Goal: Information Seeking & Learning: Compare options

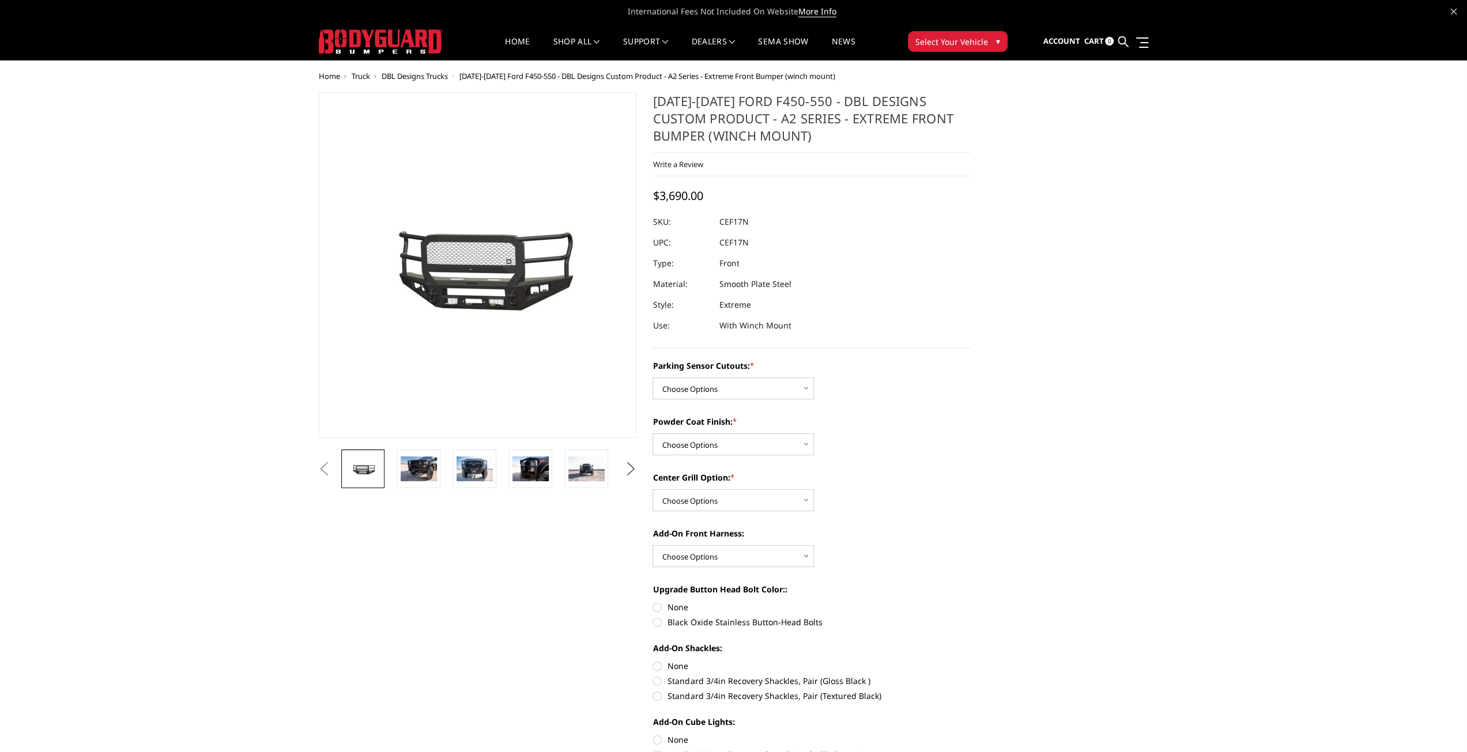
click at [633, 472] on button "Next" at bounding box center [630, 469] width 17 height 17
click at [322, 469] on button "Previous" at bounding box center [324, 469] width 17 height 17
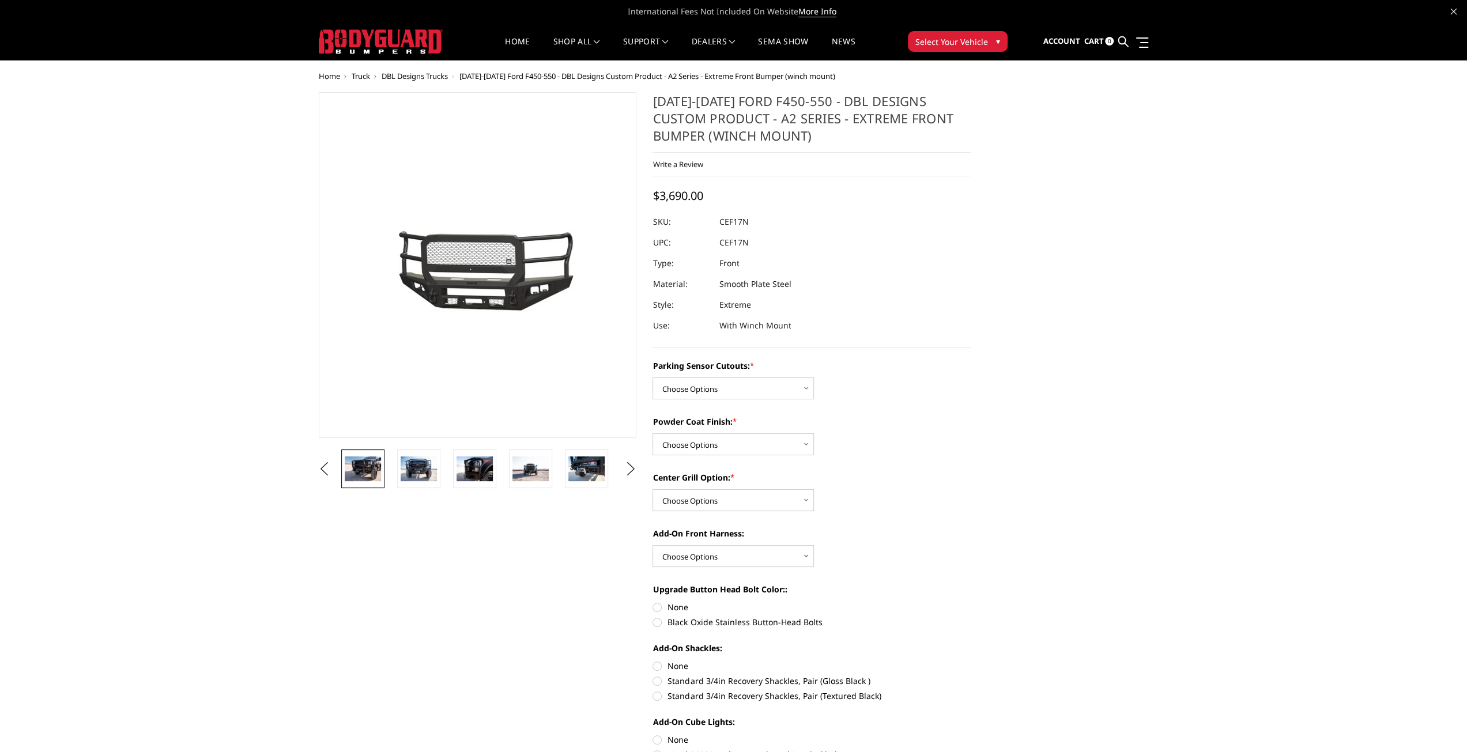
click at [367, 475] on img at bounding box center [363, 469] width 36 height 24
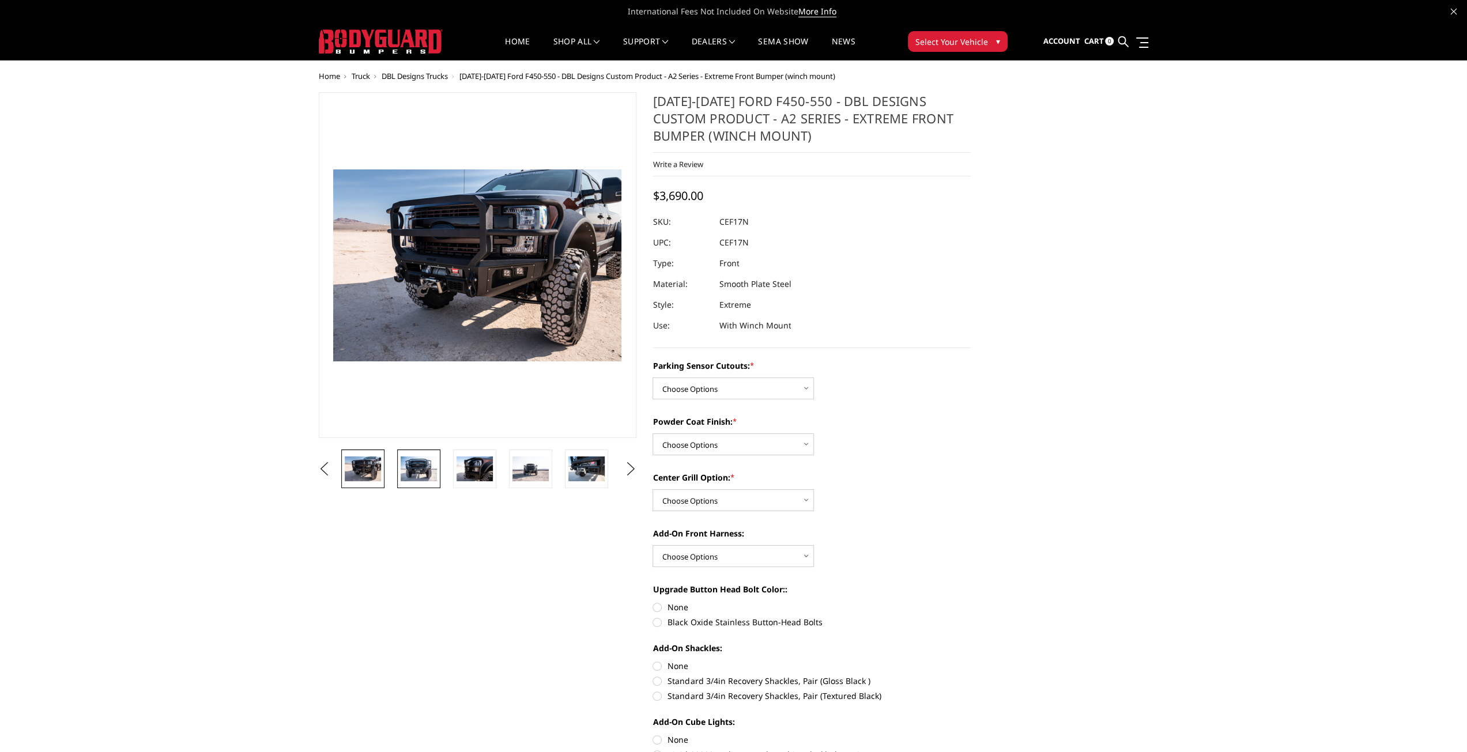
click at [412, 469] on img at bounding box center [419, 469] width 36 height 24
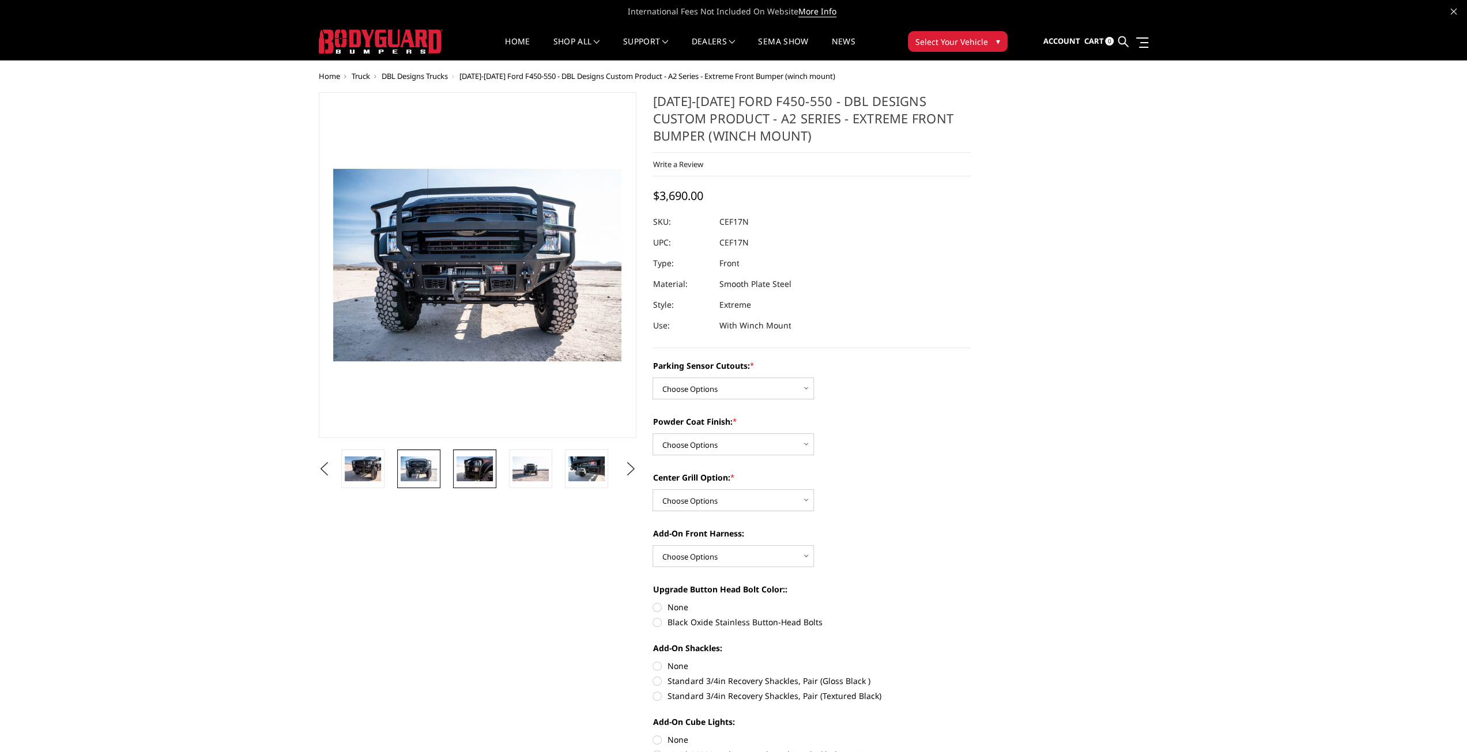
click at [463, 473] on img at bounding box center [475, 469] width 36 height 24
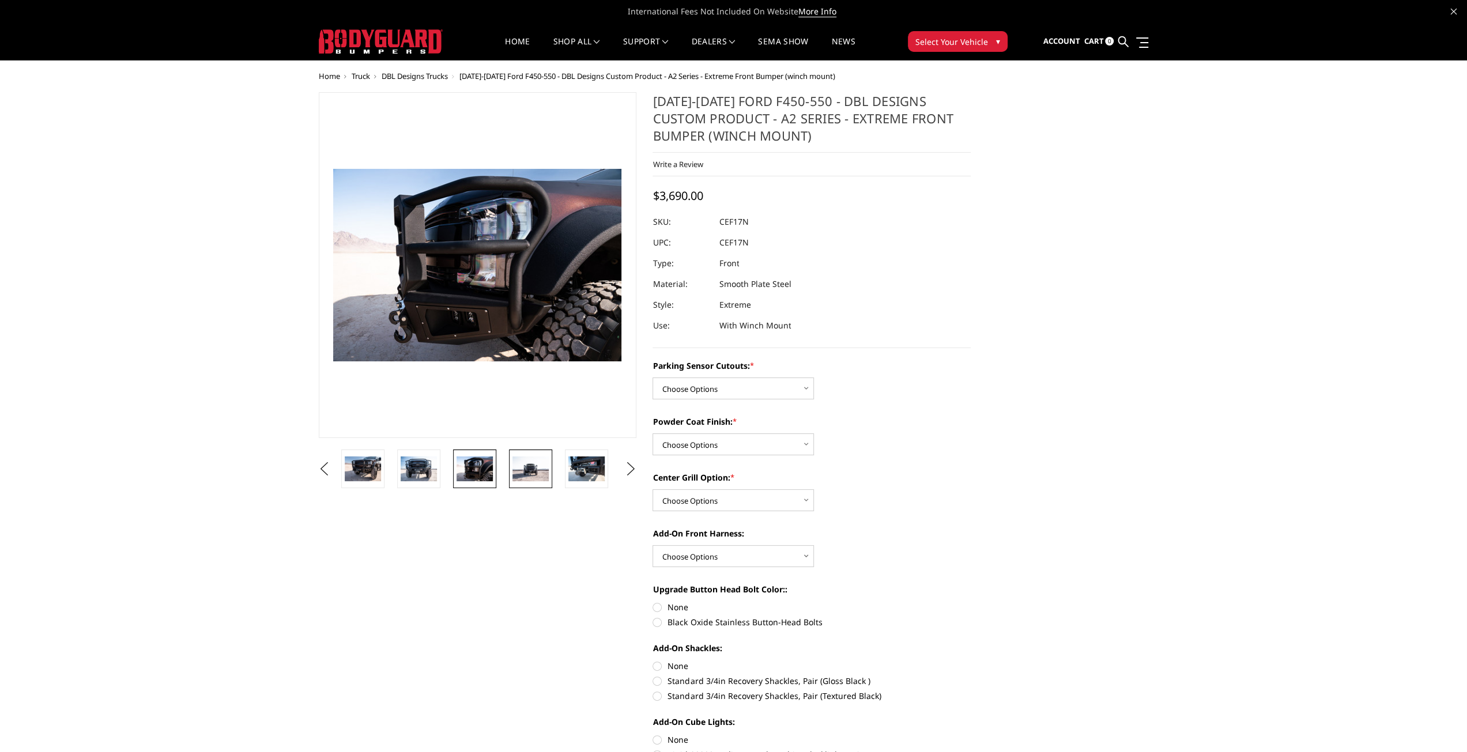
click at [524, 470] on img at bounding box center [530, 469] width 36 height 25
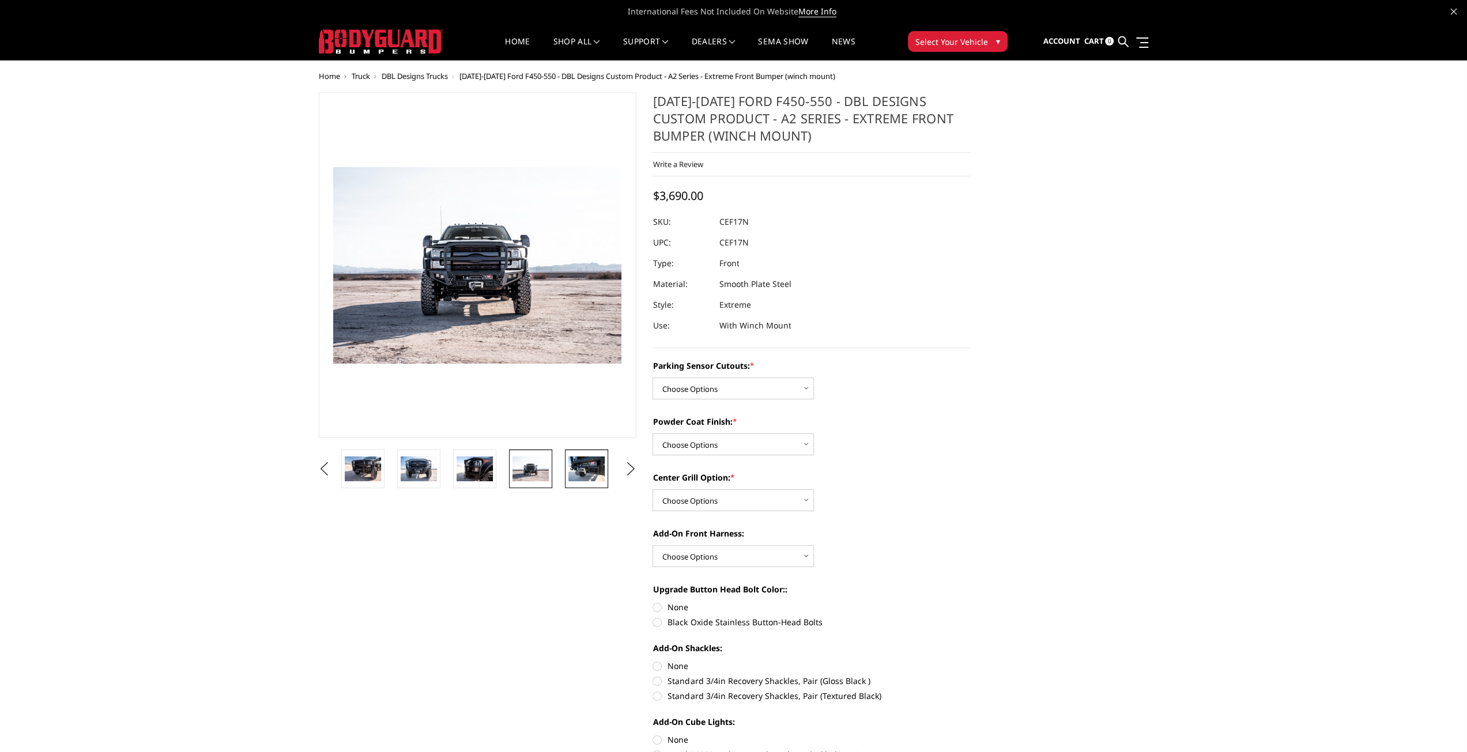
click at [580, 471] on img at bounding box center [586, 469] width 36 height 24
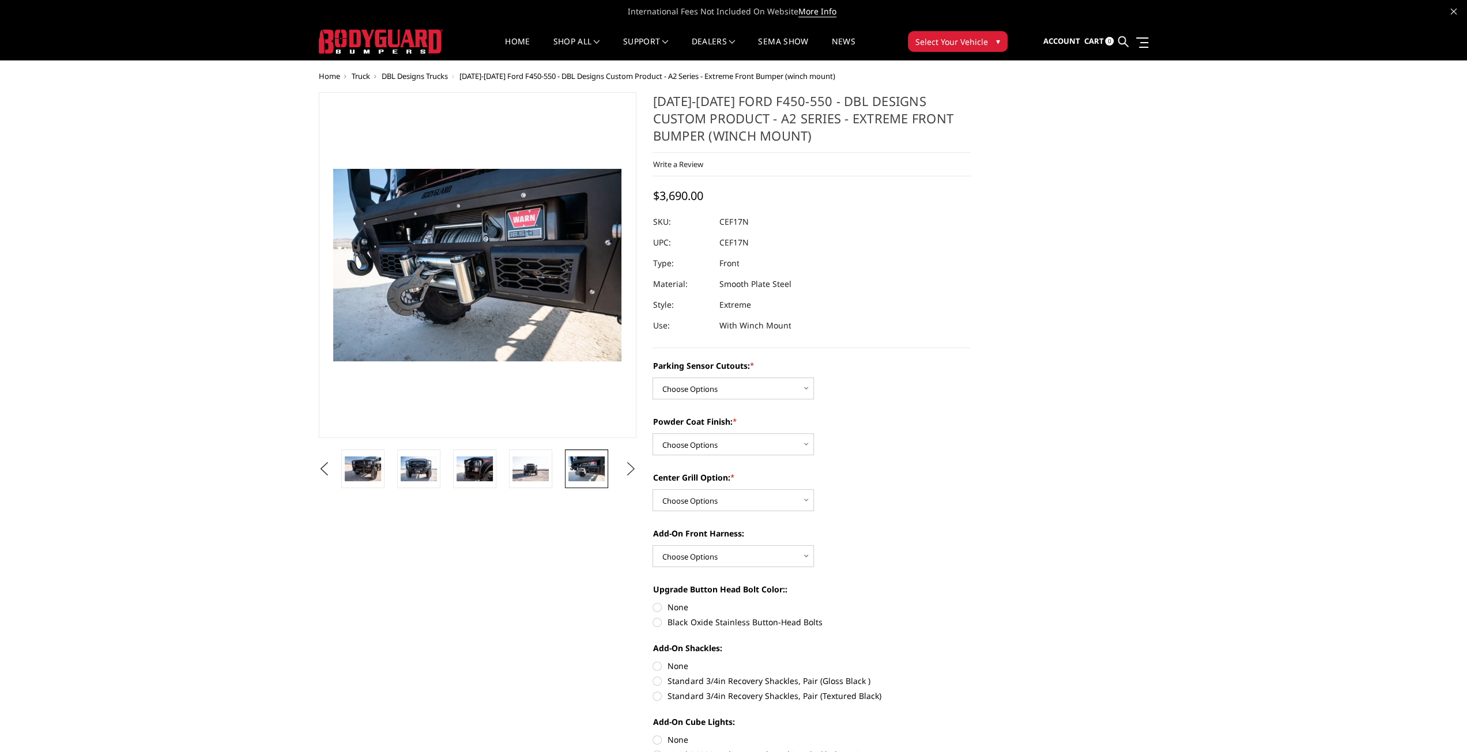
click at [630, 467] on button "Next" at bounding box center [630, 469] width 17 height 17
click at [726, 391] on select "Choose Options Yes - I have front parking sensors No - I do NOT have parking se…" at bounding box center [732, 389] width 161 height 22
select select "540"
click at [652, 378] on select "Choose Options Yes - I have front parking sensors No - I do NOT have parking se…" at bounding box center [732, 389] width 161 height 22
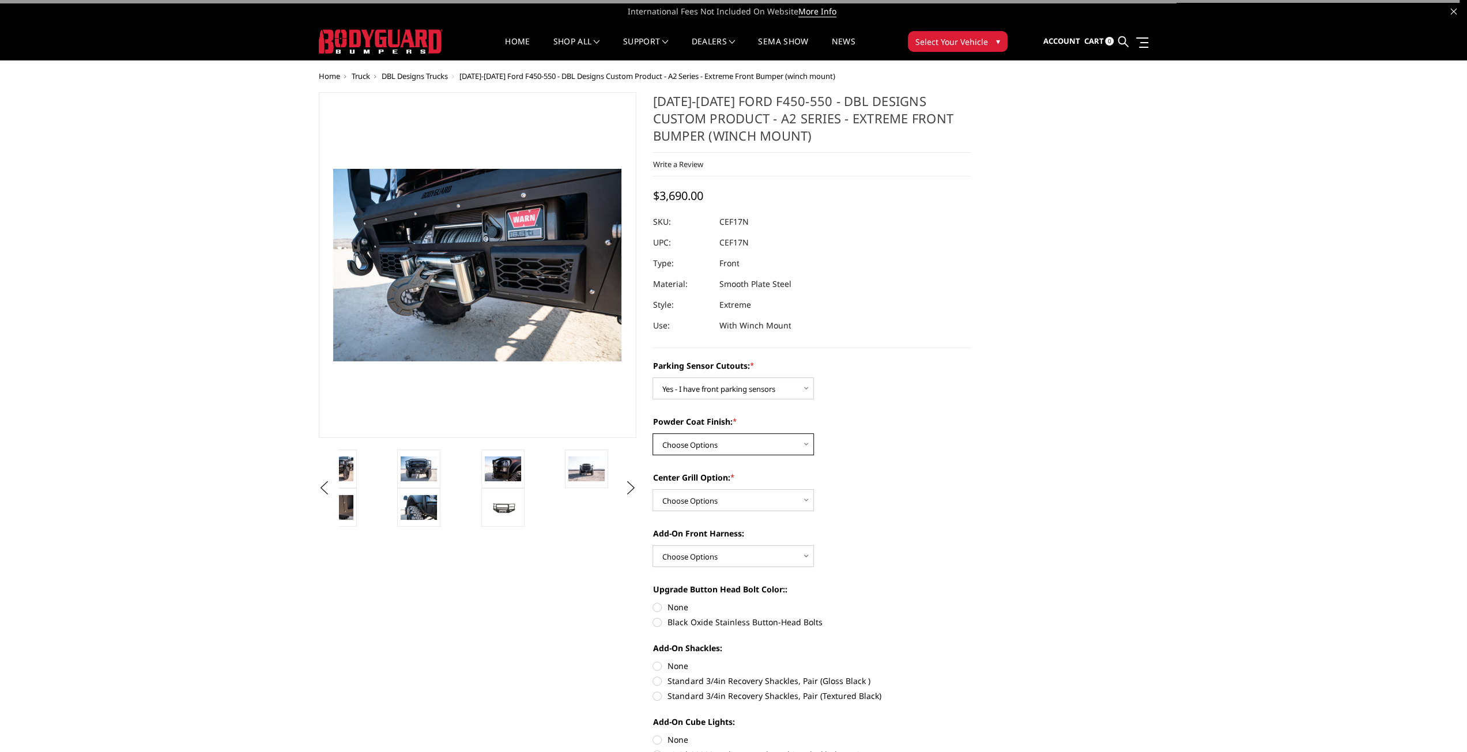
click at [690, 446] on select "Choose Options Bare metal (included) Texture Black Powder Coat" at bounding box center [732, 444] width 161 height 22
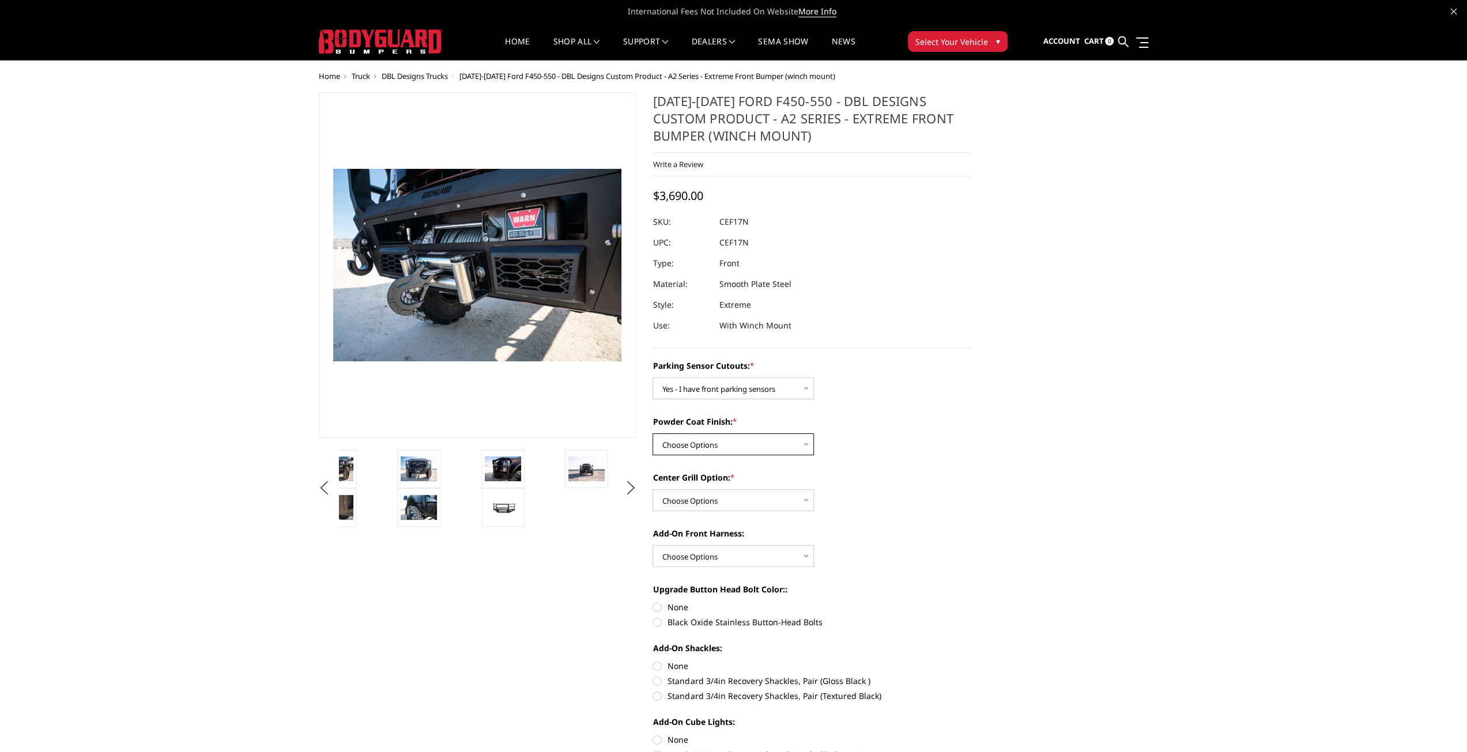
select select "518"
click at [652, 433] on select "Choose Options Bare metal (included) Texture Black Powder Coat" at bounding box center [732, 444] width 161 height 22
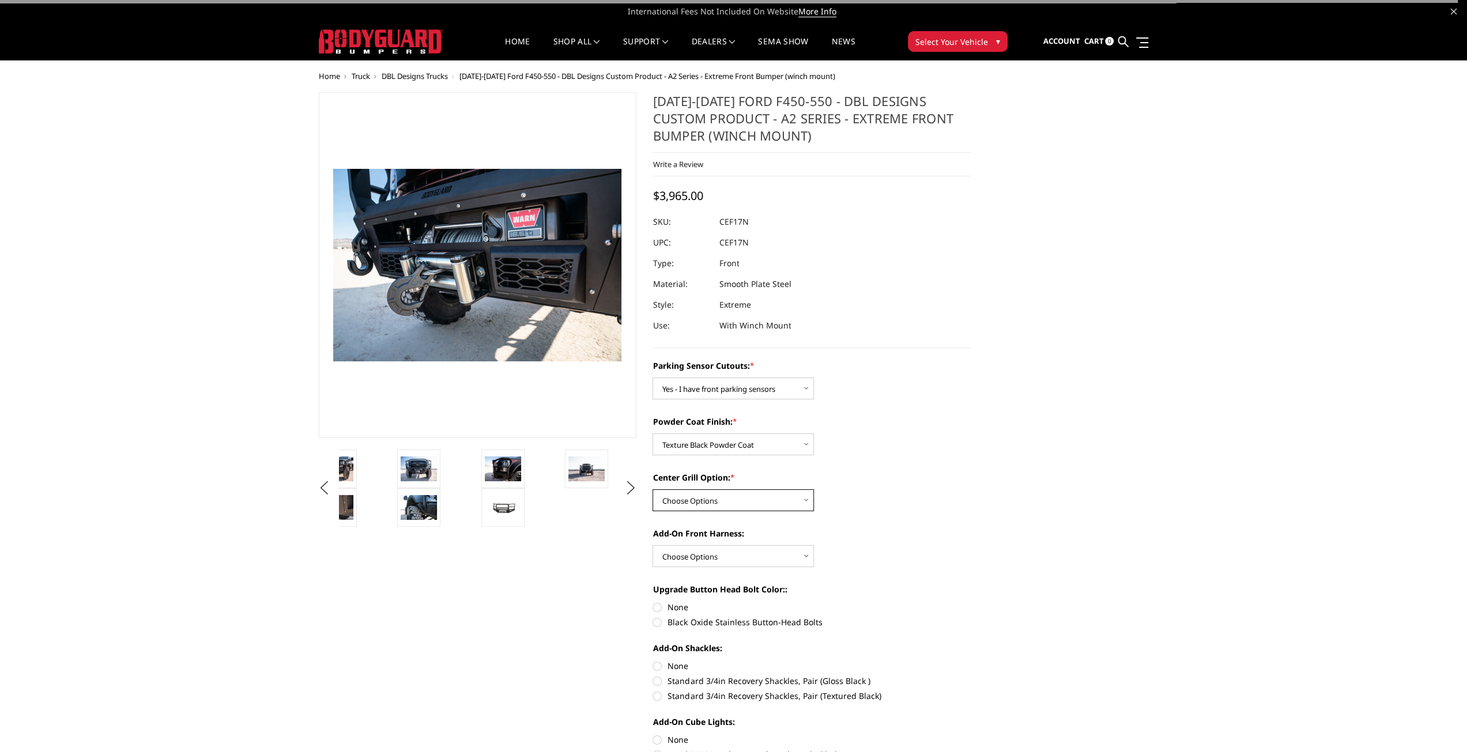
click at [718, 499] on select "Choose Options Add expanded metal in center grill Decline this option" at bounding box center [732, 500] width 161 height 22
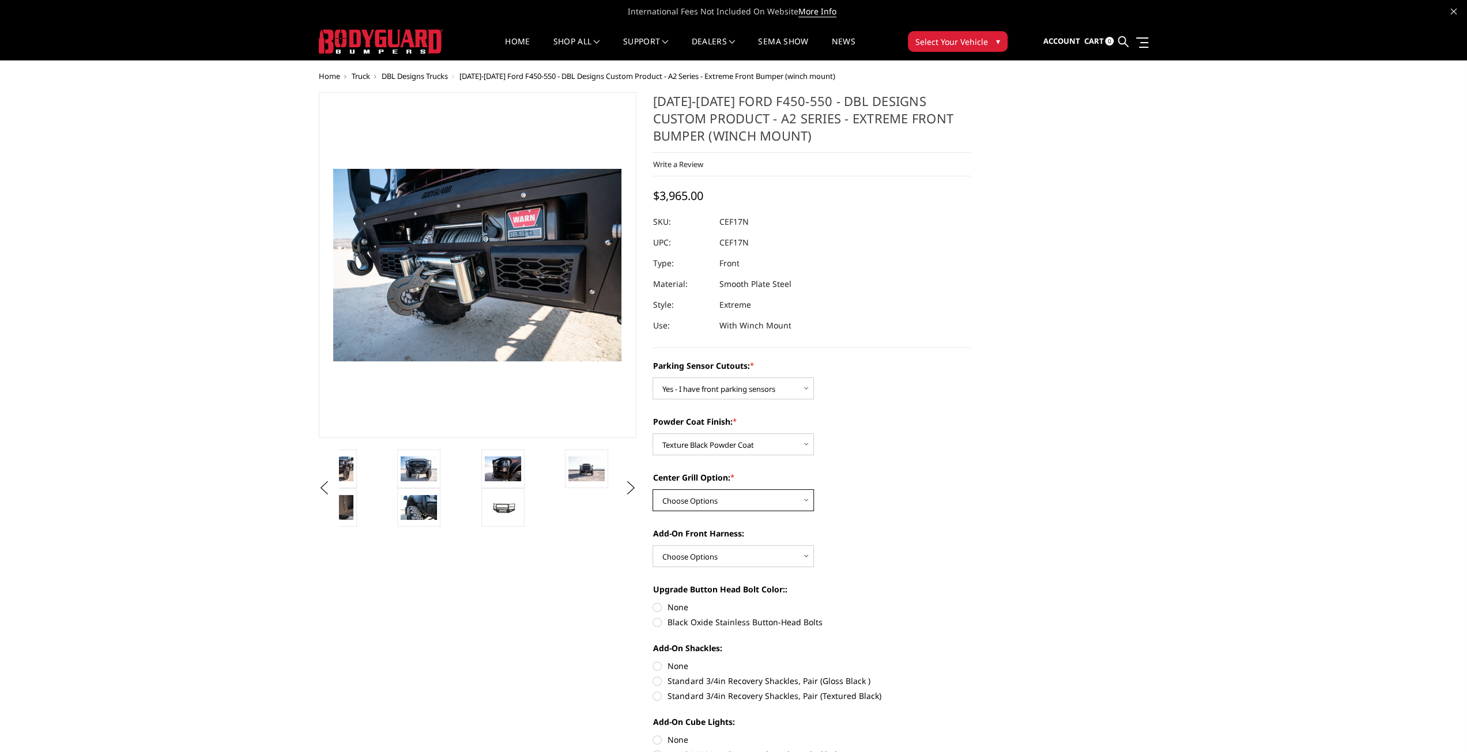
select select "1080"
click at [652, 489] on select "Choose Options Add expanded metal in center grill Decline this option" at bounding box center [732, 500] width 161 height 22
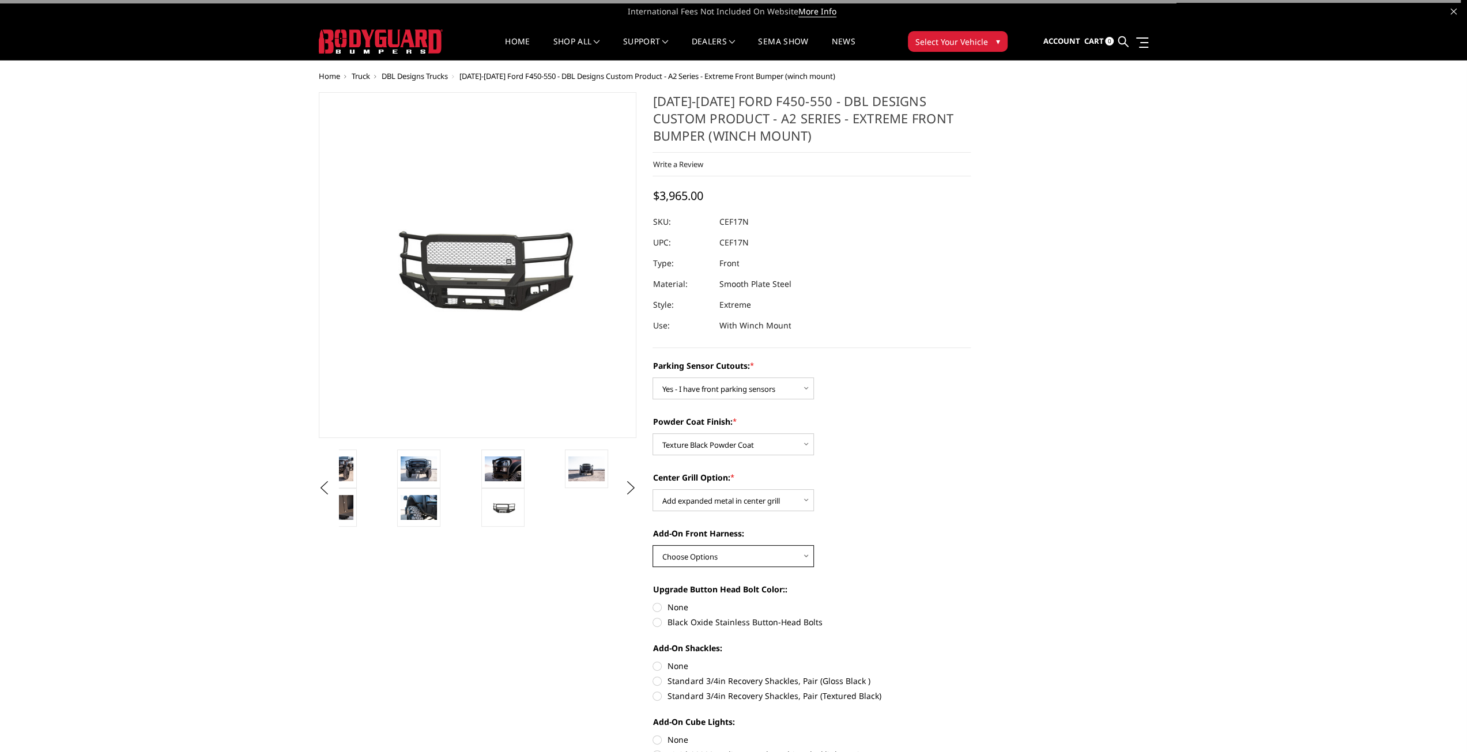
click at [715, 557] on select "Choose Options WITH front camera harness WITHOUT front camera harness" at bounding box center [732, 556] width 161 height 22
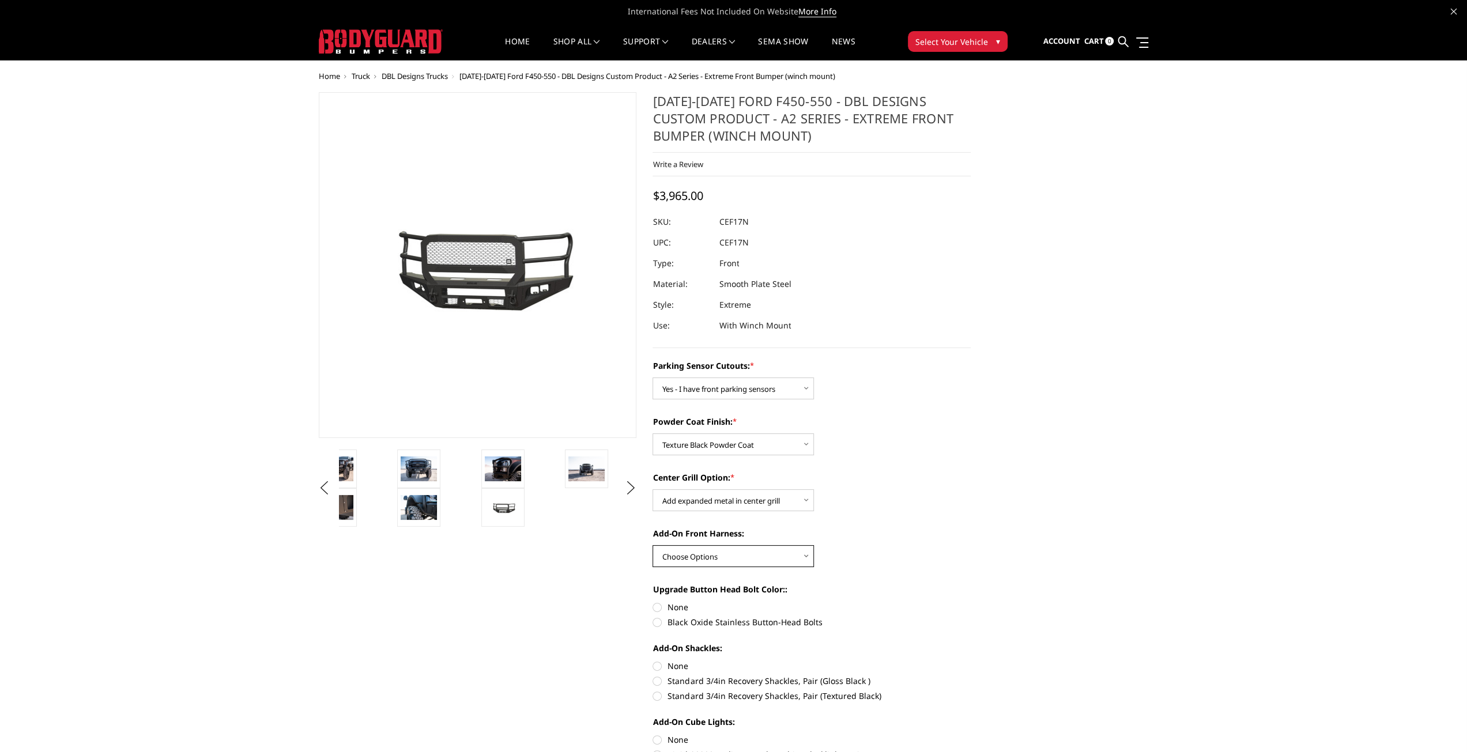
select select "1695"
click at [652, 545] on select "Choose Options WITH front camera harness WITHOUT front camera harness" at bounding box center [732, 556] width 161 height 22
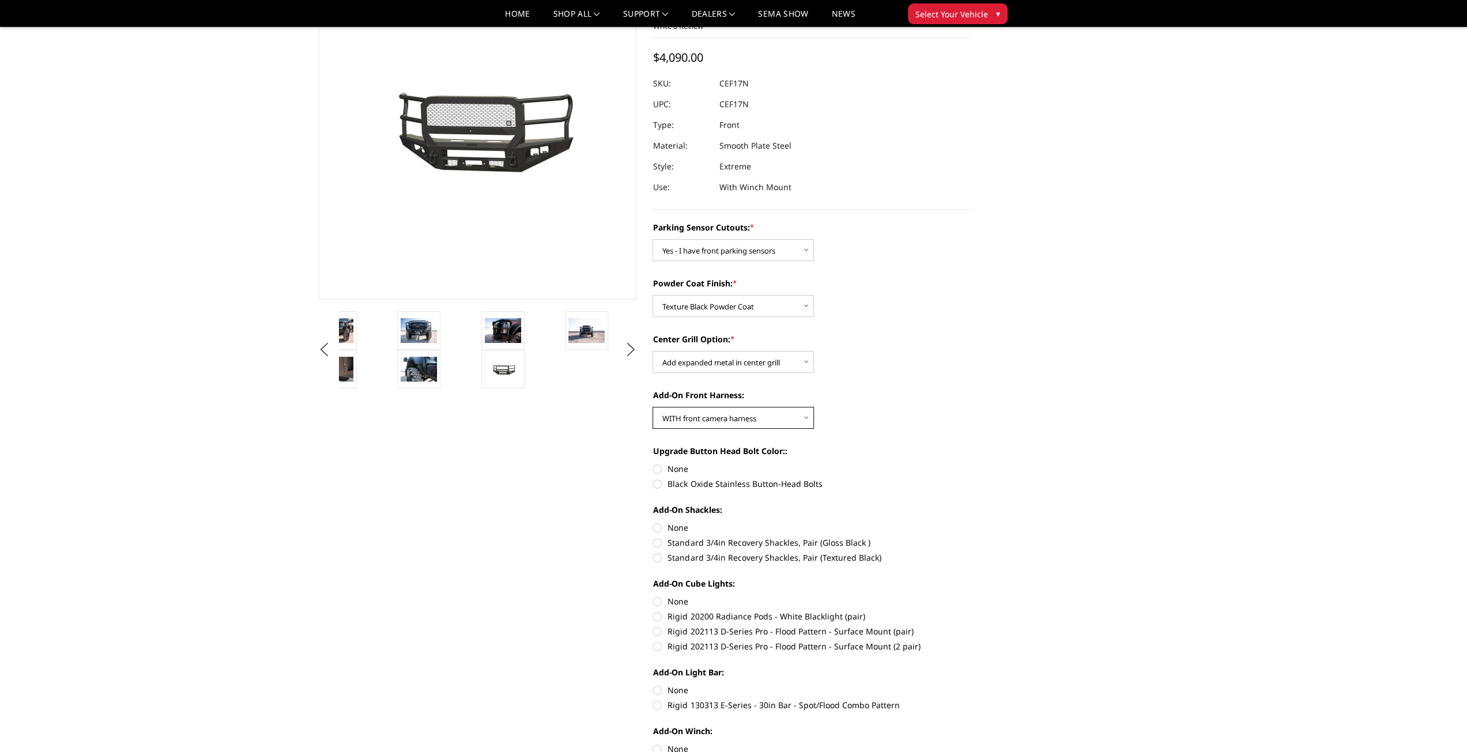
scroll to position [115, 0]
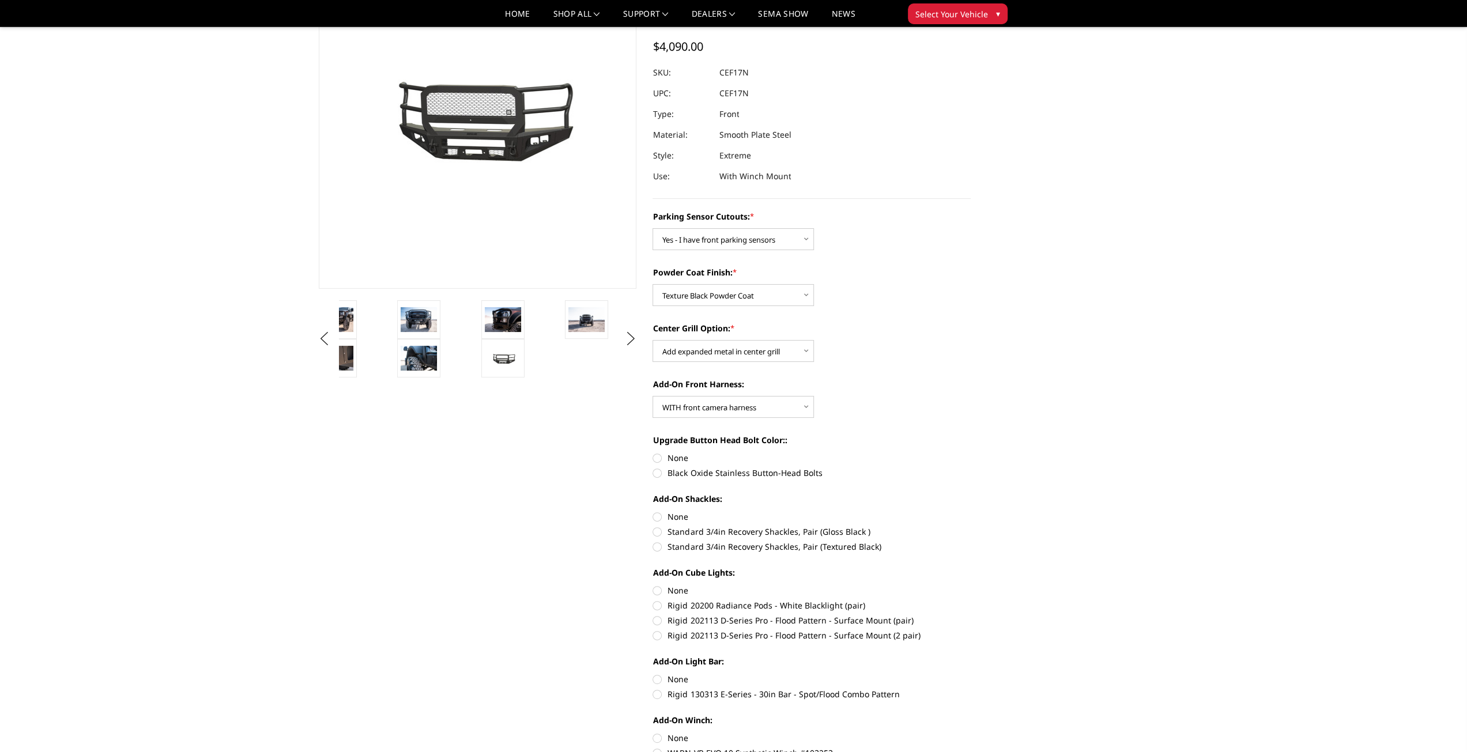
click at [657, 548] on label "Standard 3/4in Recovery Shackles, Pair (Textured Black)" at bounding box center [811, 547] width 318 height 12
click at [971, 526] on input "Standard 3/4in Recovery Shackles, Pair (Textured Black)" at bounding box center [971, 526] width 1 height 1
radio input "true"
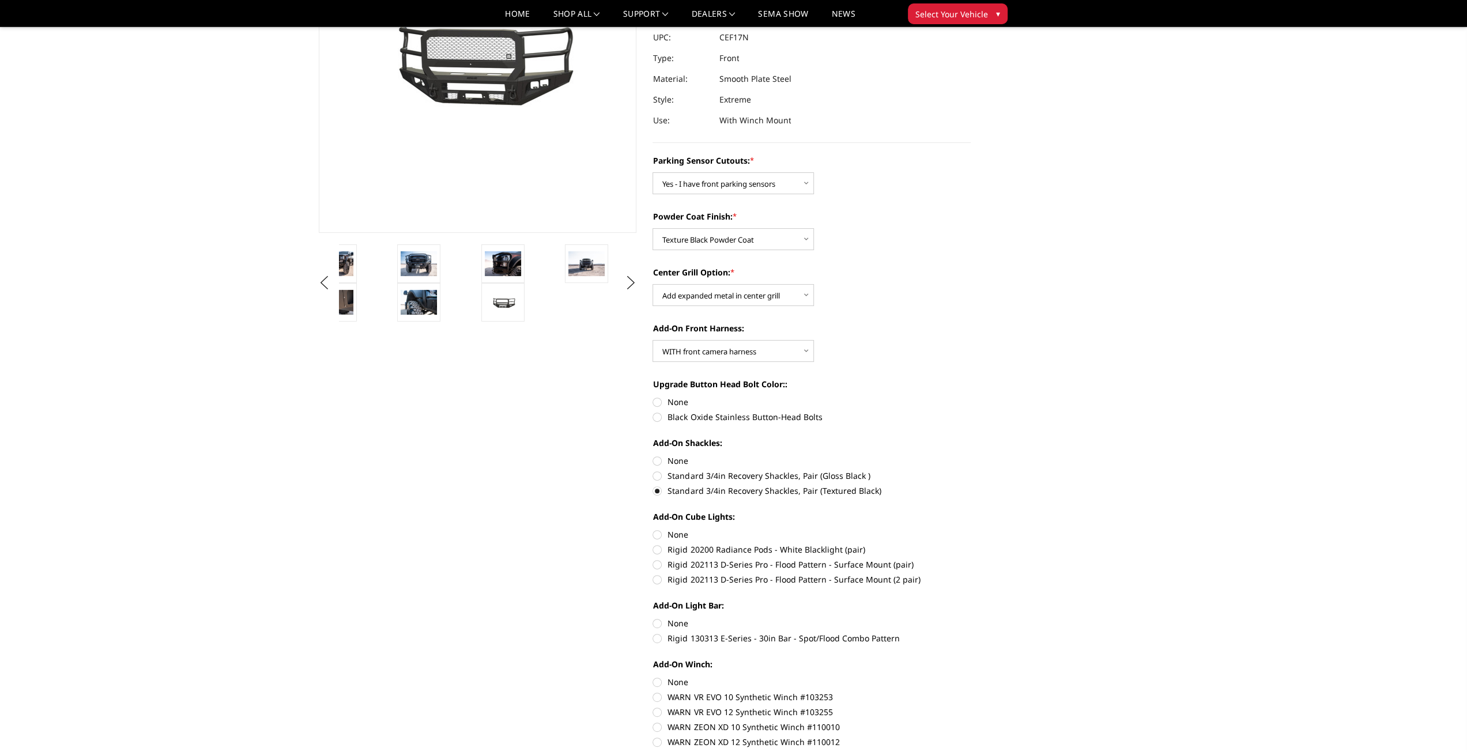
scroll to position [173, 0]
click at [658, 582] on label "Rigid 202113 D-Series Pro - Flood Pattern - Surface Mount (2 pair)" at bounding box center [811, 578] width 318 height 12
click at [971, 557] on input "Rigid 202113 D-Series Pro - Flood Pattern - Surface Mount (2 pair)" at bounding box center [971, 557] width 1 height 1
radio input "true"
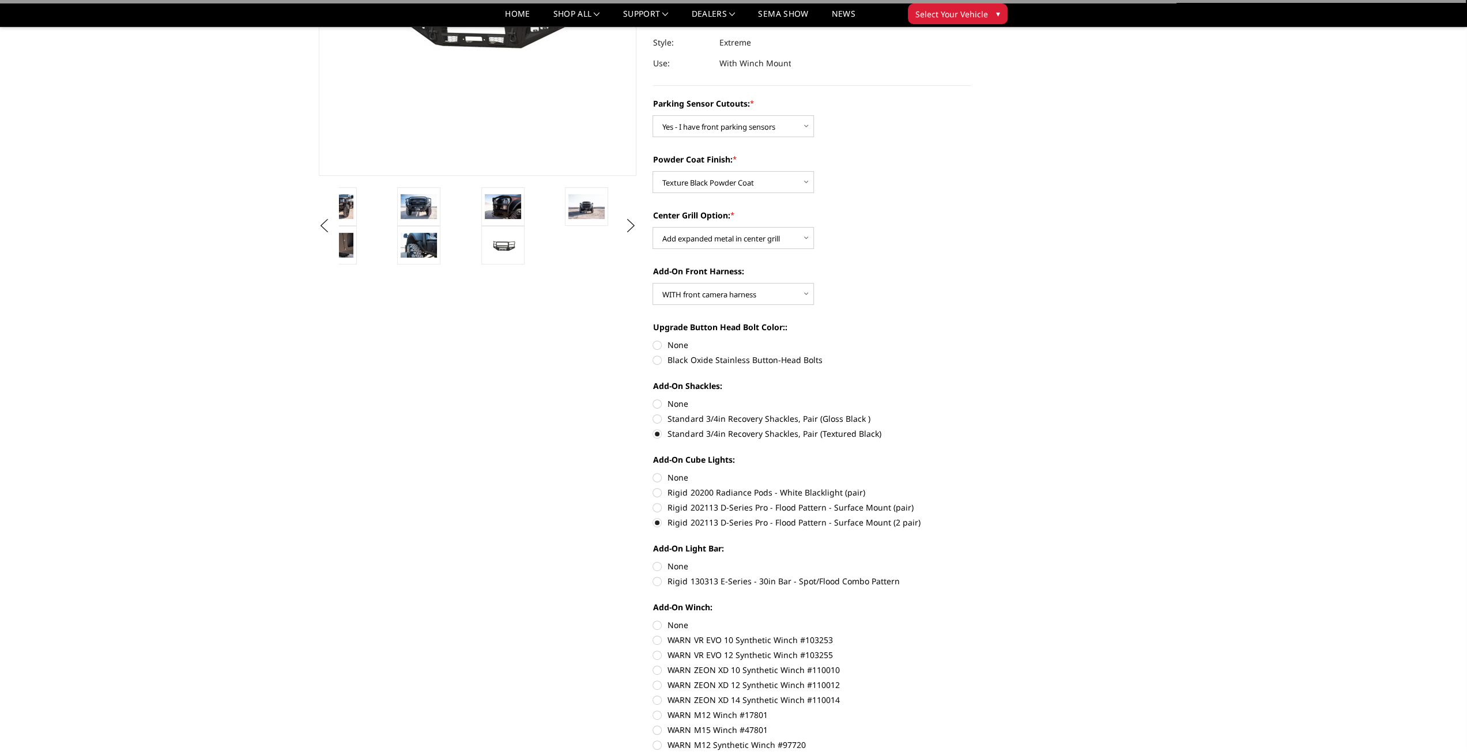
scroll to position [231, 0]
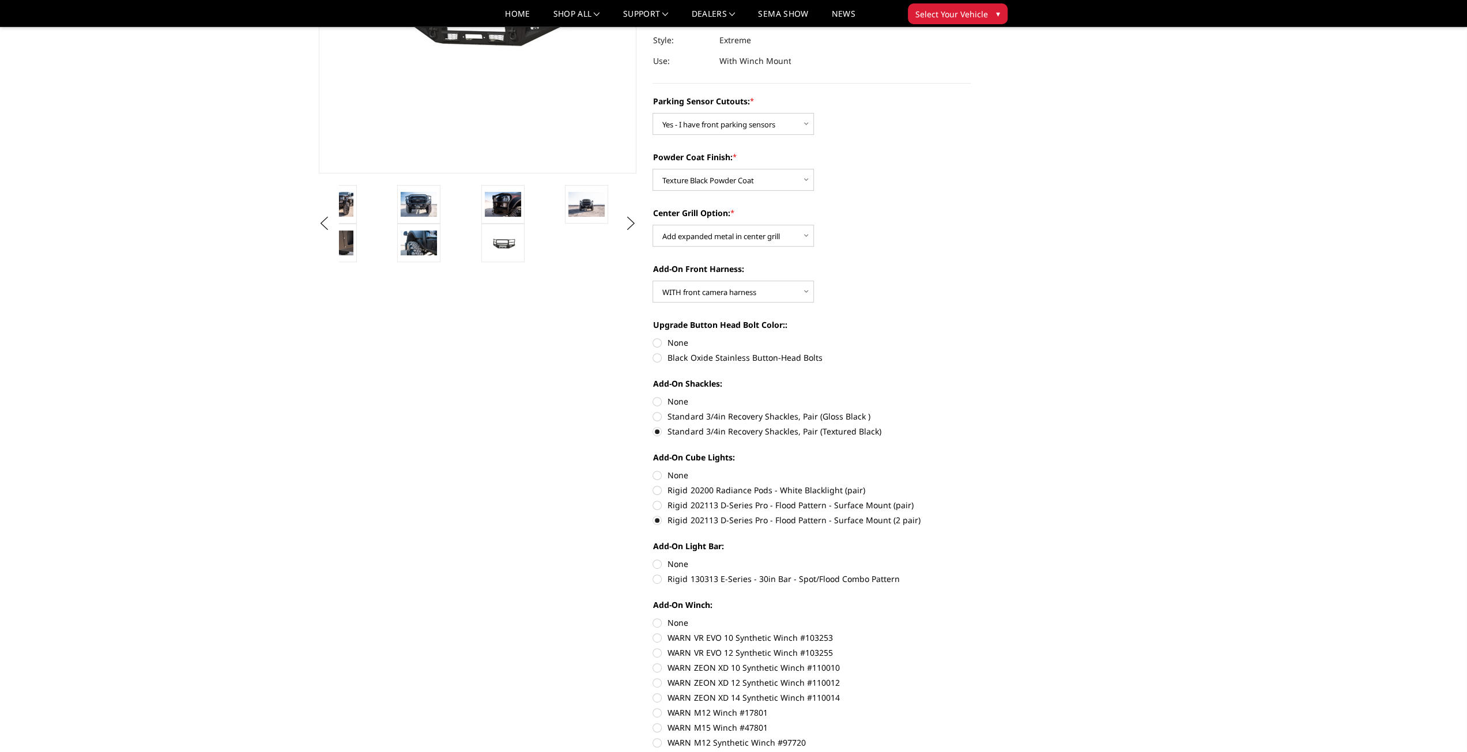
click at [659, 580] on label "Rigid 130313 E-Series - 30in Bar - Spot/Flood Combo Pattern" at bounding box center [811, 579] width 318 height 12
click at [971, 559] on input "Rigid 130313 E-Series - 30in Bar - Spot/Flood Combo Pattern" at bounding box center [971, 558] width 1 height 1
radio input "true"
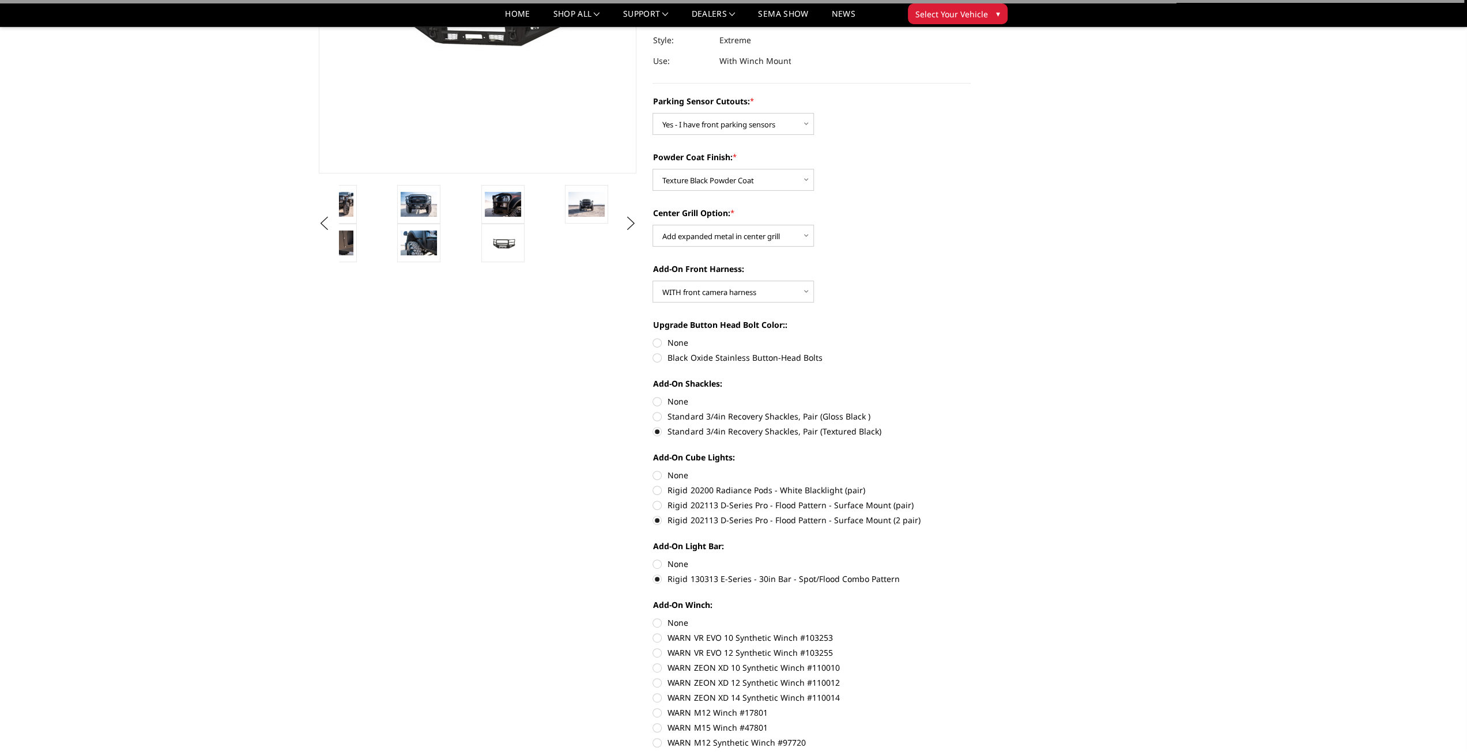
click at [658, 476] on label "None" at bounding box center [811, 475] width 318 height 12
click at [653, 470] on input "None" at bounding box center [652, 469] width 1 height 1
radio input "true"
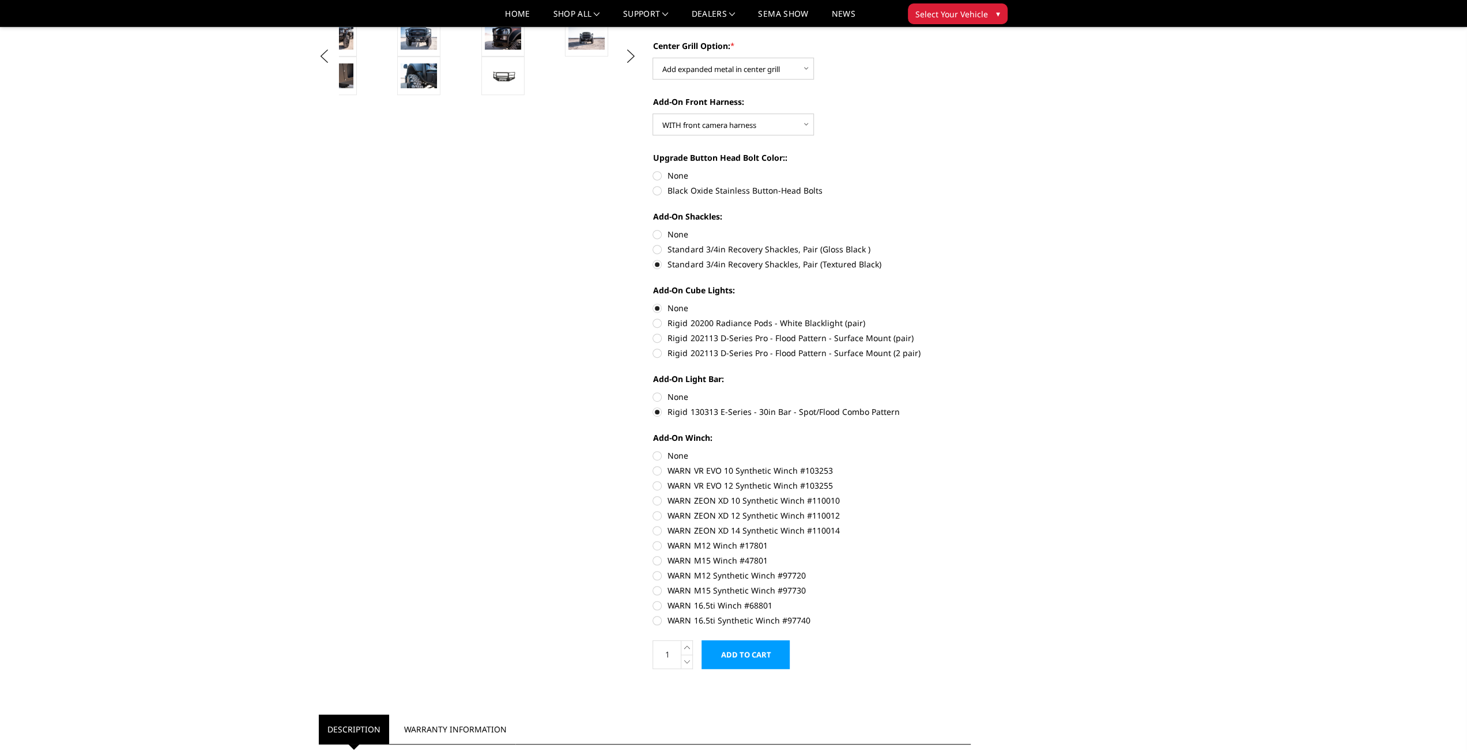
scroll to position [403, 0]
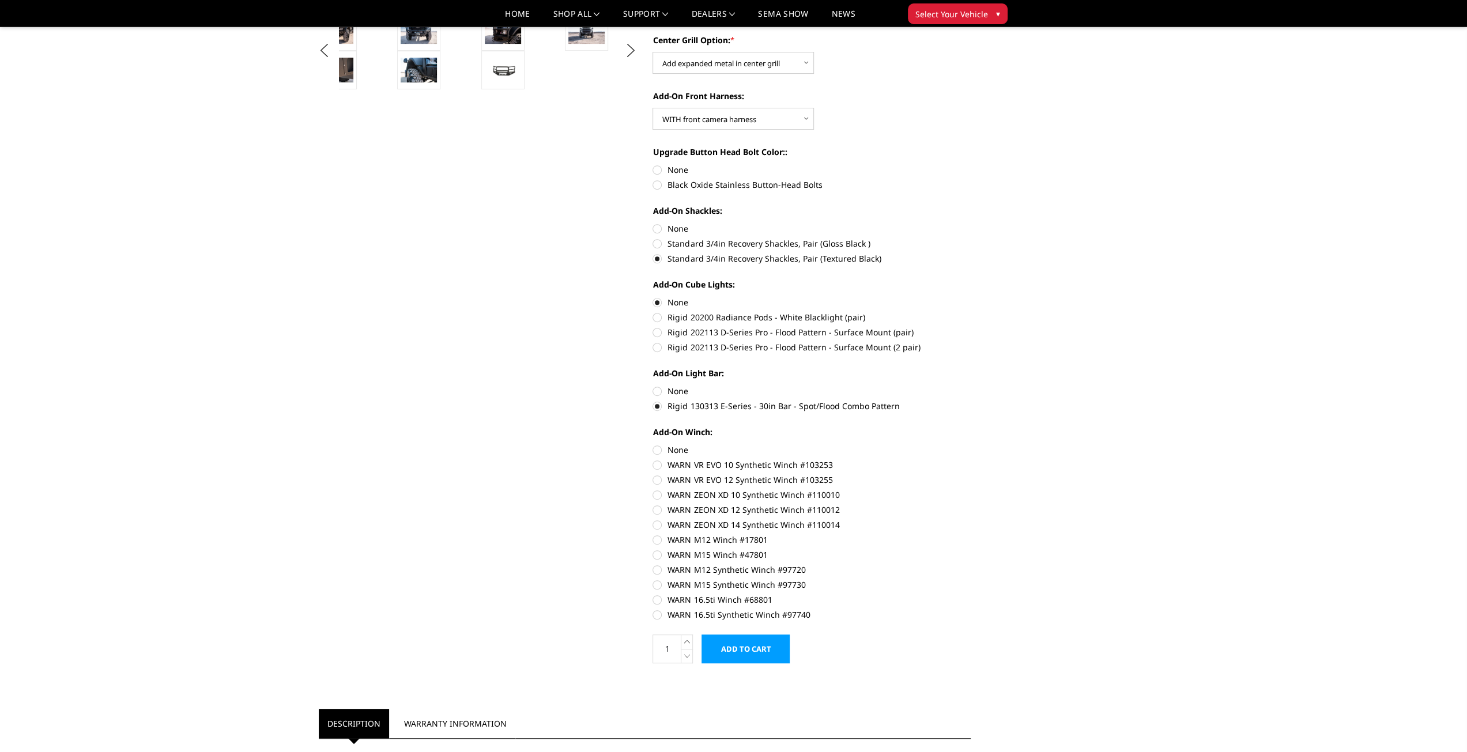
click at [658, 617] on label "WARN 16.5ti Synthetic Winch #97740" at bounding box center [811, 615] width 318 height 12
click at [971, 594] on input "WARN 16.5ti Synthetic Winch #97740" at bounding box center [971, 594] width 1 height 1
radio input "true"
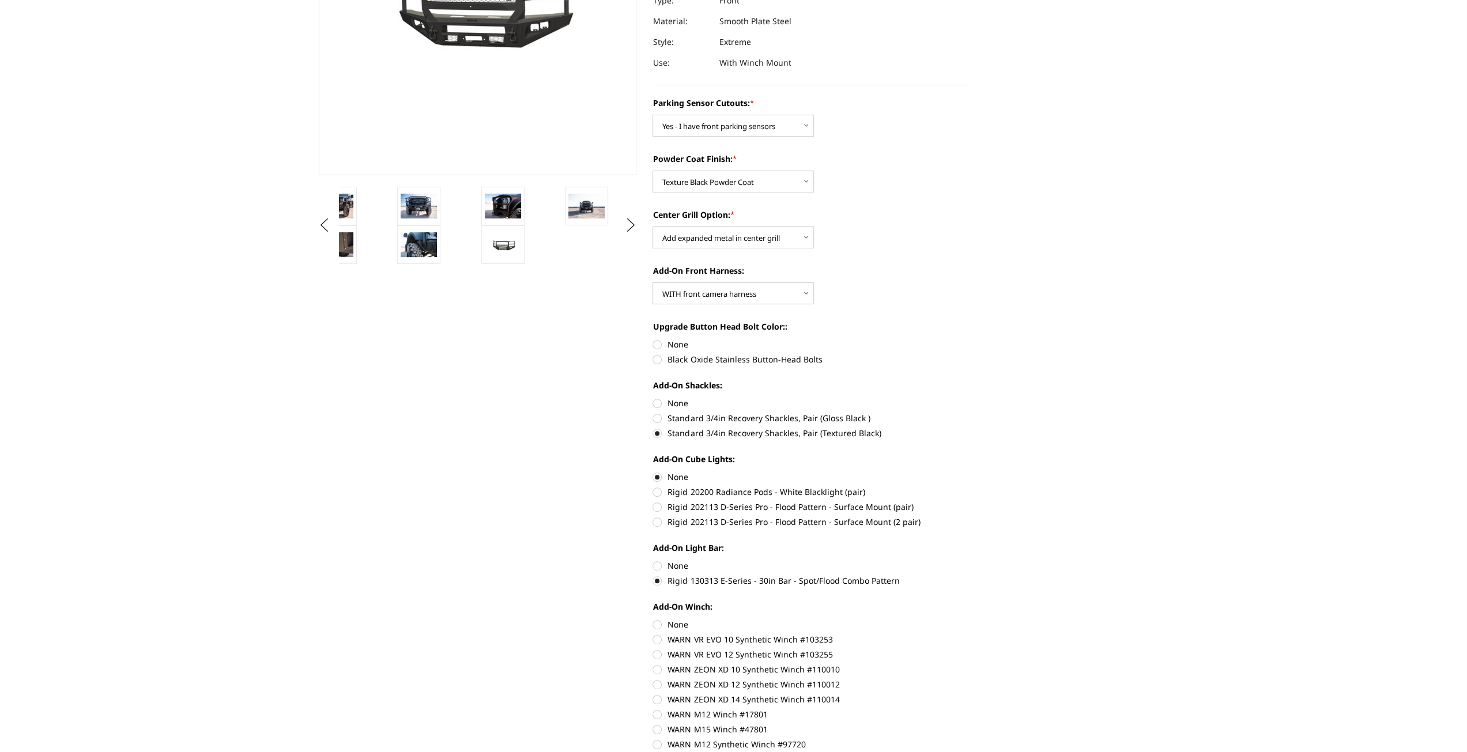
scroll to position [0, 0]
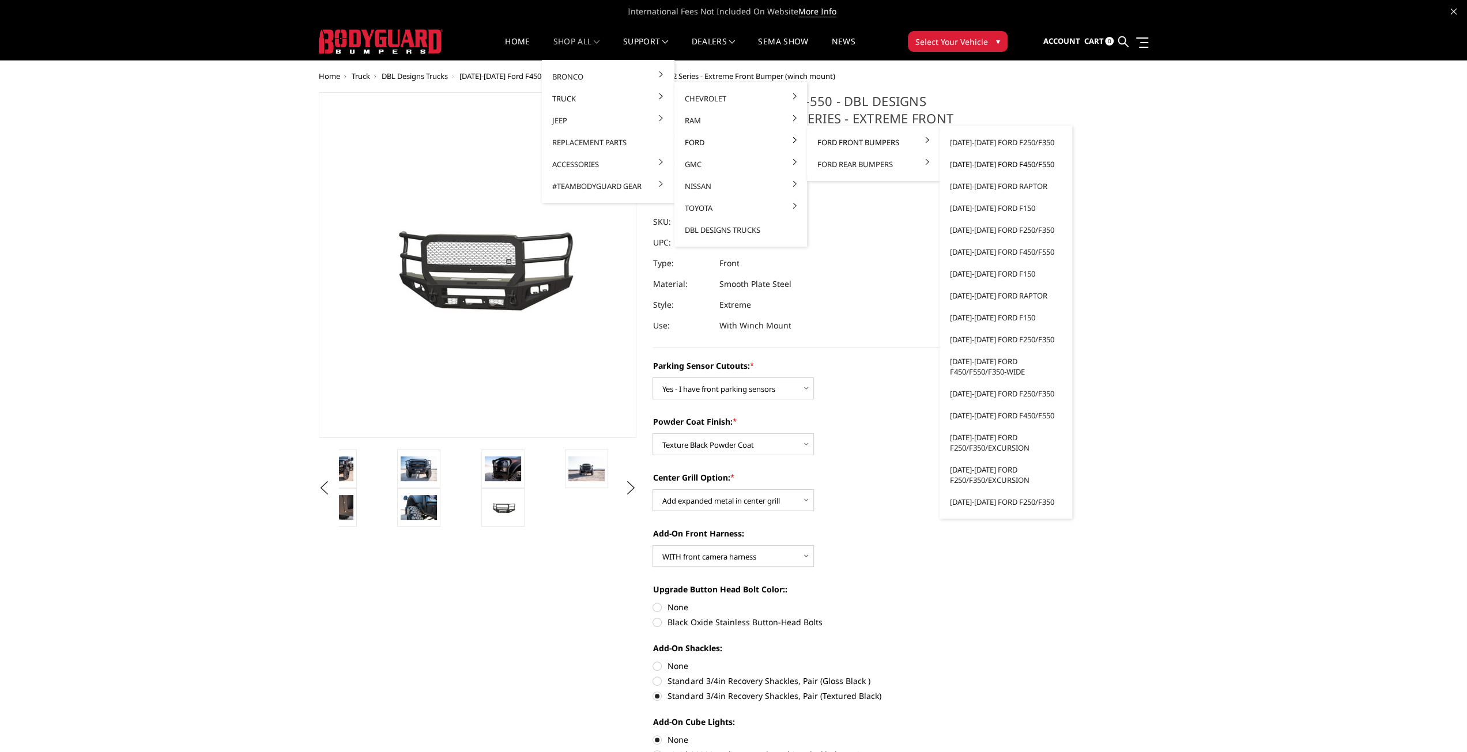
click at [999, 165] on link "[DATE]-[DATE] Ford F450/F550" at bounding box center [1005, 164] width 123 height 22
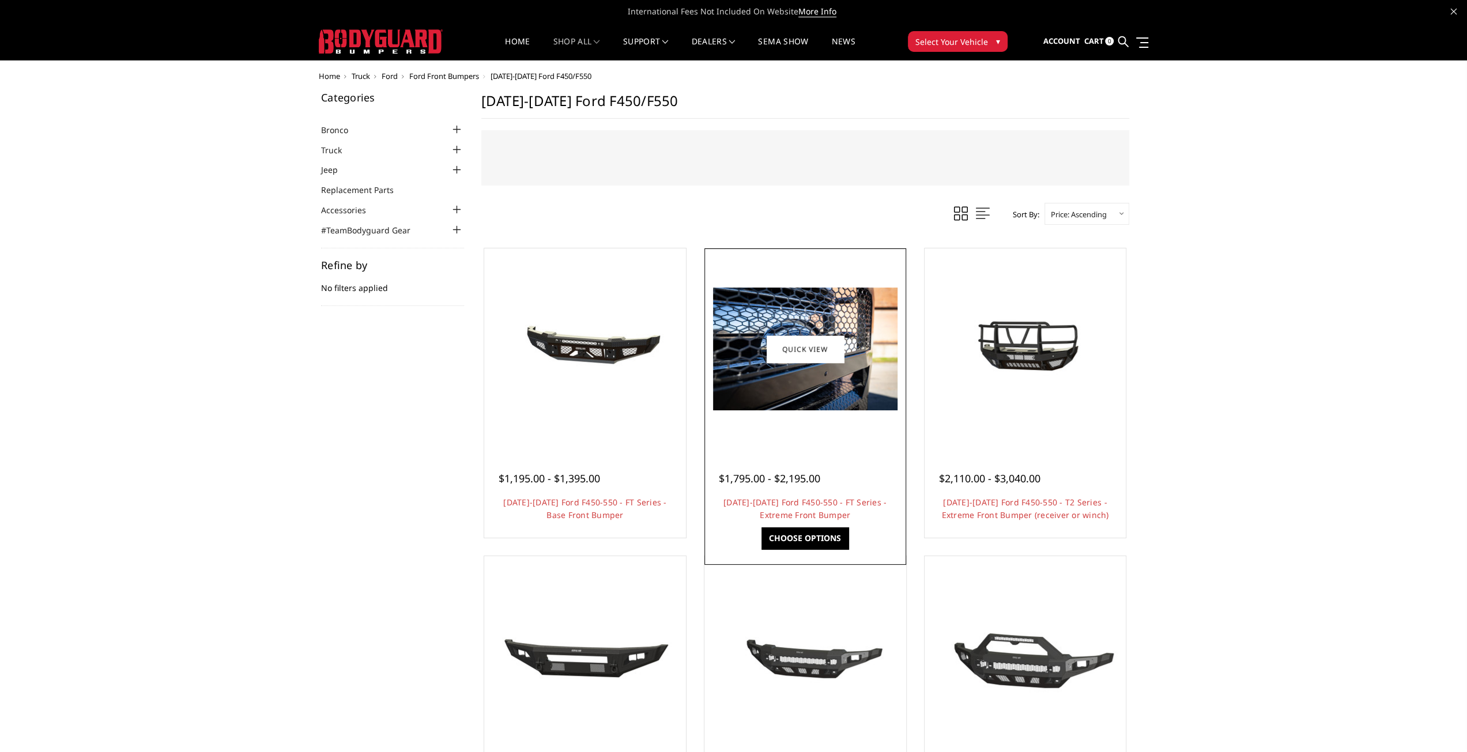
click at [807, 467] on div at bounding box center [805, 465] width 173 height 12
click at [802, 507] on link "[DATE]-[DATE] Ford F450-550 - FT Series - Extreme Front Bumper" at bounding box center [804, 509] width 163 height 24
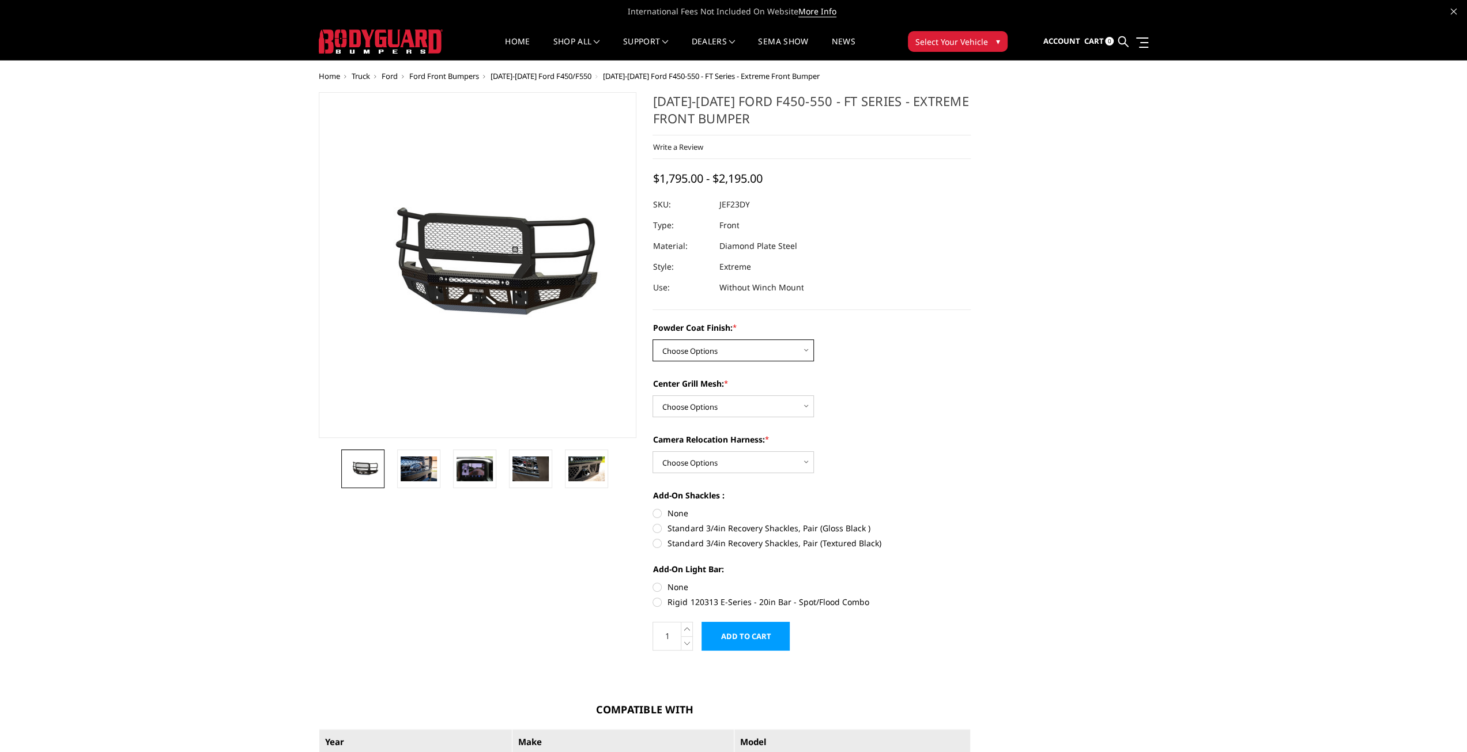
click at [710, 355] on select "Choose Options Bare Metal Gloss Black Powder Coat Textured Black Powder Coat" at bounding box center [732, 351] width 161 height 22
select select "3271"
click at [652, 340] on select "Choose Options Bare Metal Gloss Black Powder Coat Textured Black Powder Coat" at bounding box center [732, 351] width 161 height 22
click at [738, 406] on select "Choose Options WITH Expanded Metal in Center Grill WITHOUT Expanded Metal in Ce…" at bounding box center [732, 406] width 161 height 22
click at [652, 395] on select "Choose Options WITH Expanded Metal in Center Grill WITHOUT Expanded Metal in Ce…" at bounding box center [732, 406] width 161 height 22
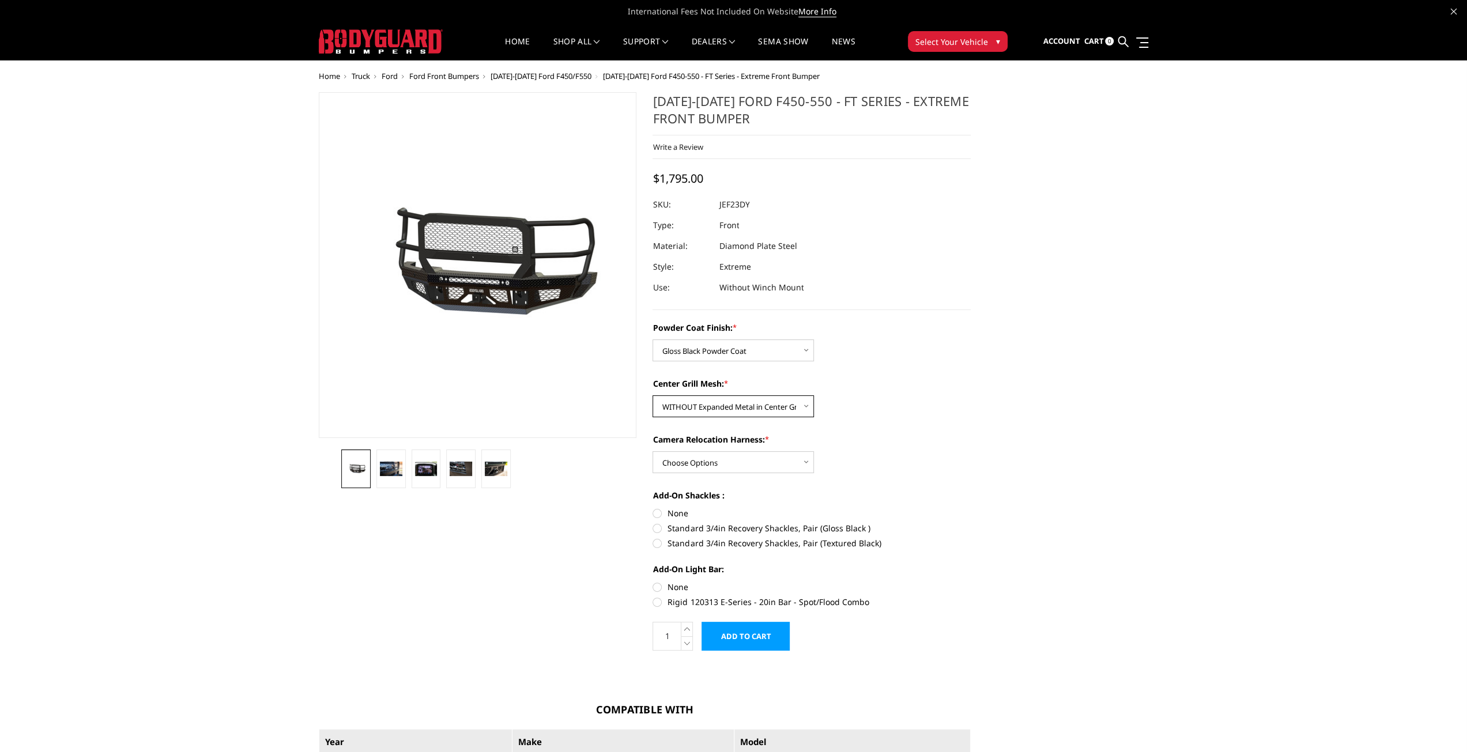
click at [709, 408] on select "Choose Options WITH Expanded Metal in Center Grill WITHOUT Expanded Metal in Ce…" at bounding box center [732, 406] width 161 height 22
select select "3273"
click at [652, 395] on select "Choose Options WITH Expanded Metal in Center Grill WITHOUT Expanded Metal in Ce…" at bounding box center [732, 406] width 161 height 22
click at [709, 463] on select "Choose Options WITH Camera Relocation Harness WITHOUT Camera Relocation Harness" at bounding box center [732, 462] width 161 height 22
select select "3275"
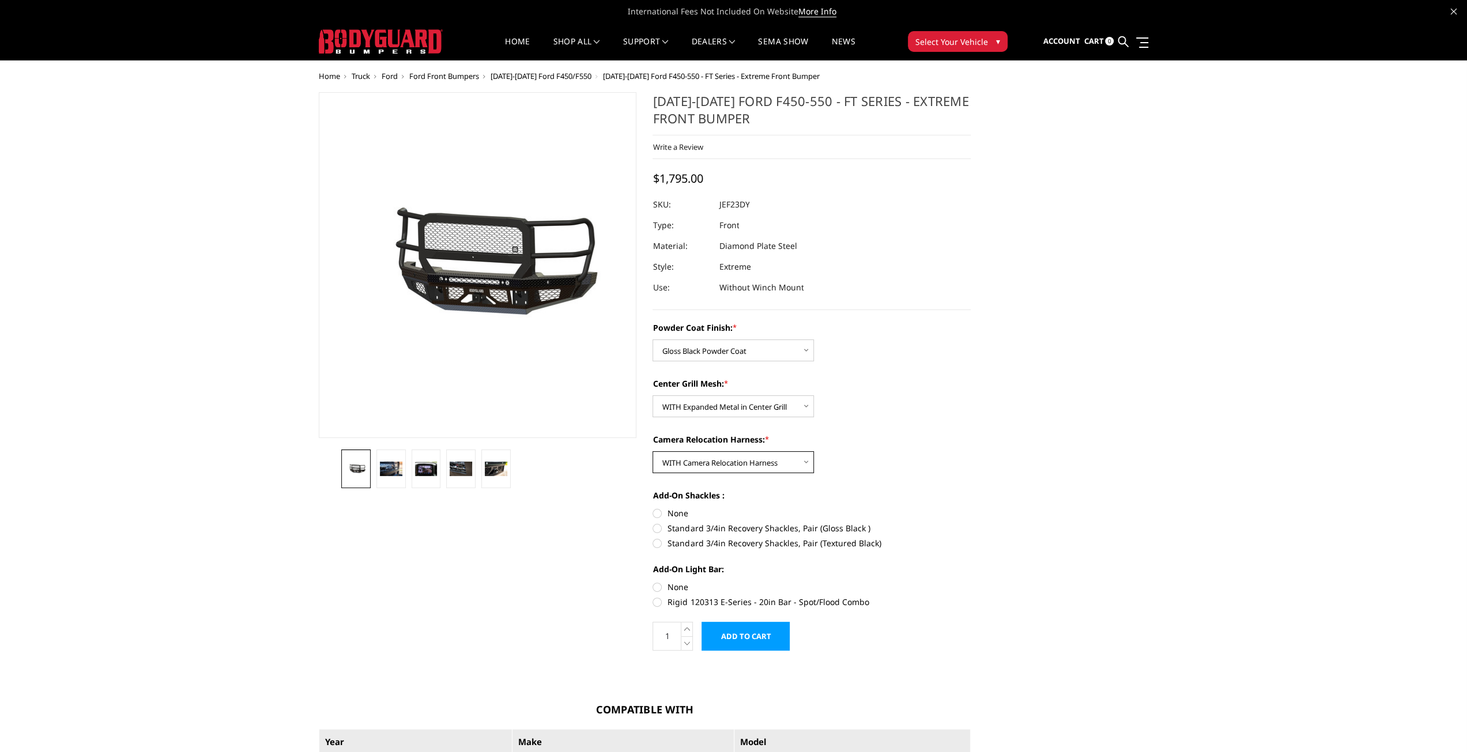
click at [652, 451] on select "Choose Options WITH Camera Relocation Harness WITHOUT Camera Relocation Harness" at bounding box center [732, 462] width 161 height 22
click at [658, 542] on label "Standard 3/4in Recovery Shackles, Pair (Textured Black)" at bounding box center [811, 543] width 318 height 12
click at [971, 523] on input "Standard 3/4in Recovery Shackles, Pair (Textured Black)" at bounding box center [971, 522] width 1 height 1
radio input "true"
click at [657, 604] on label "Rigid 120313 E-Series - 20in Bar - Spot/Flood Combo" at bounding box center [811, 602] width 318 height 12
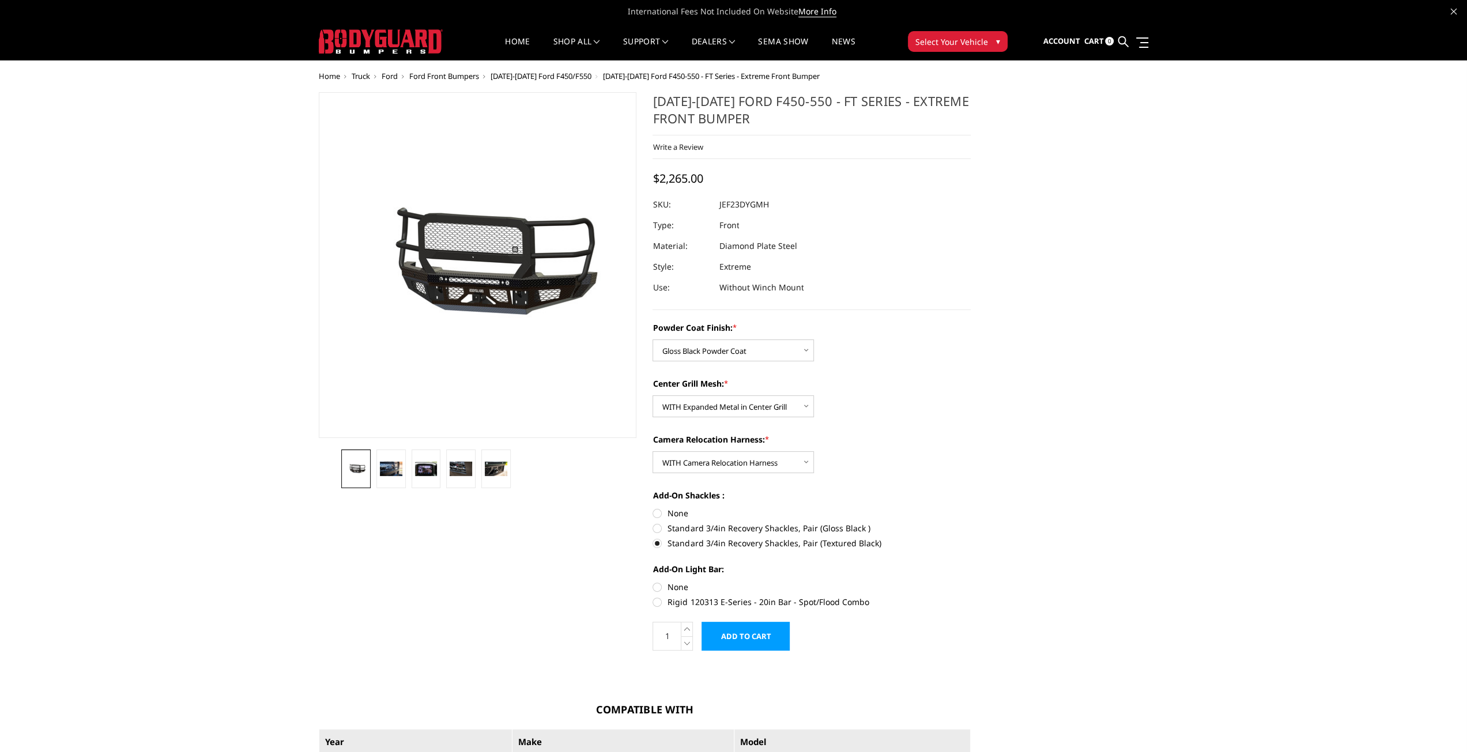
click at [971, 582] on input "Rigid 120313 E-Series - 20in Bar - Spot/Flood Combo" at bounding box center [971, 581] width 1 height 1
radio input "true"
click at [391, 477] on link at bounding box center [390, 469] width 29 height 39
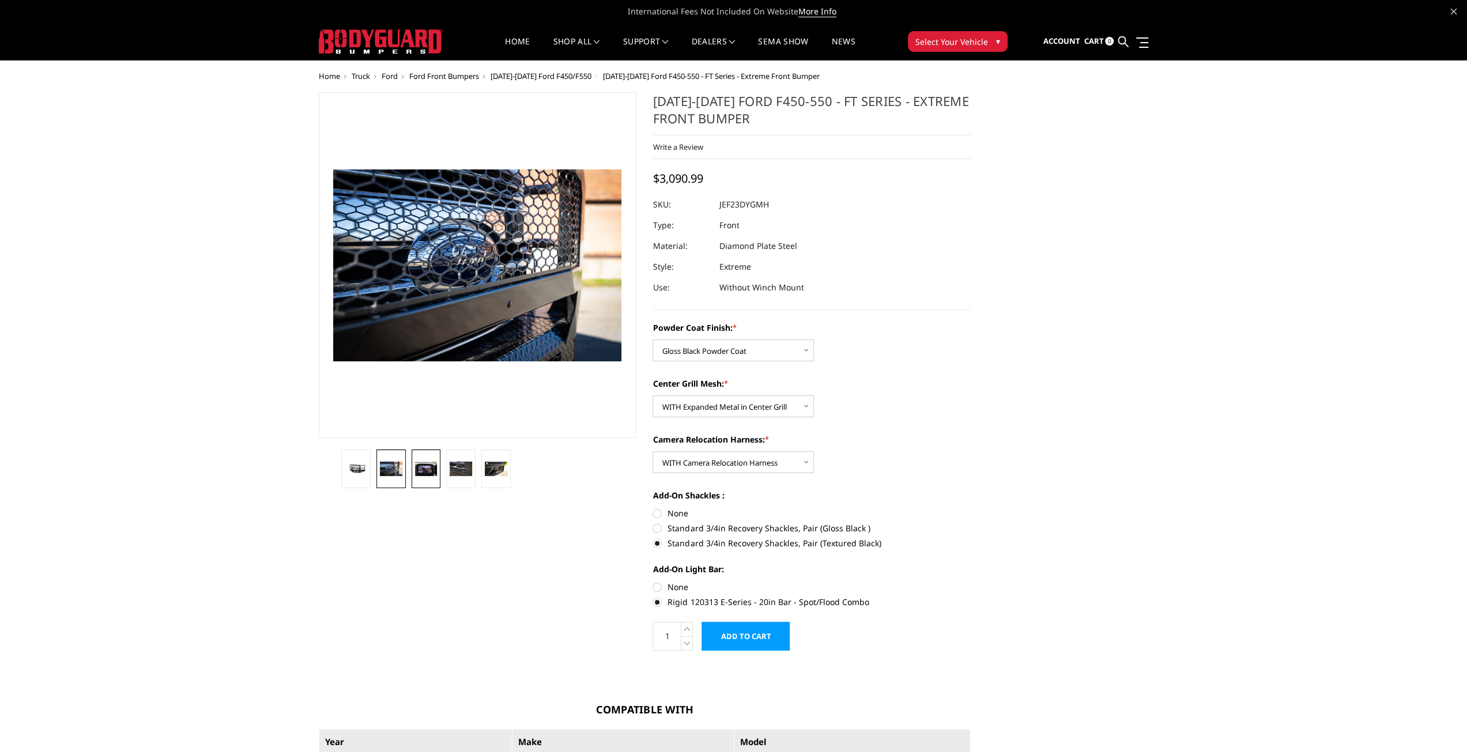
click at [424, 474] on img at bounding box center [426, 469] width 22 height 15
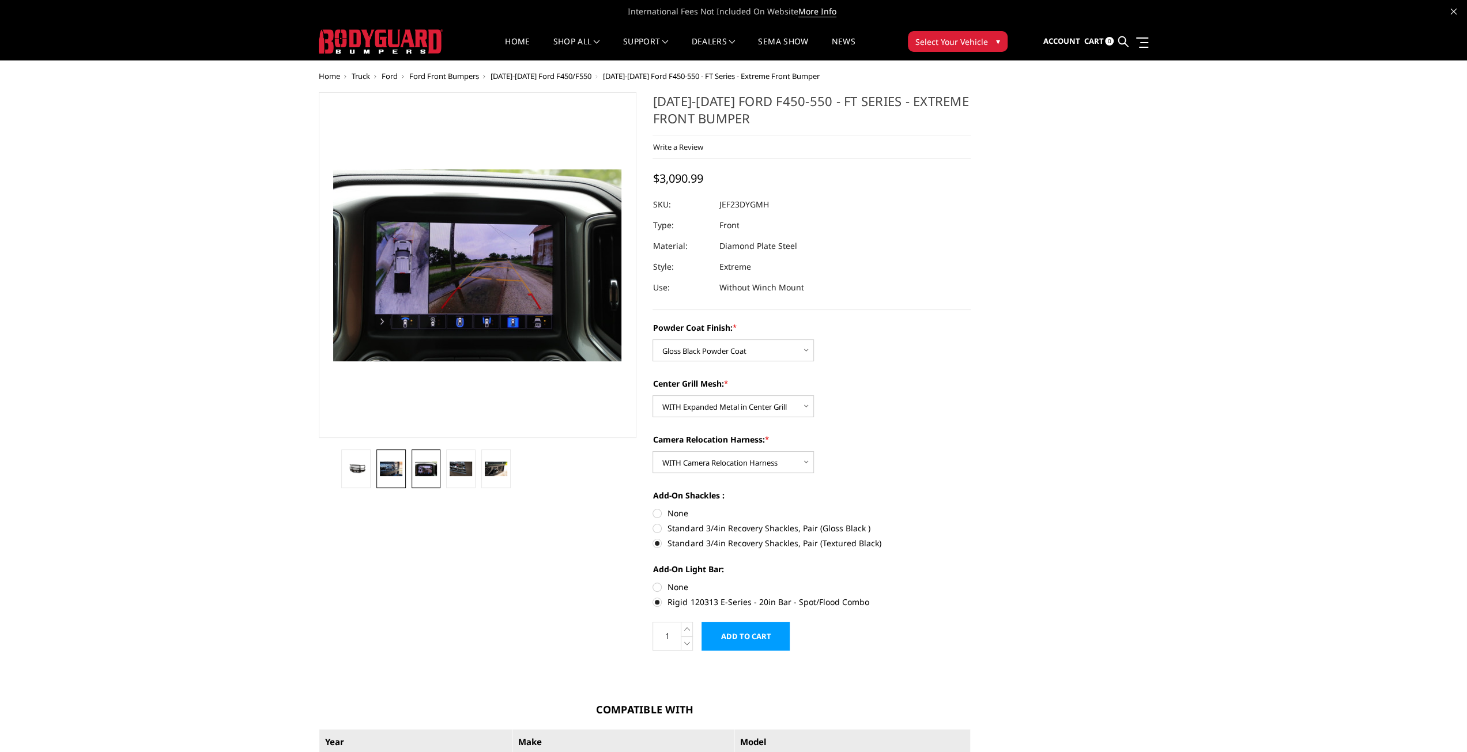
click at [395, 474] on img at bounding box center [391, 469] width 22 height 15
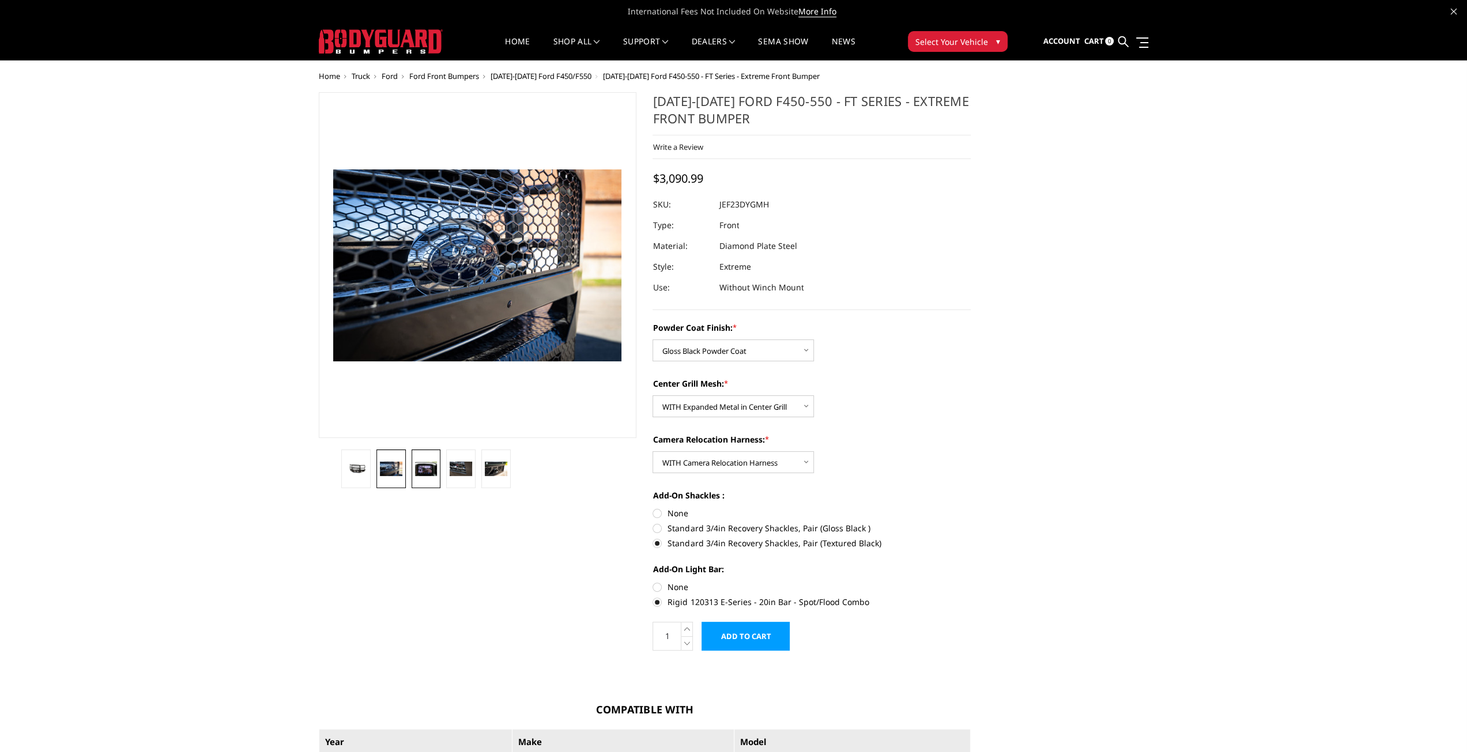
click at [423, 473] on img at bounding box center [426, 469] width 22 height 15
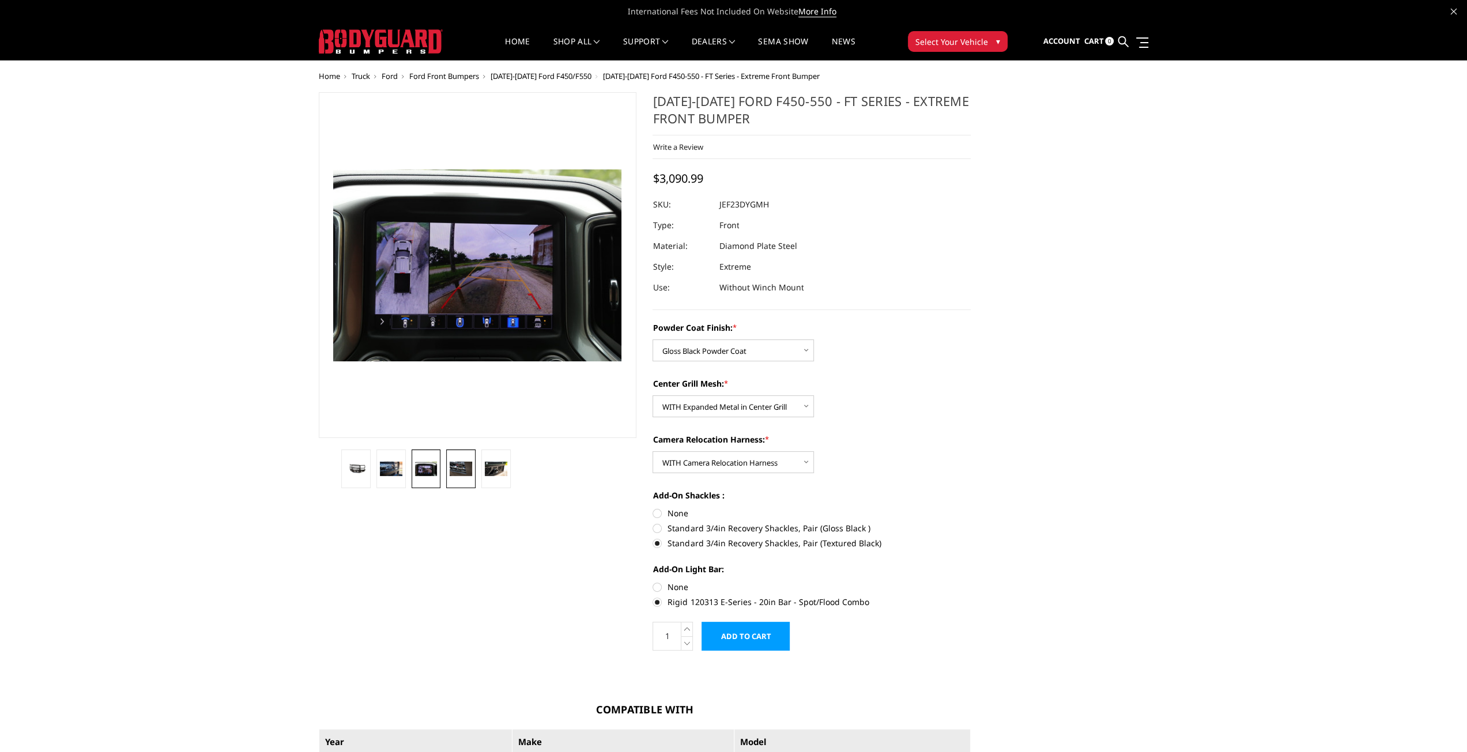
click at [463, 473] on img at bounding box center [461, 469] width 22 height 15
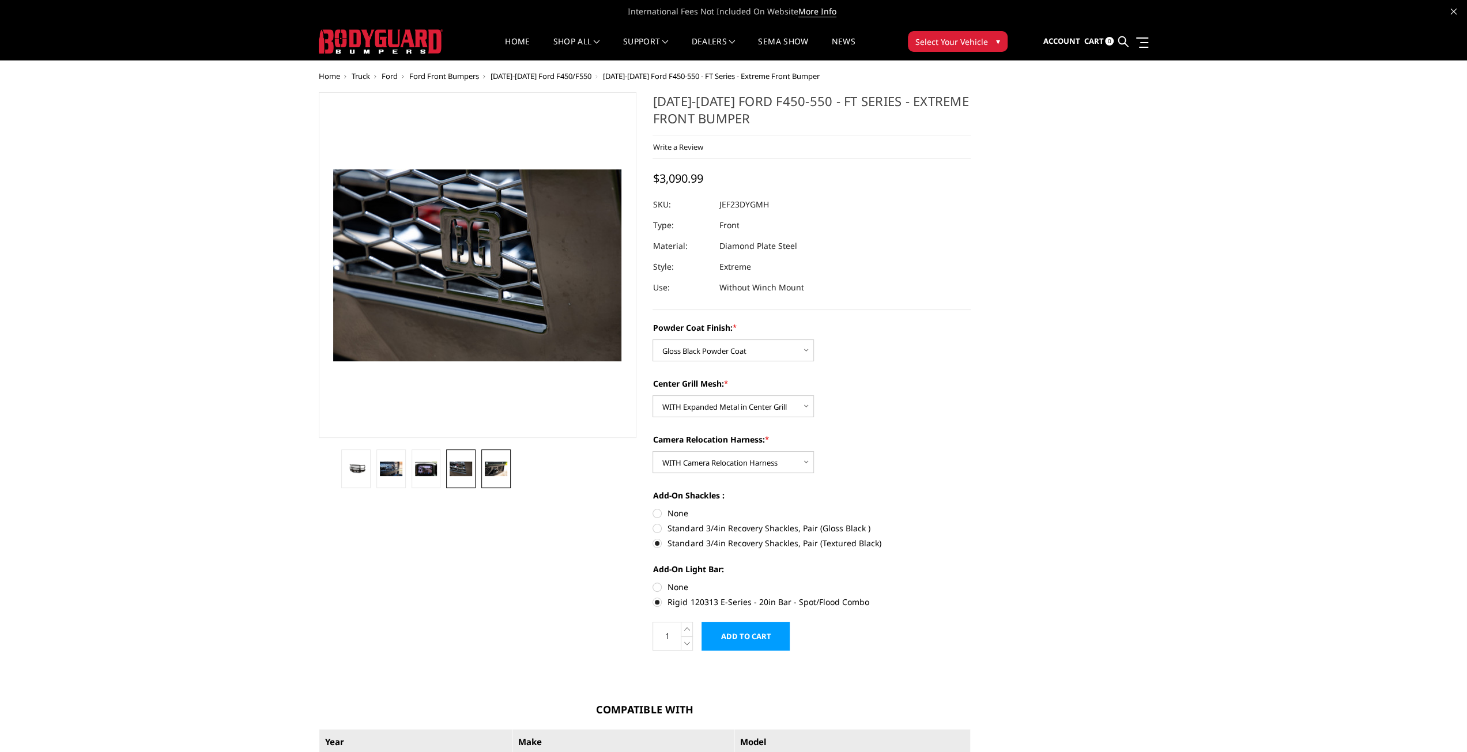
click at [494, 470] on img at bounding box center [496, 469] width 22 height 15
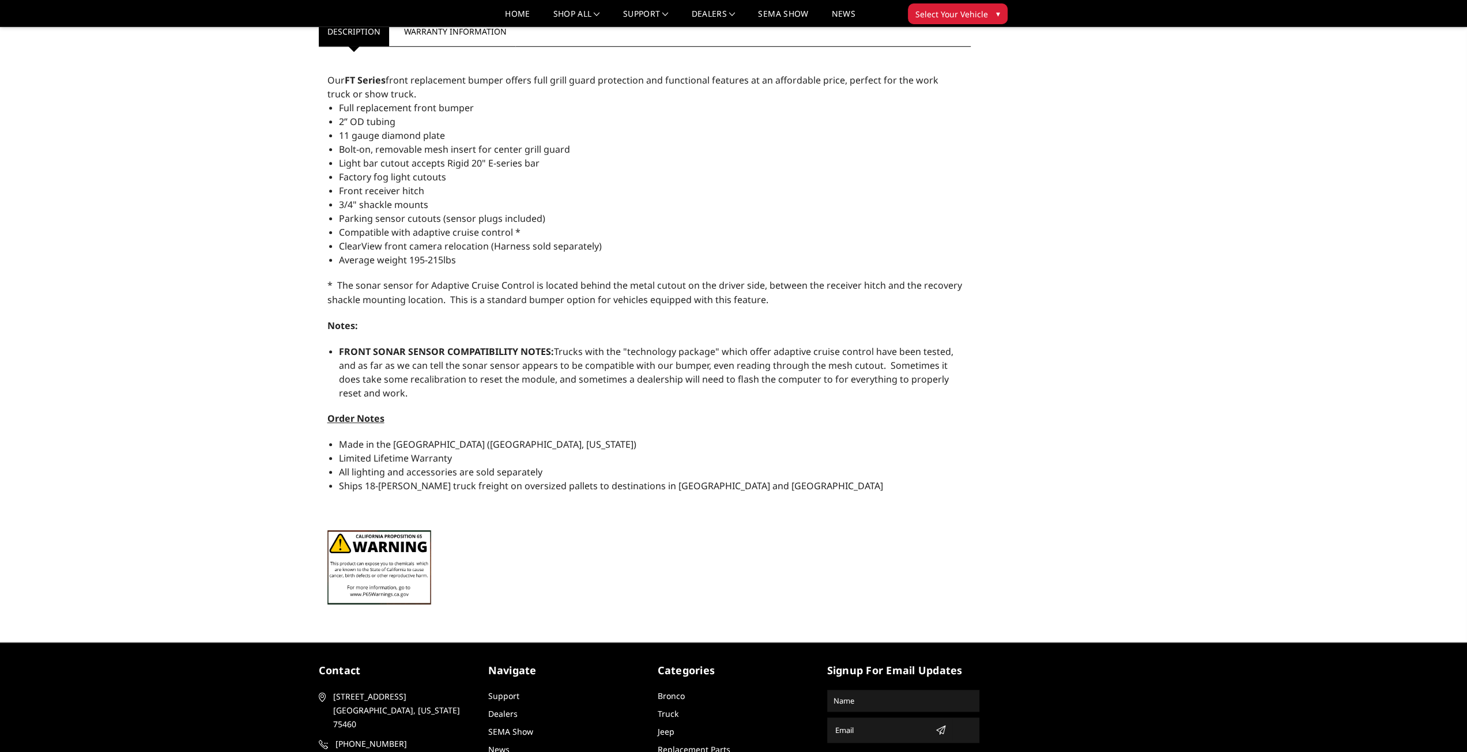
scroll to position [980, 0]
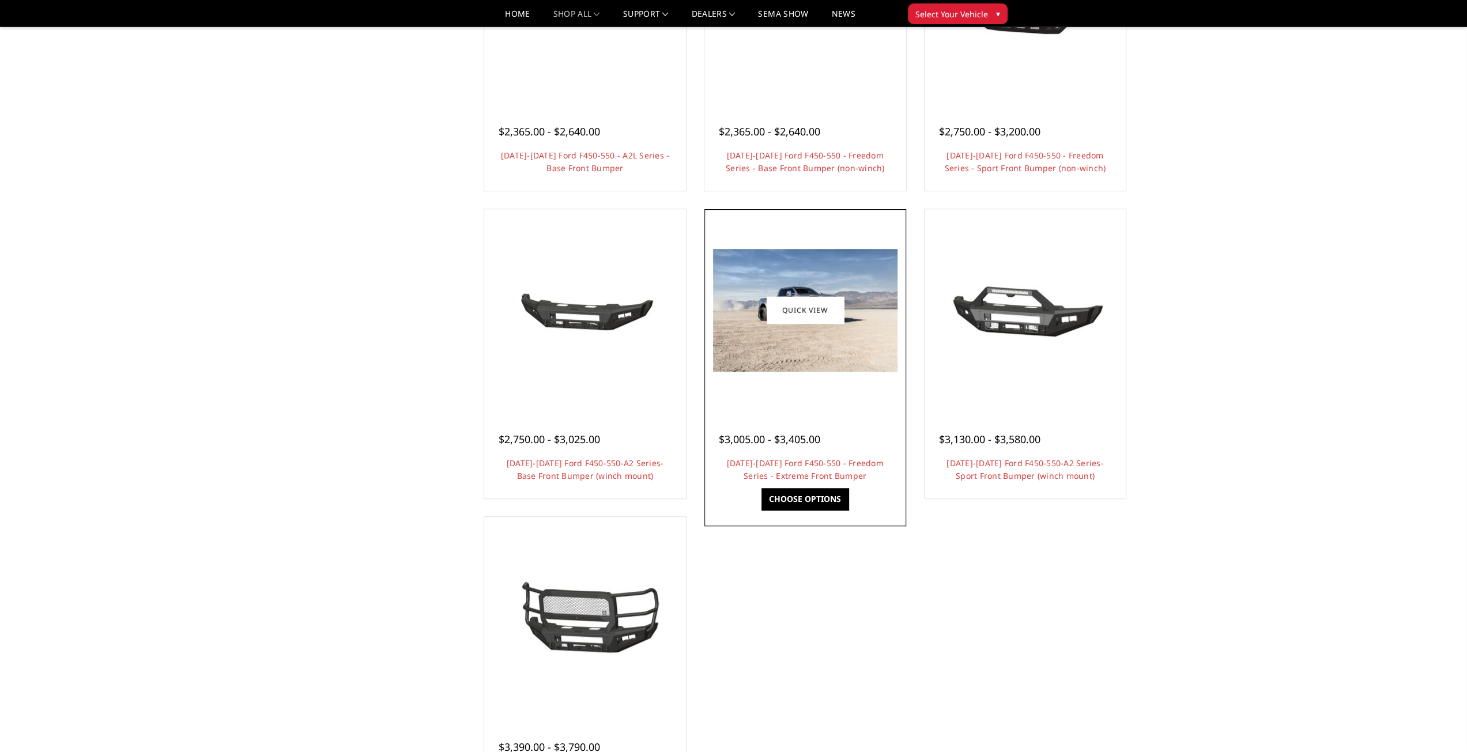
scroll to position [692, 0]
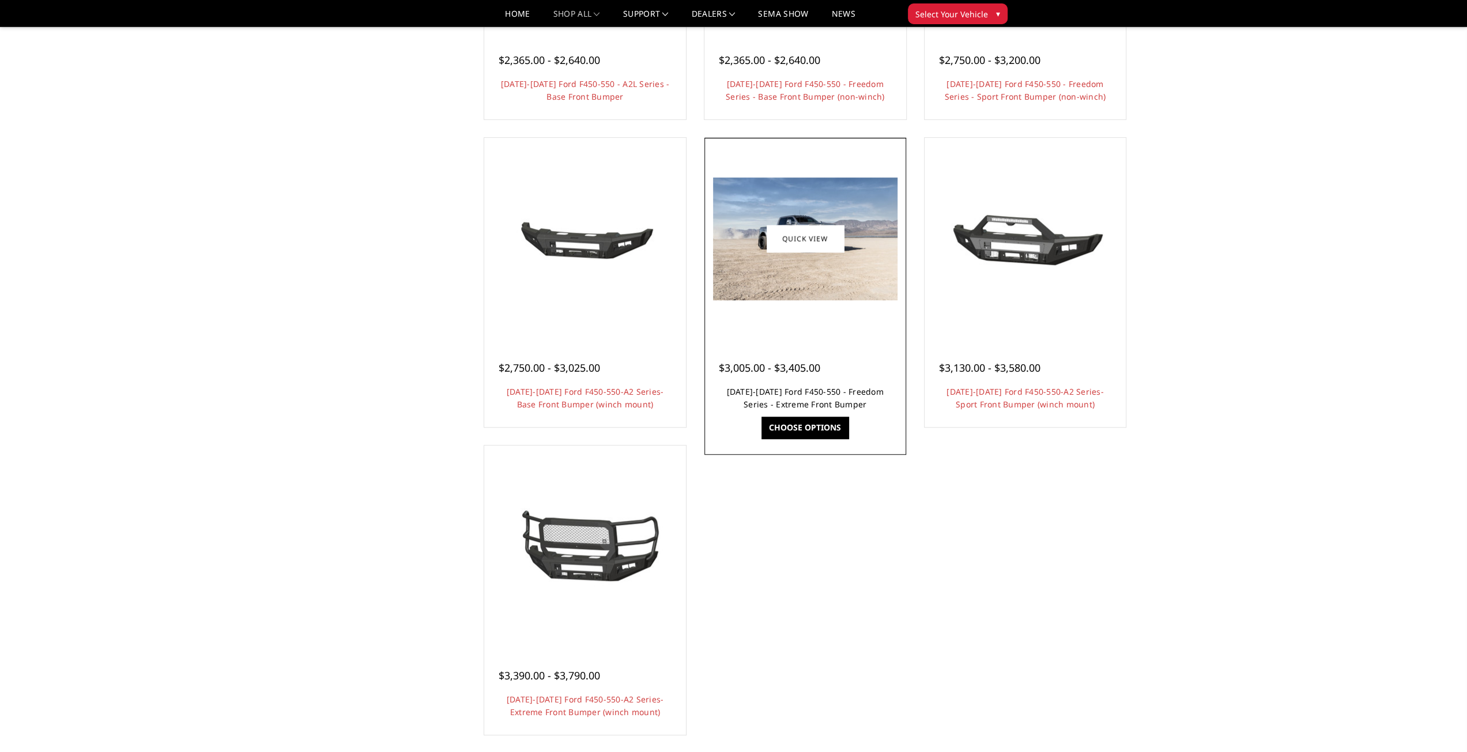
click at [807, 401] on link "2023-2025 Ford F450-550 - Freedom Series - Extreme Front Bumper" at bounding box center [805, 398] width 157 height 24
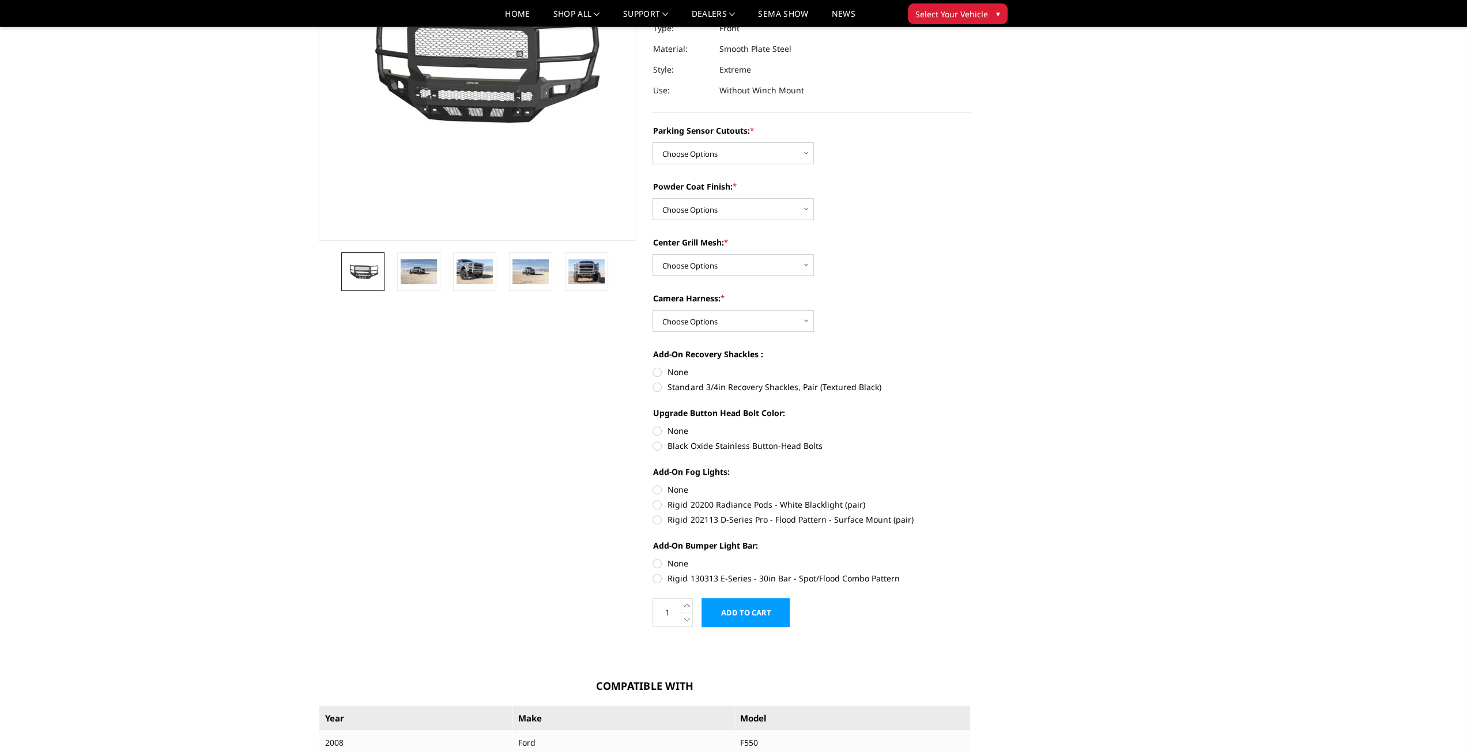
scroll to position [173, 0]
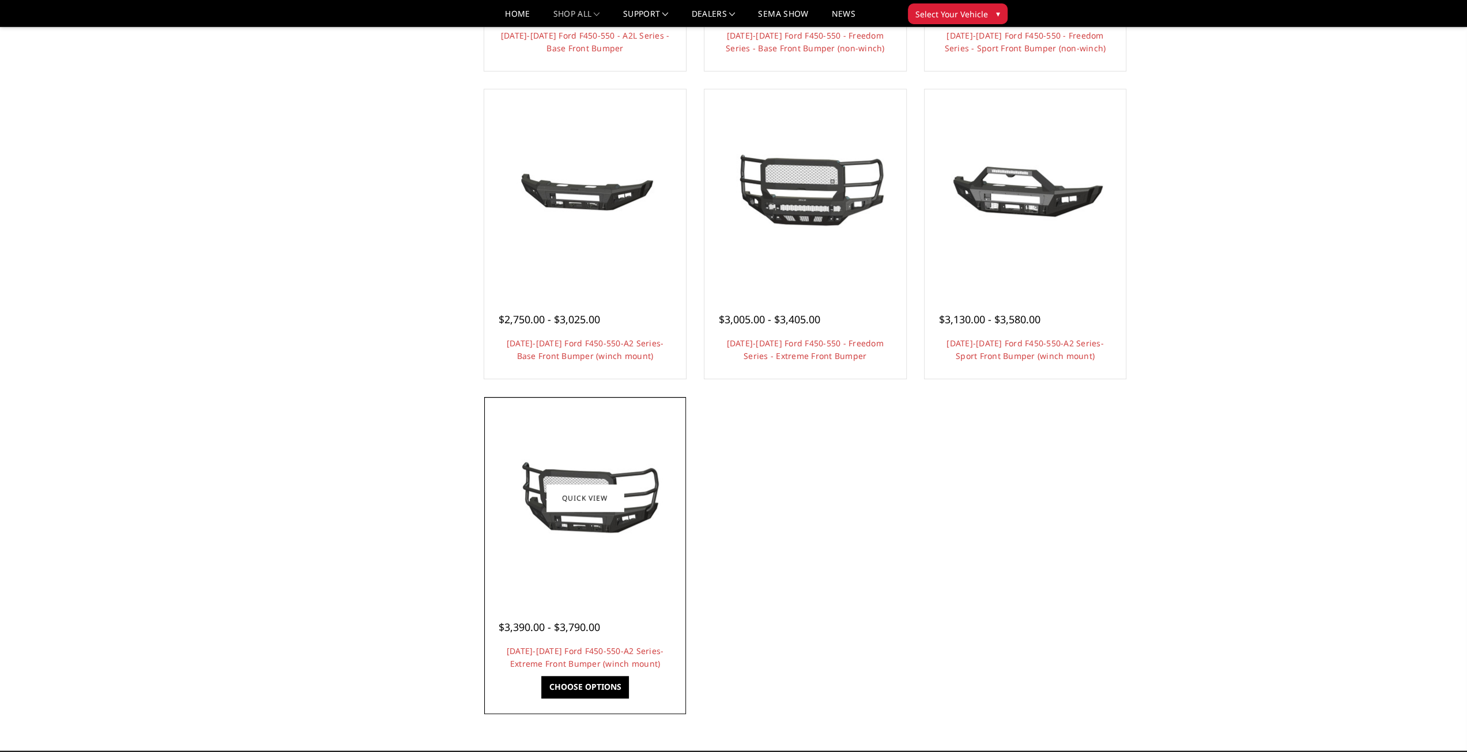
scroll to position [749, 0]
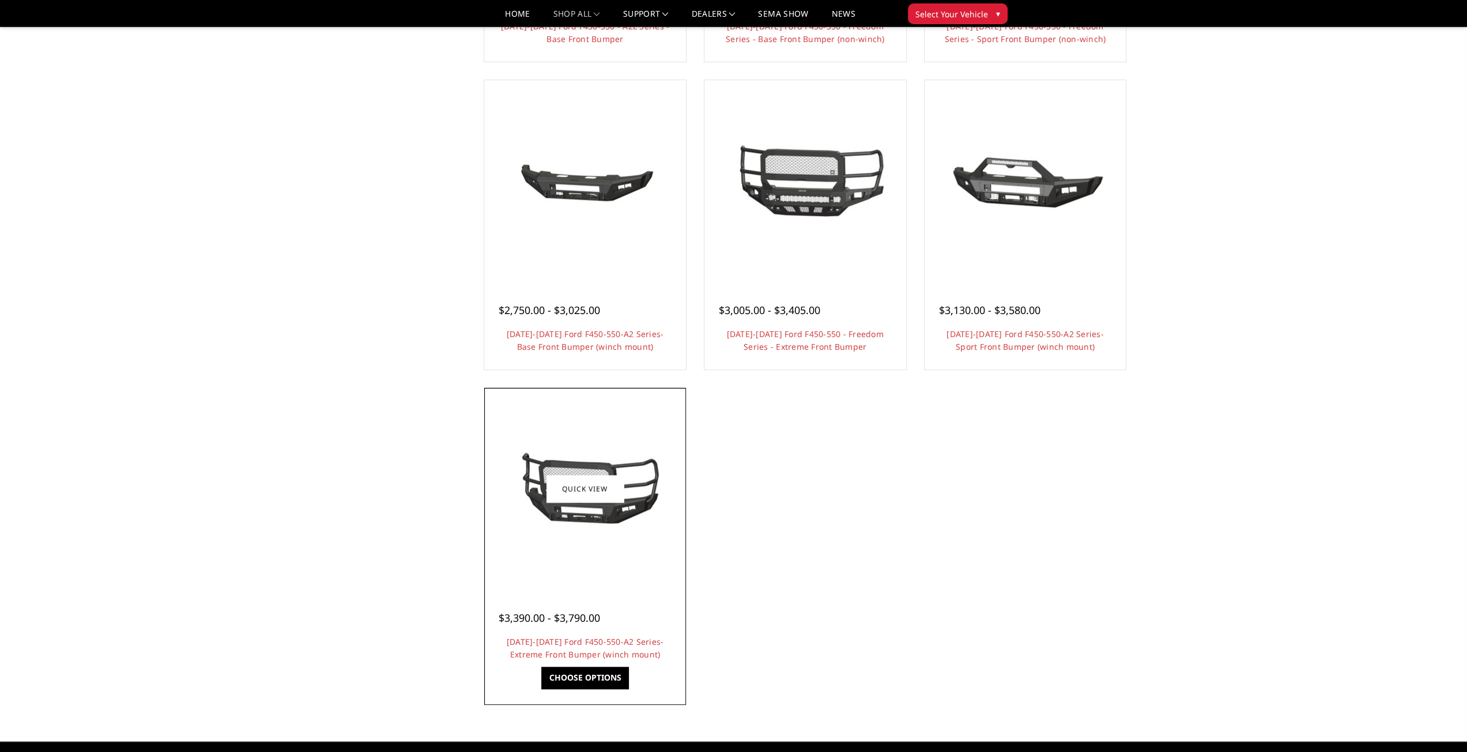
click at [599, 509] on img at bounding box center [585, 489] width 184 height 86
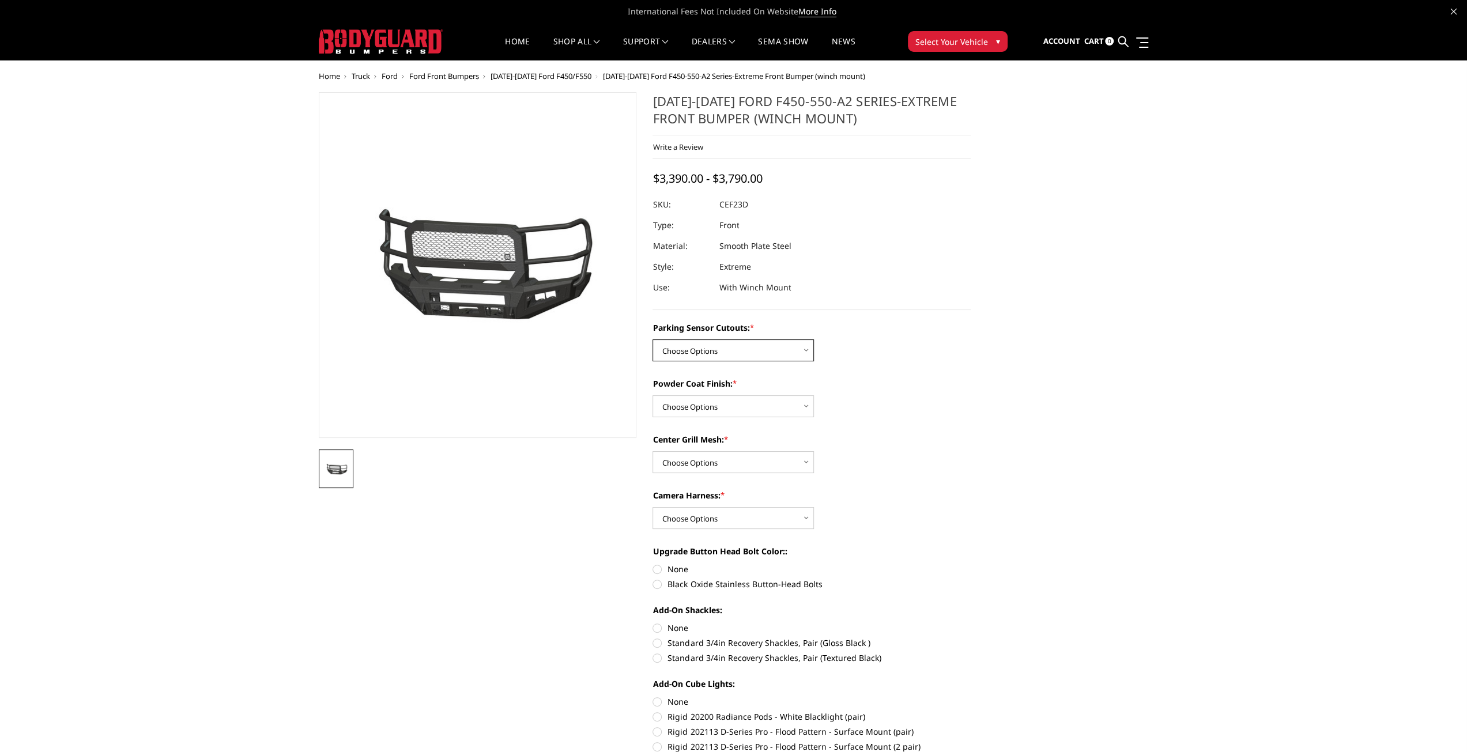
click at [711, 349] on select "Choose Options No-Without Parking Sensor Cutouts Yes-With Parking Sensor Cutouts" at bounding box center [732, 351] width 161 height 22
select select "2429"
click at [652, 340] on select "Choose Options No-Without Parking Sensor Cutouts Yes-With Parking Sensor Cutouts" at bounding box center [732, 351] width 161 height 22
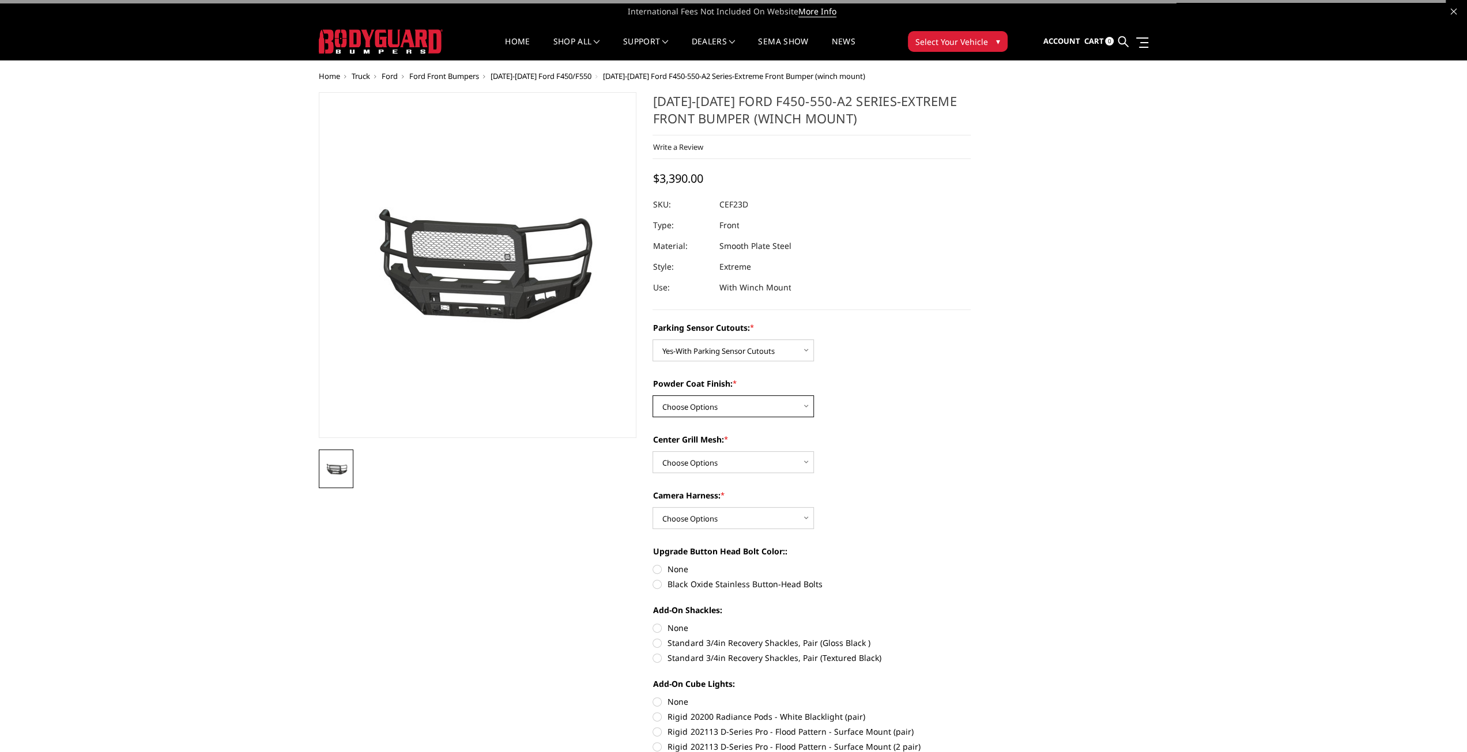
click at [710, 412] on select "Choose Options Bare Metal Textured Black Powder Coat" at bounding box center [732, 406] width 161 height 22
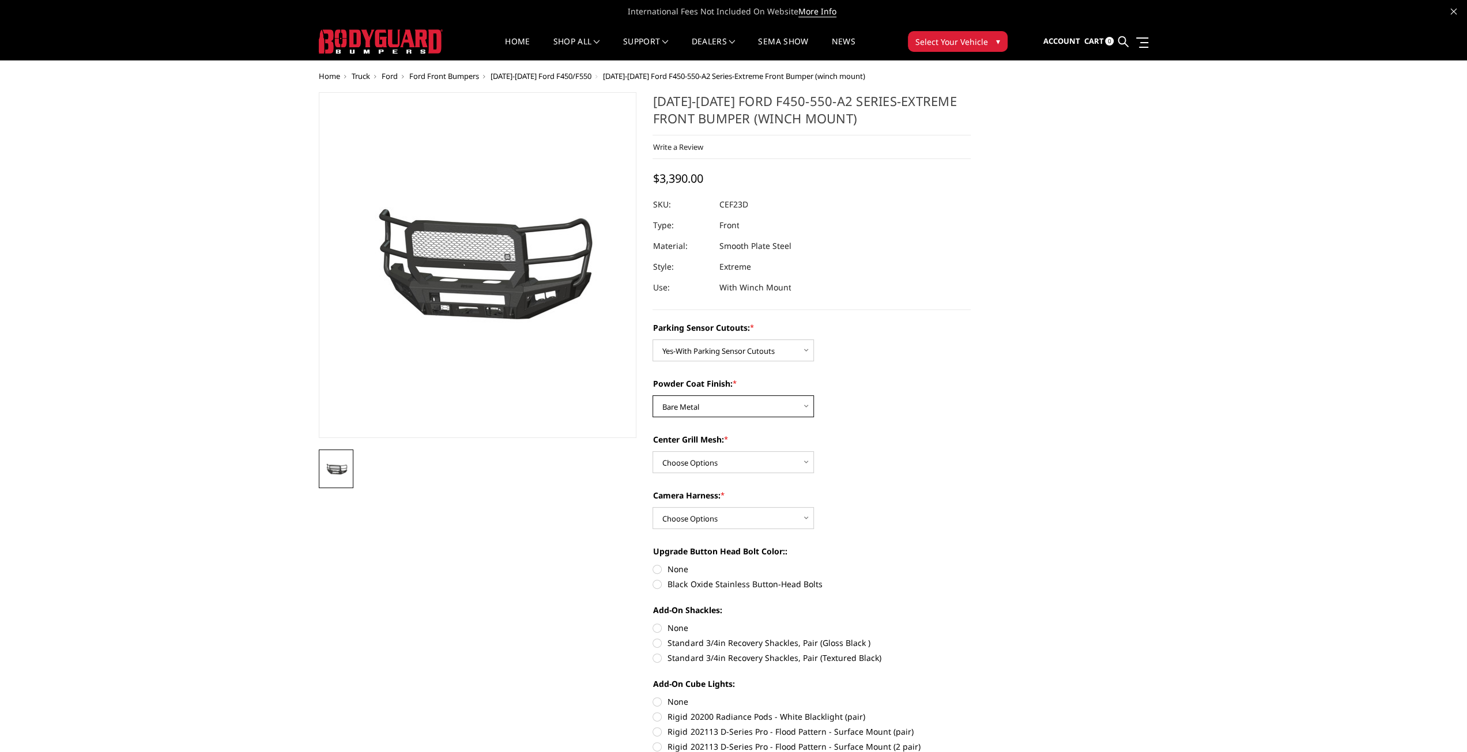
click at [652, 395] on select "Choose Options Bare Metal Textured Black Powder Coat" at bounding box center [732, 406] width 161 height 22
click at [718, 408] on select "Choose Options Bare Metal Textured Black Powder Coat" at bounding box center [732, 406] width 161 height 22
select select "2431"
click at [652, 395] on select "Choose Options Bare Metal Textured Black Powder Coat" at bounding box center [732, 406] width 161 height 22
click at [721, 462] on select "Choose Options With Center Grill Mesh Without Center Grill Mesh" at bounding box center [732, 462] width 161 height 22
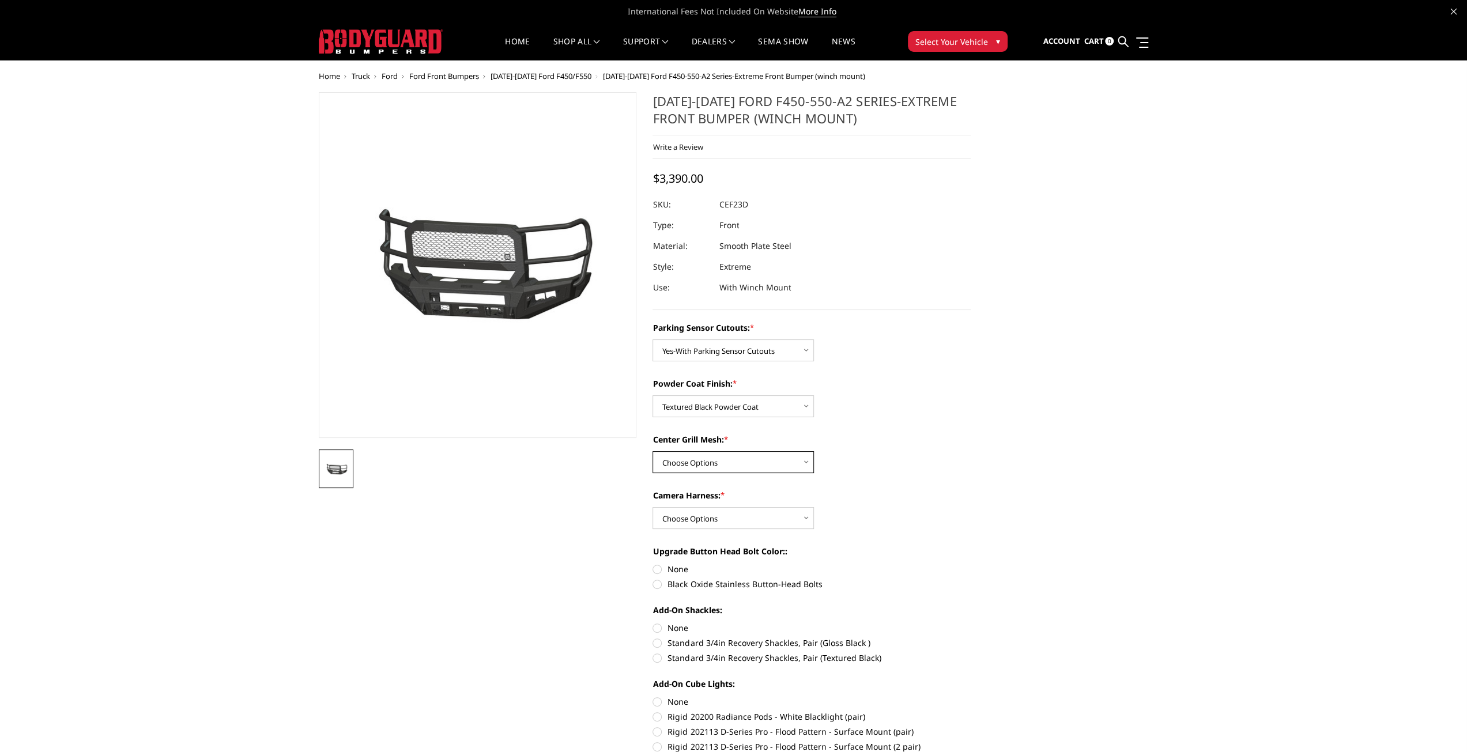
select select "2432"
click at [652, 451] on select "Choose Options With Center Grill Mesh Without Center Grill Mesh" at bounding box center [732, 462] width 161 height 22
click at [696, 512] on select "Choose Options WITH Camera Harness WITHOUT Camera Harness" at bounding box center [732, 518] width 161 height 22
select select "2434"
click at [652, 507] on select "Choose Options WITH Camera Harness WITHOUT Camera Harness" at bounding box center [732, 518] width 161 height 22
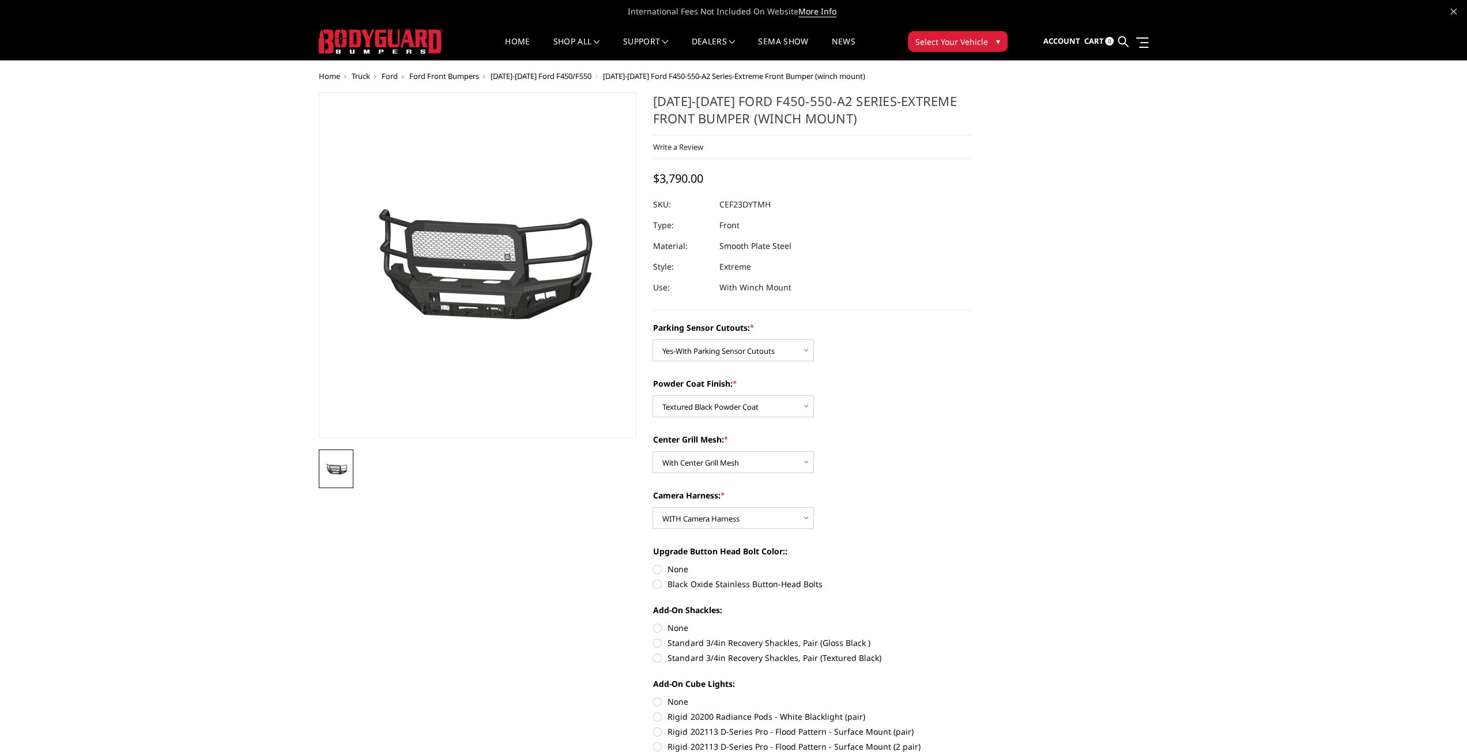
click at [659, 586] on label "Black Oxide Stainless Button-Head Bolts" at bounding box center [811, 584] width 318 height 12
click at [971, 564] on input "Black Oxide Stainless Button-Head Bolts" at bounding box center [971, 563] width 1 height 1
radio input "true"
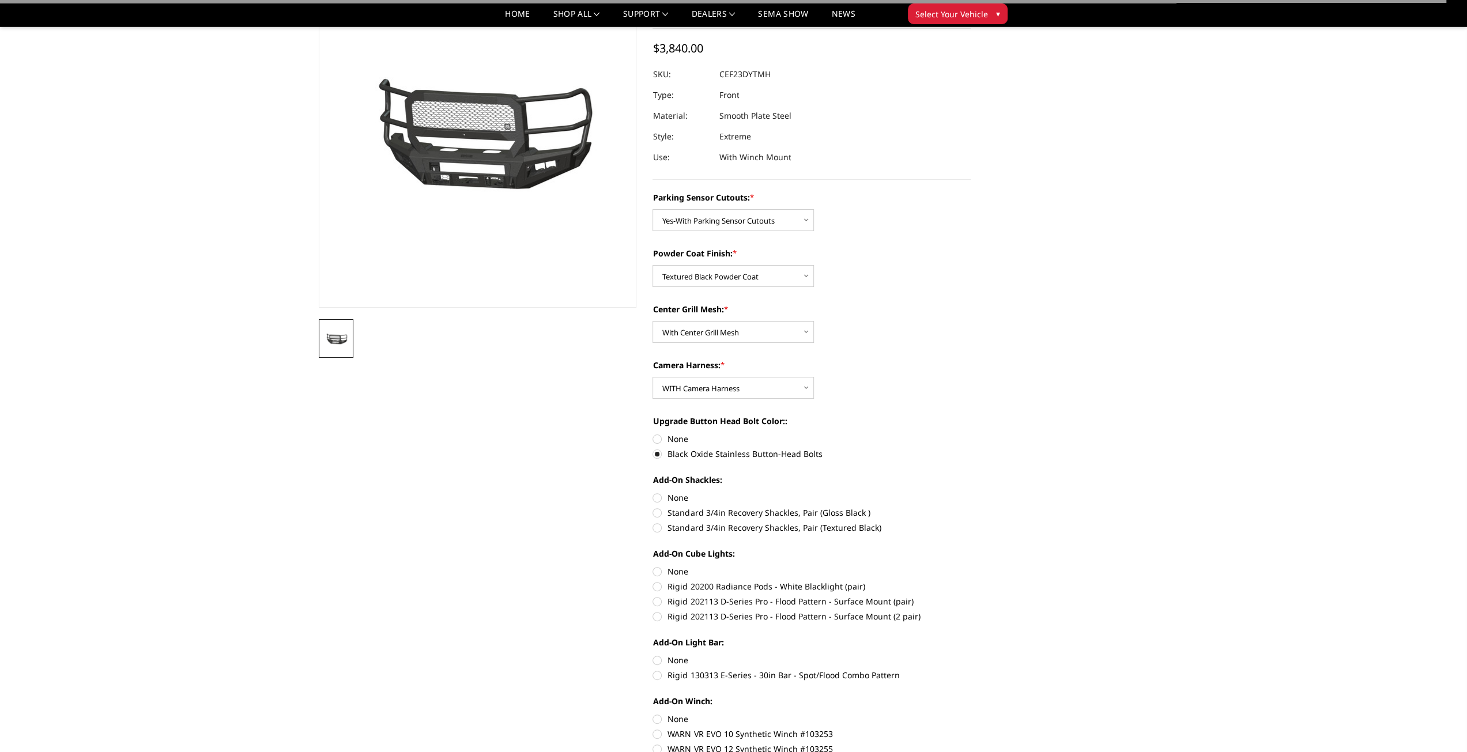
scroll to position [115, 0]
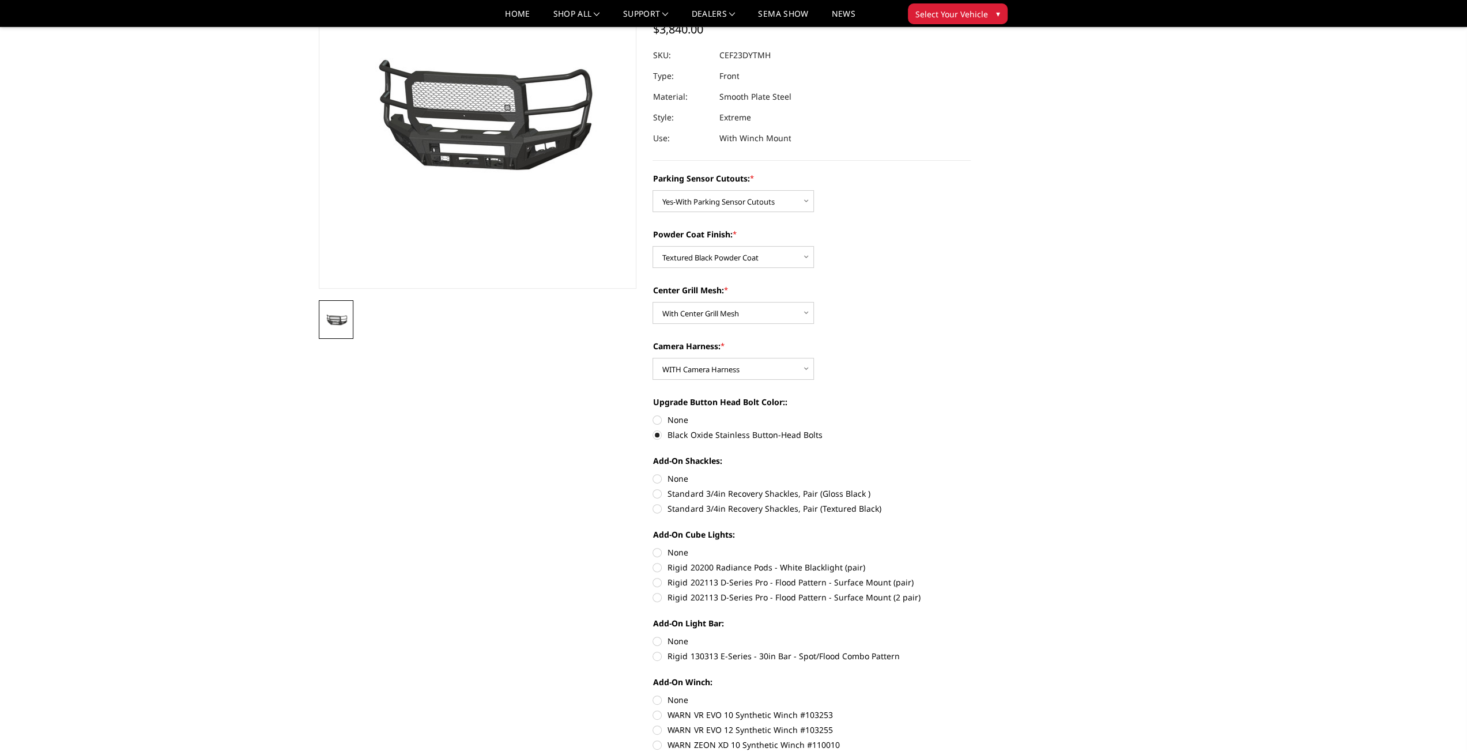
click at [657, 511] on label "Standard 3/4in Recovery Shackles, Pair (Textured Black)" at bounding box center [811, 509] width 318 height 12
click at [971, 488] on input "Standard 3/4in Recovery Shackles, Pair (Textured Black)" at bounding box center [971, 488] width 1 height 1
radio input "true"
click at [657, 599] on label "Rigid 202113 D-Series Pro - Flood Pattern - Surface Mount (2 pair)" at bounding box center [811, 597] width 318 height 12
click at [971, 577] on input "Rigid 202113 D-Series Pro - Flood Pattern - Surface Mount (2 pair)" at bounding box center [971, 576] width 1 height 1
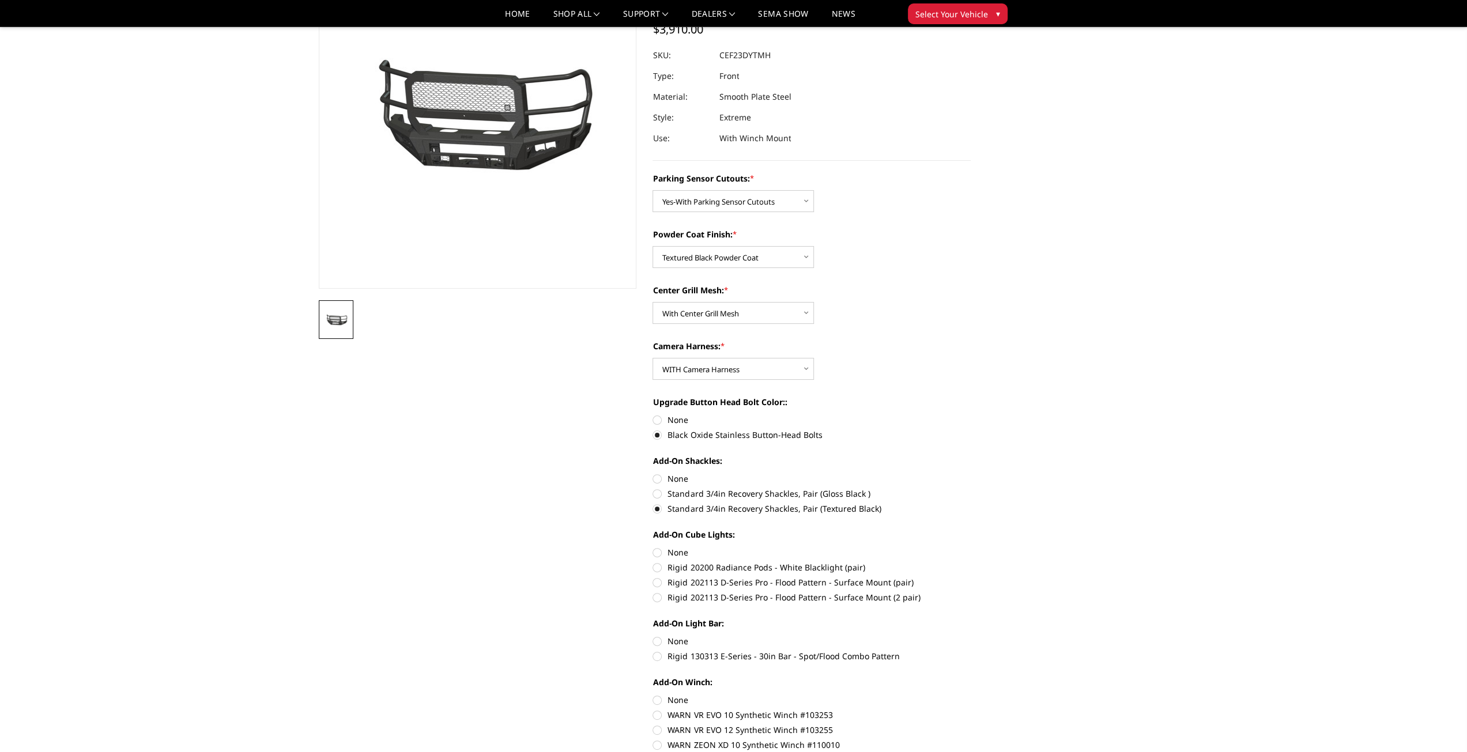
radio input "true"
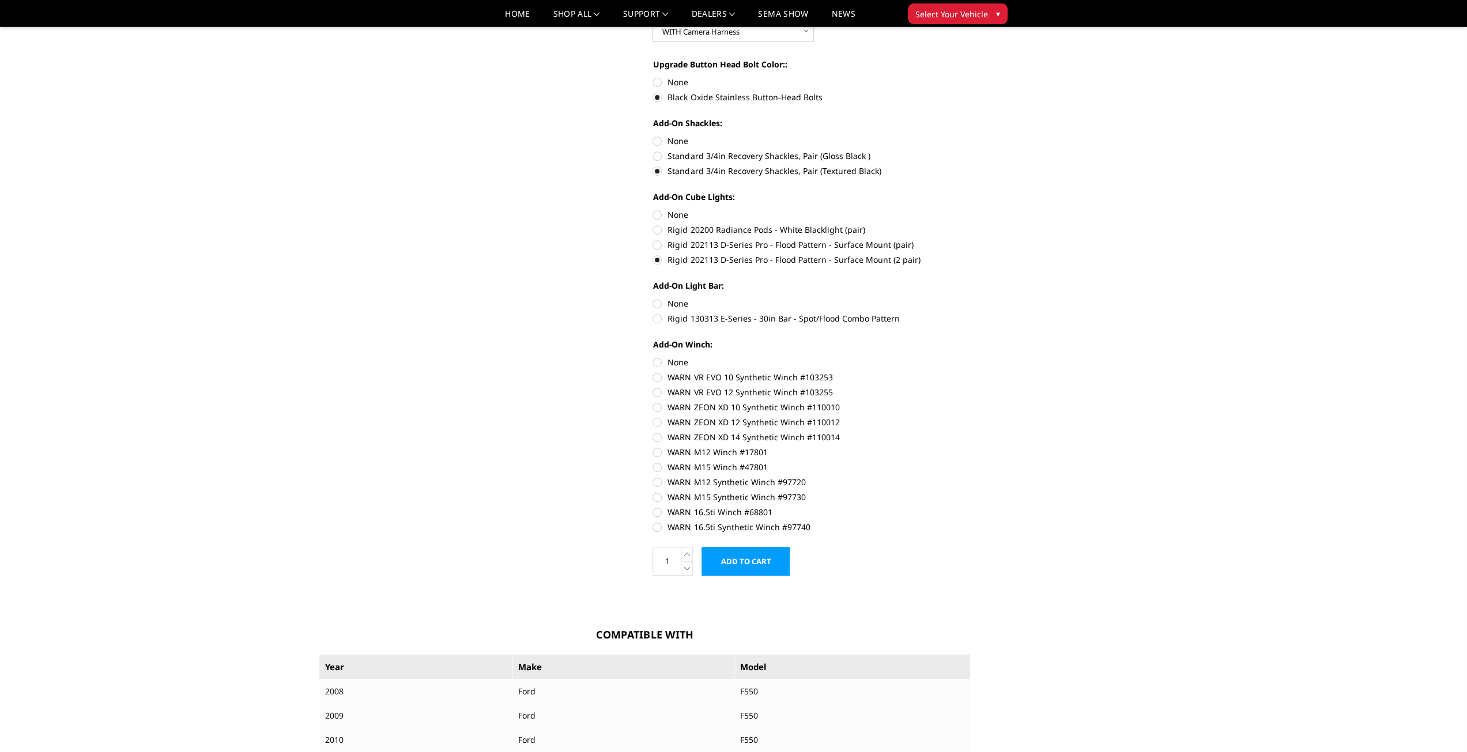
scroll to position [461, 0]
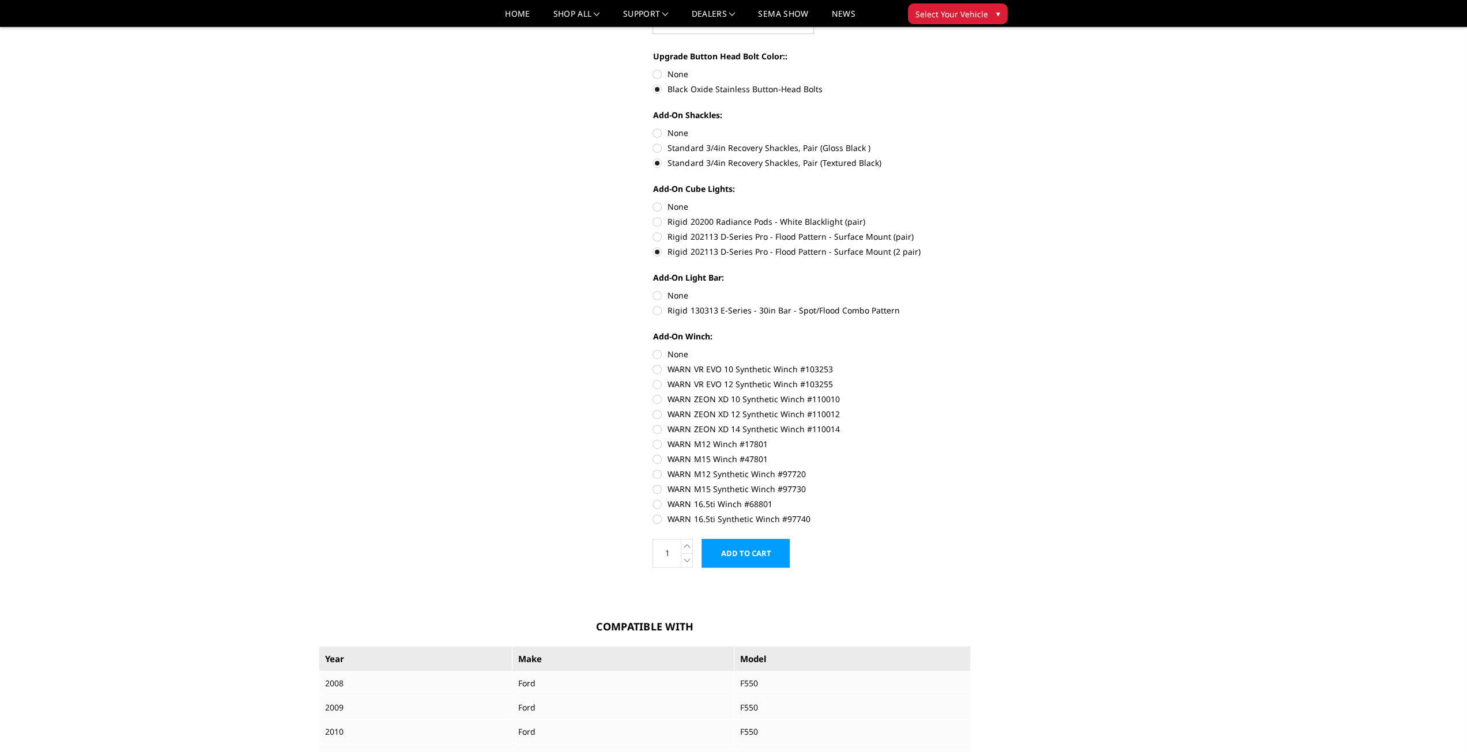
click at [657, 520] on label "WARN 16.5ti Synthetic Winch #97740" at bounding box center [811, 519] width 318 height 12
click at [971, 499] on input "WARN 16.5ti Synthetic Winch #97740" at bounding box center [971, 498] width 1 height 1
radio input "true"
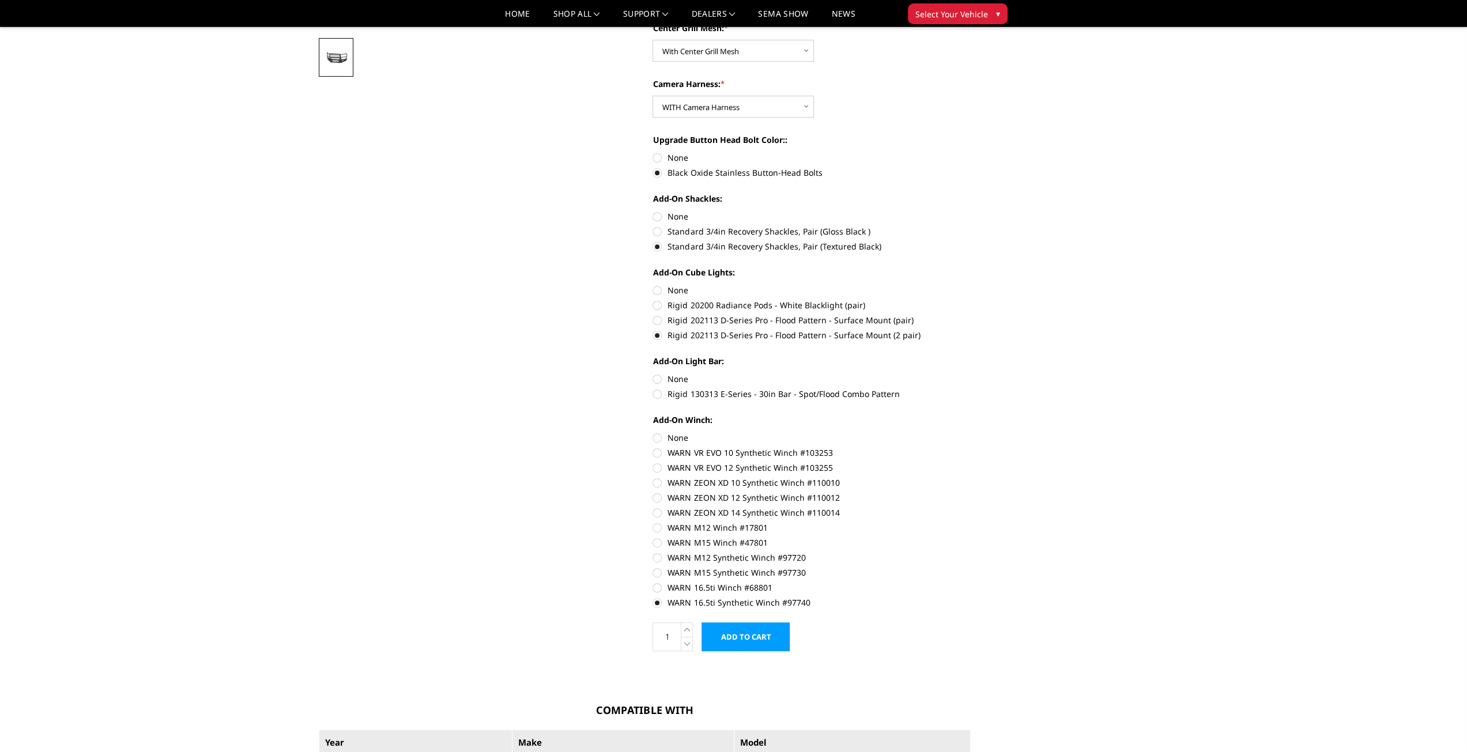
scroll to position [371, 0]
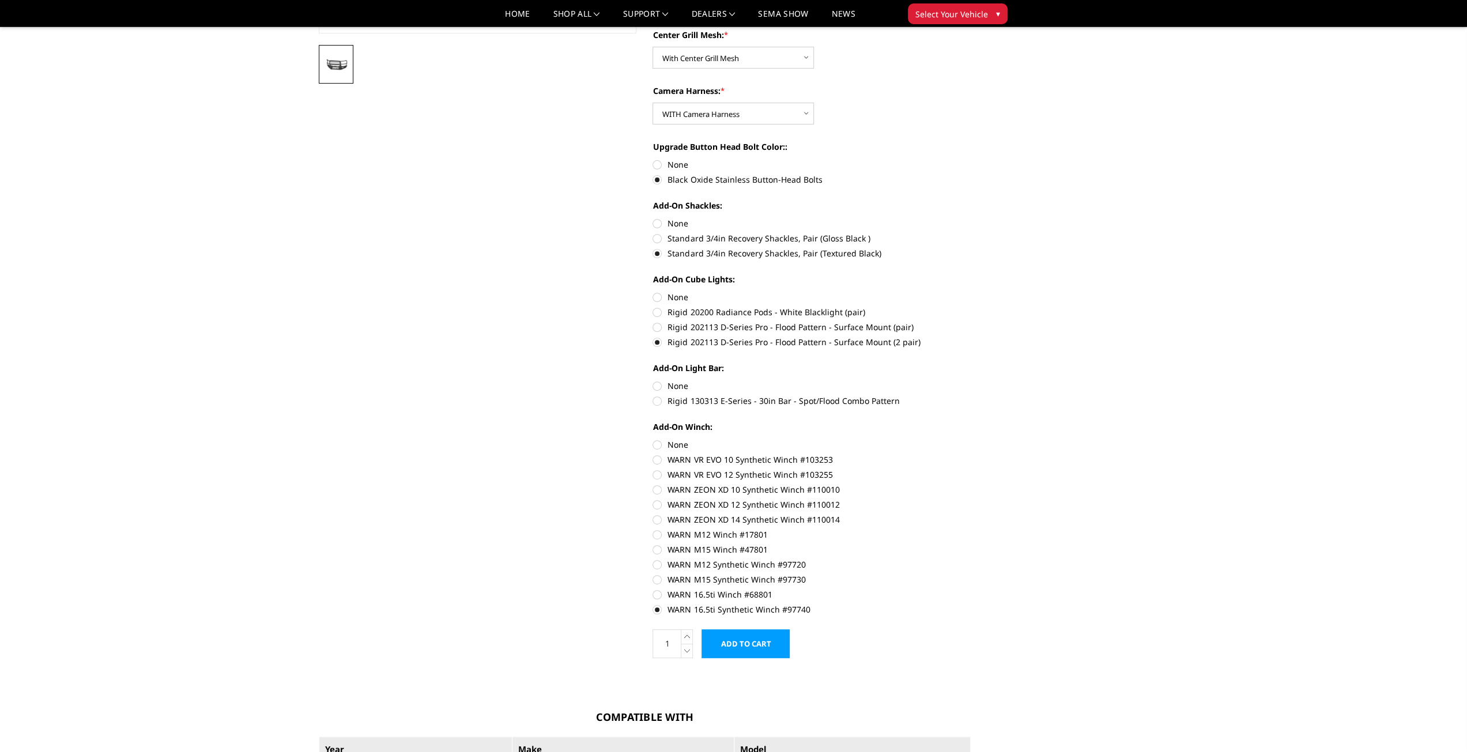
click at [658, 402] on label "Rigid 130313 E-Series - 30in Bar - Spot/Flood Combo Pattern" at bounding box center [811, 401] width 318 height 12
click at [971, 380] on input "Rigid 130313 E-Series - 30in Bar - Spot/Flood Combo Pattern" at bounding box center [971, 380] width 1 height 1
radio input "true"
click at [659, 387] on label "None" at bounding box center [811, 386] width 318 height 12
click at [653, 380] on input "None" at bounding box center [652, 380] width 1 height 1
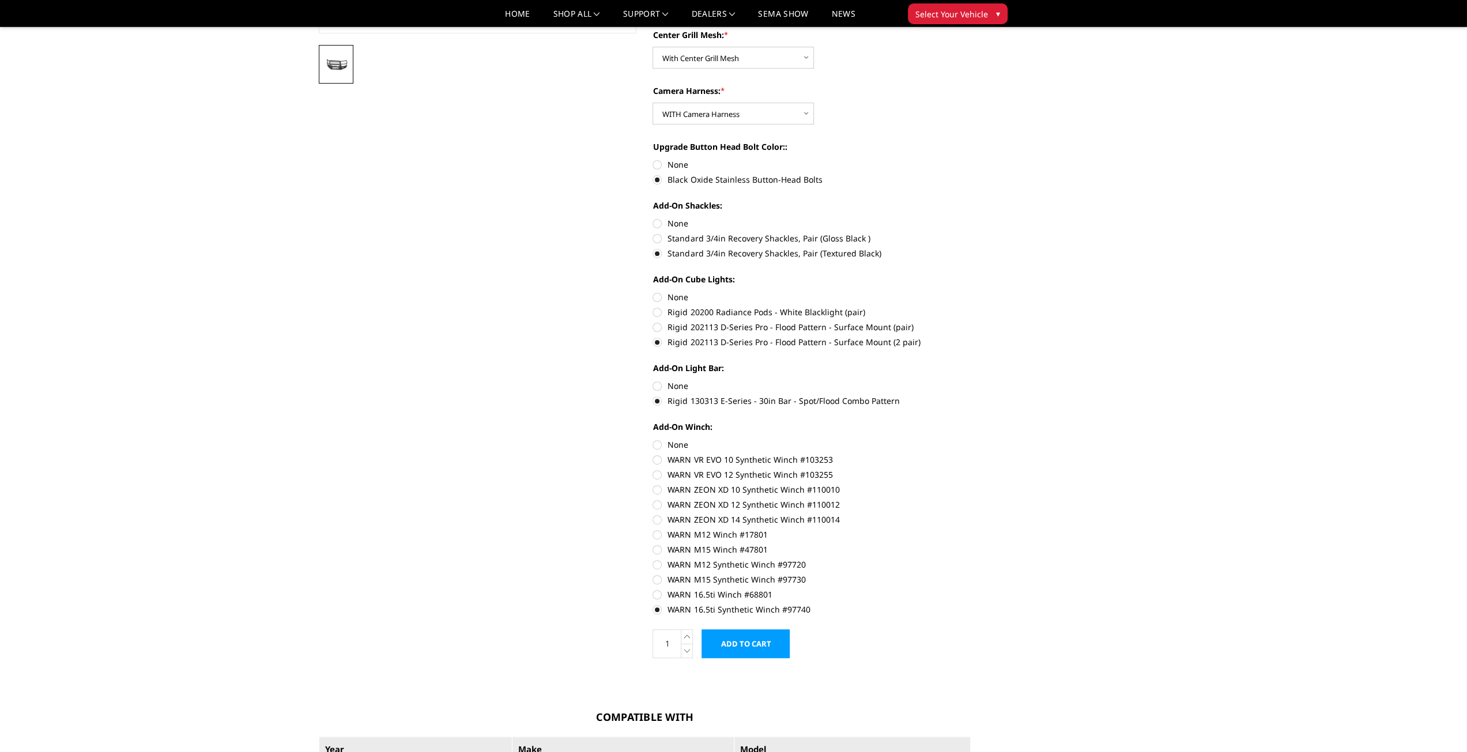
radio input "true"
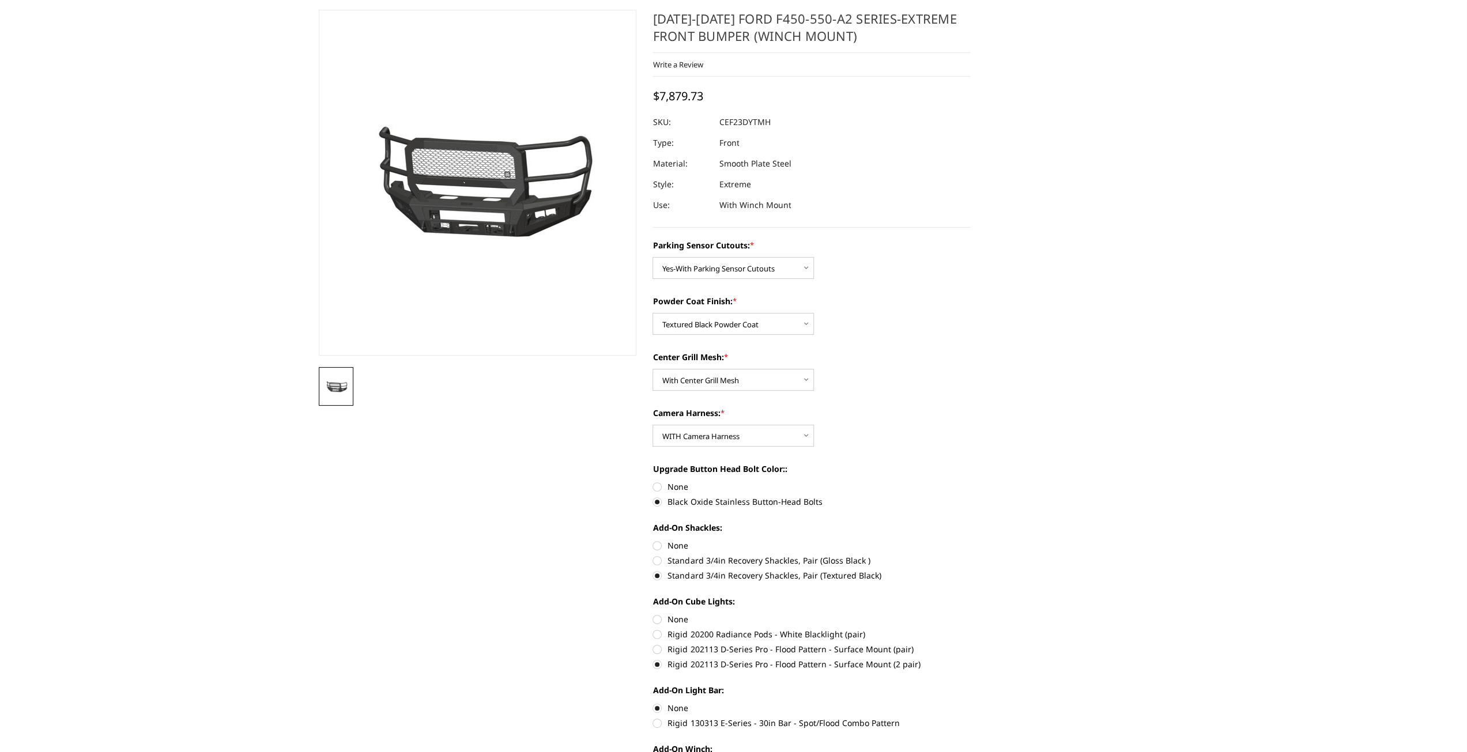
scroll to position [25, 0]
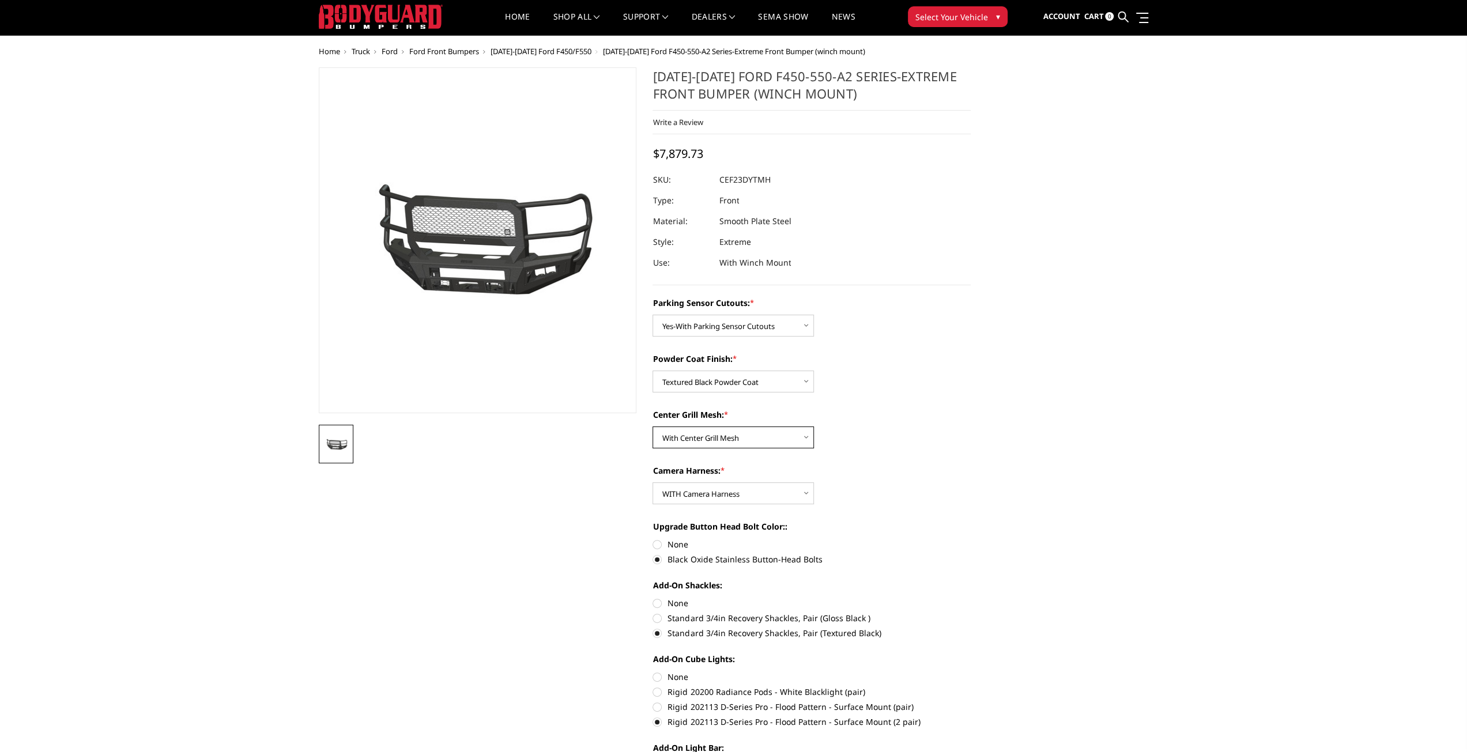
click at [753, 437] on select "Choose Options With Center Grill Mesh Without Center Grill Mesh" at bounding box center [732, 438] width 161 height 22
select select "2433"
click at [652, 427] on select "Choose Options With Center Grill Mesh Without Center Grill Mesh" at bounding box center [732, 438] width 161 height 22
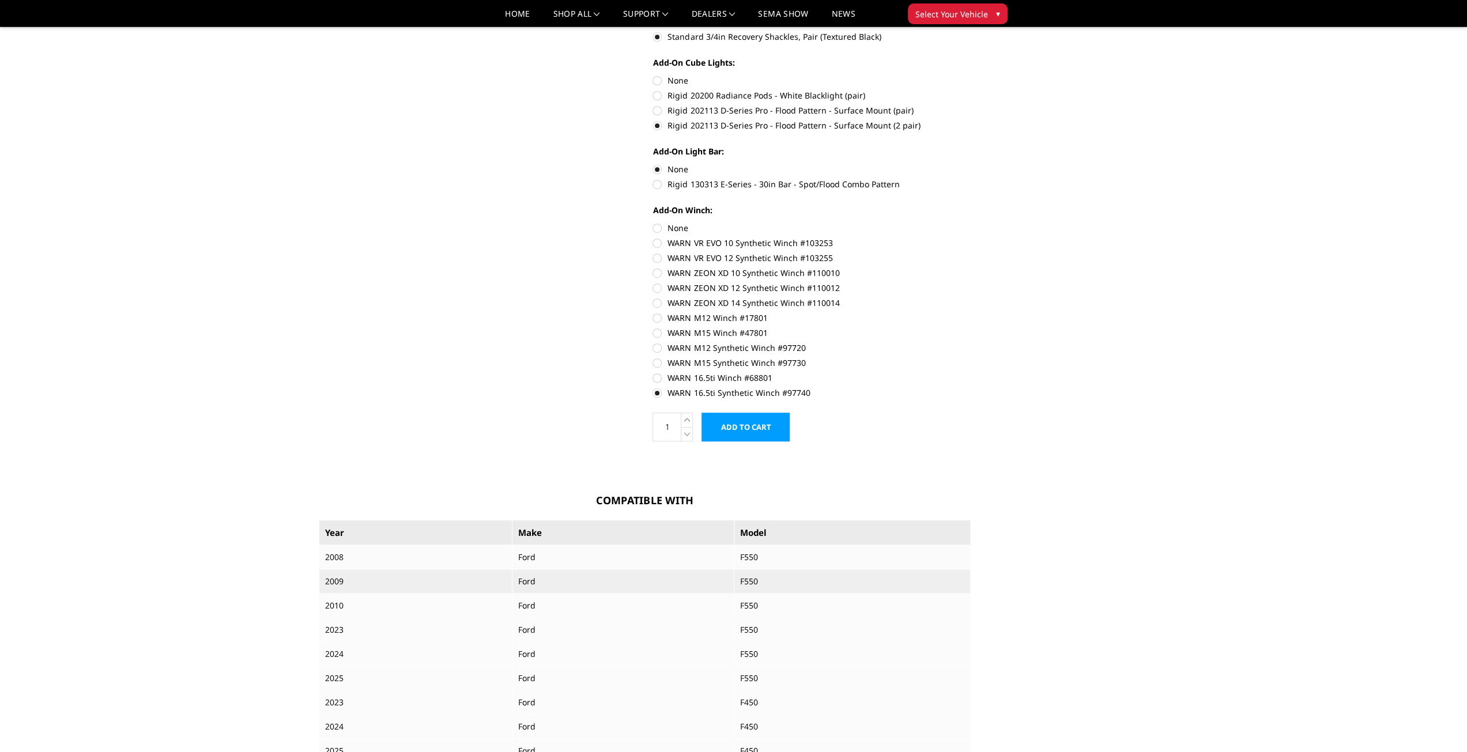
scroll to position [544, 0]
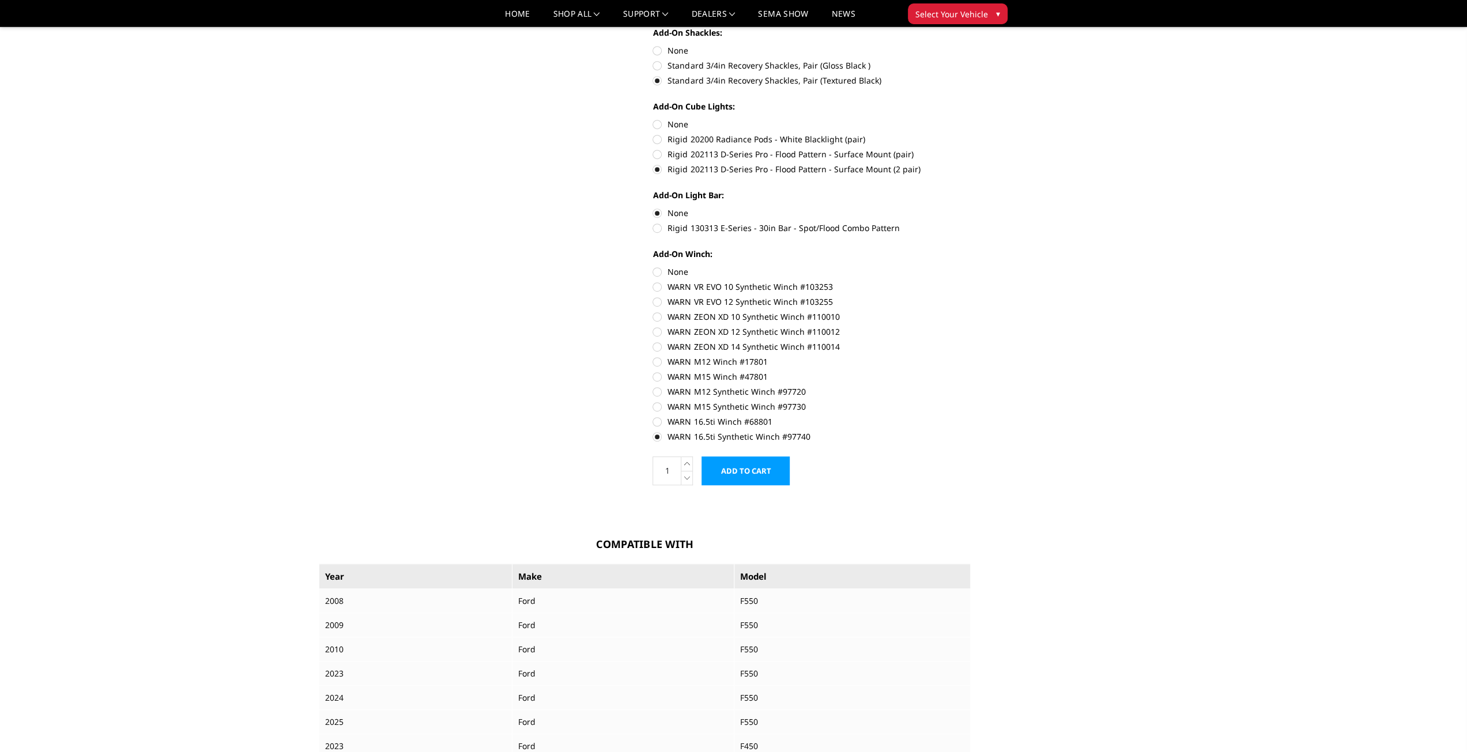
click at [656, 333] on label "WARN ZEON XD 12 Synthetic Winch #110012" at bounding box center [811, 332] width 318 height 12
click at [971, 311] on input "WARN ZEON XD 12 Synthetic Winch #110012" at bounding box center [971, 311] width 1 height 1
radio input "true"
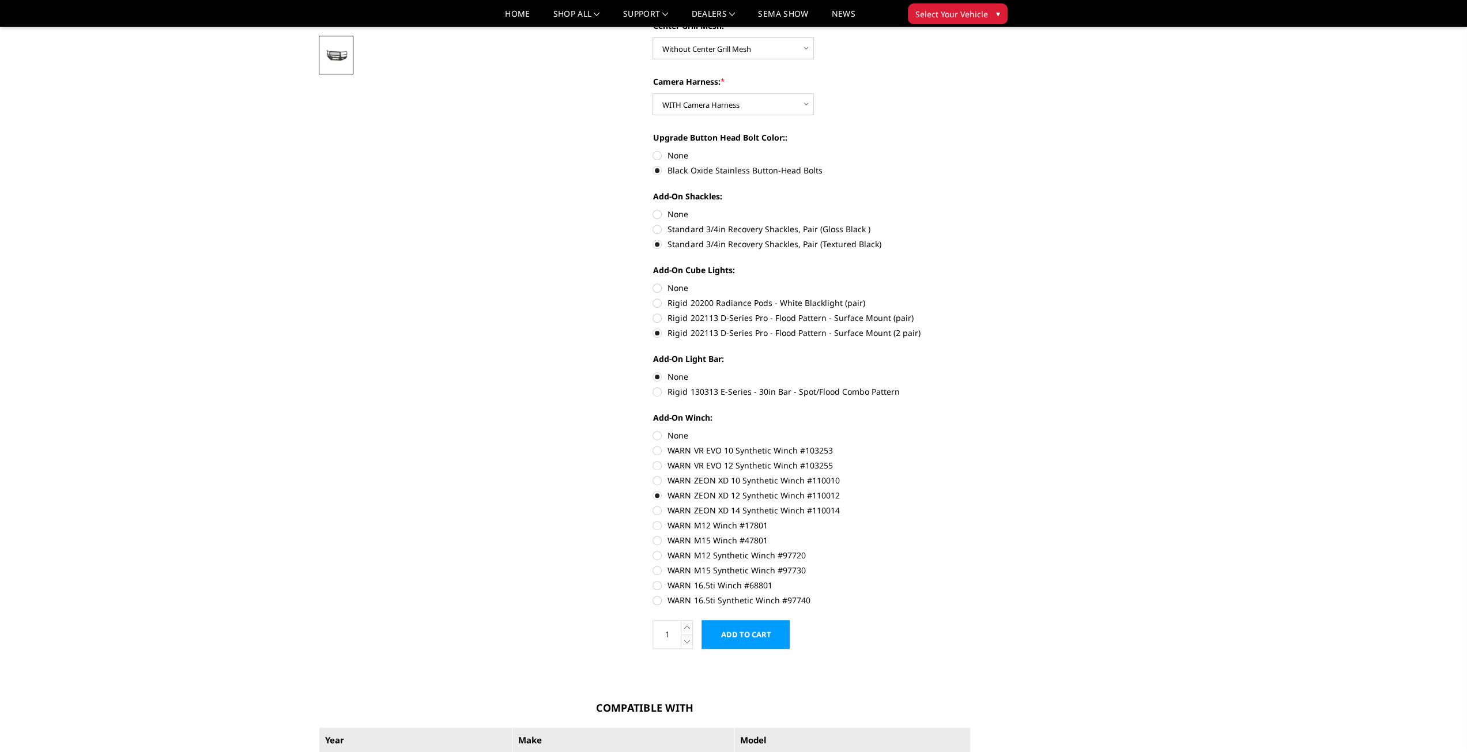
scroll to position [371, 0]
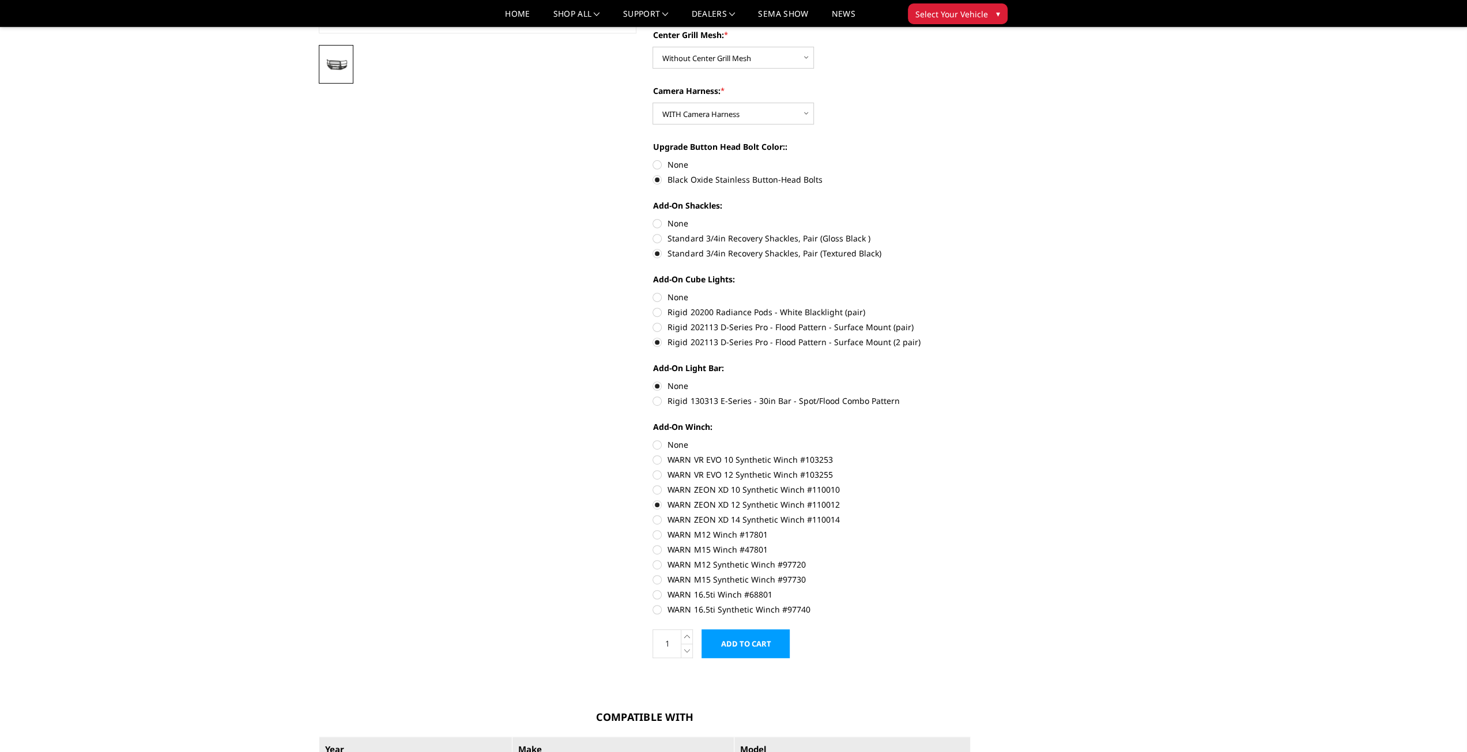
click at [661, 398] on label "Rigid 130313 E-Series - 30in Bar - Spot/Flood Combo Pattern" at bounding box center [811, 401] width 318 height 12
click at [971, 380] on input "Rigid 130313 E-Series - 30in Bar - Spot/Flood Combo Pattern" at bounding box center [971, 380] width 1 height 1
radio input "true"
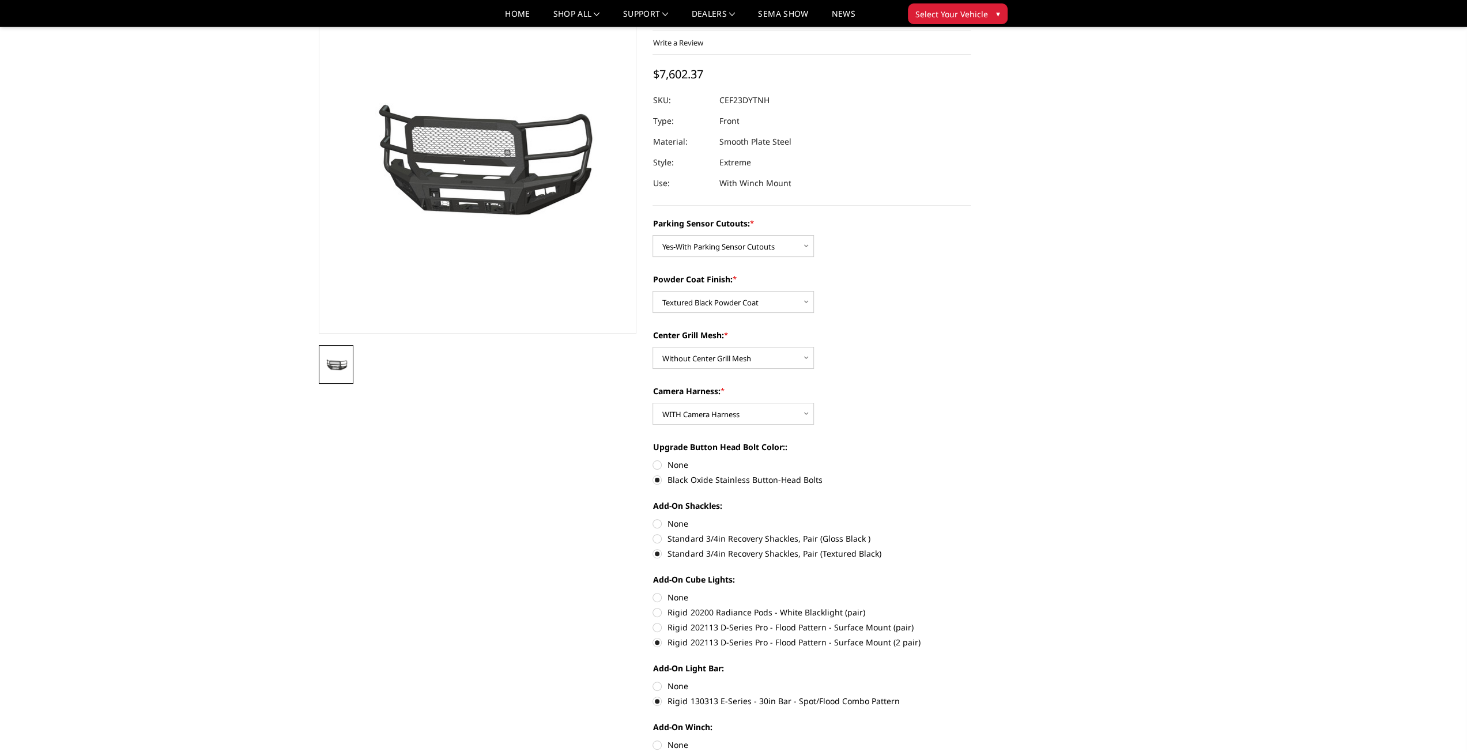
scroll to position [58, 0]
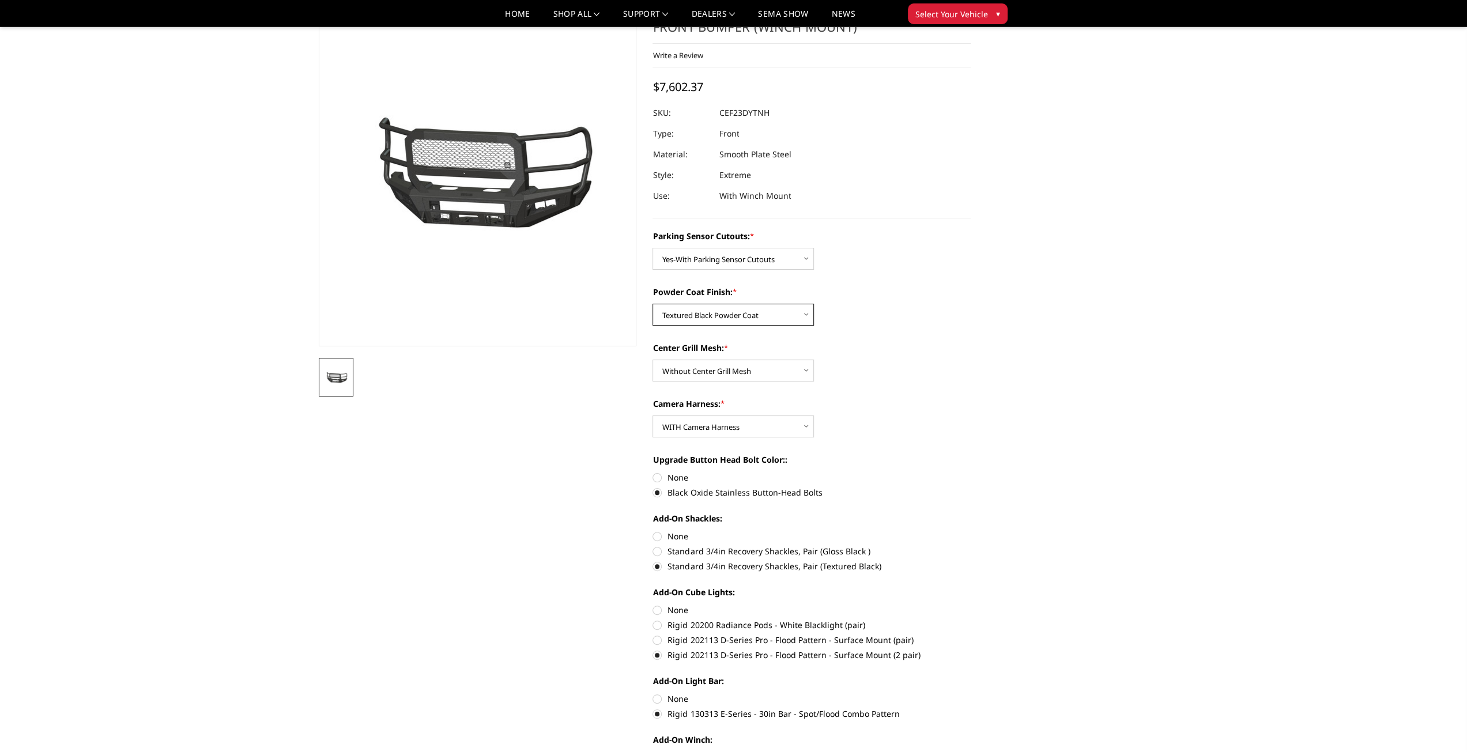
click at [772, 320] on select "Choose Options Bare Metal Textured Black Powder Coat" at bounding box center [732, 315] width 161 height 22
select select "2430"
click at [652, 304] on select "Choose Options Bare Metal Textured Black Powder Coat" at bounding box center [732, 315] width 161 height 22
click at [655, 538] on label "None" at bounding box center [811, 536] width 318 height 12
click at [653, 531] on input "None" at bounding box center [652, 530] width 1 height 1
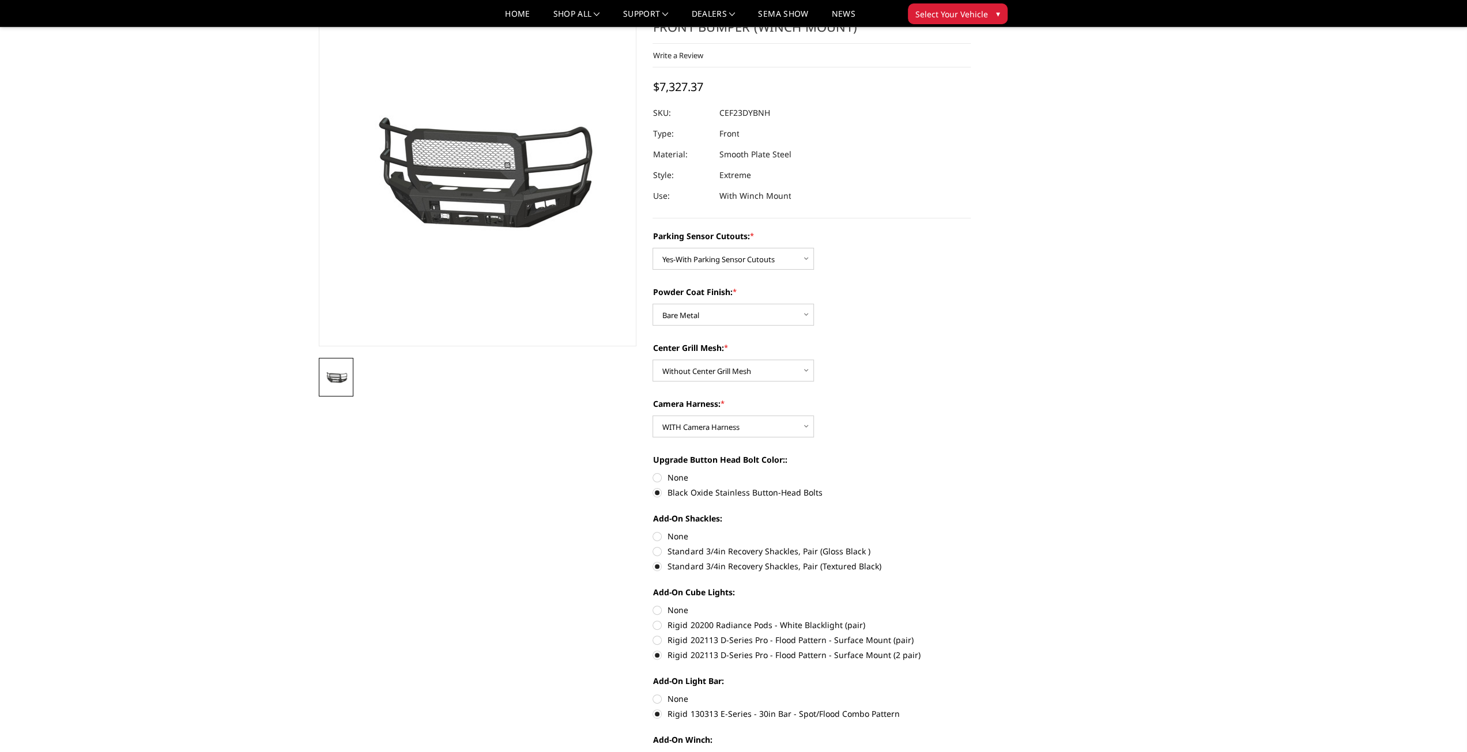
radio input "true"
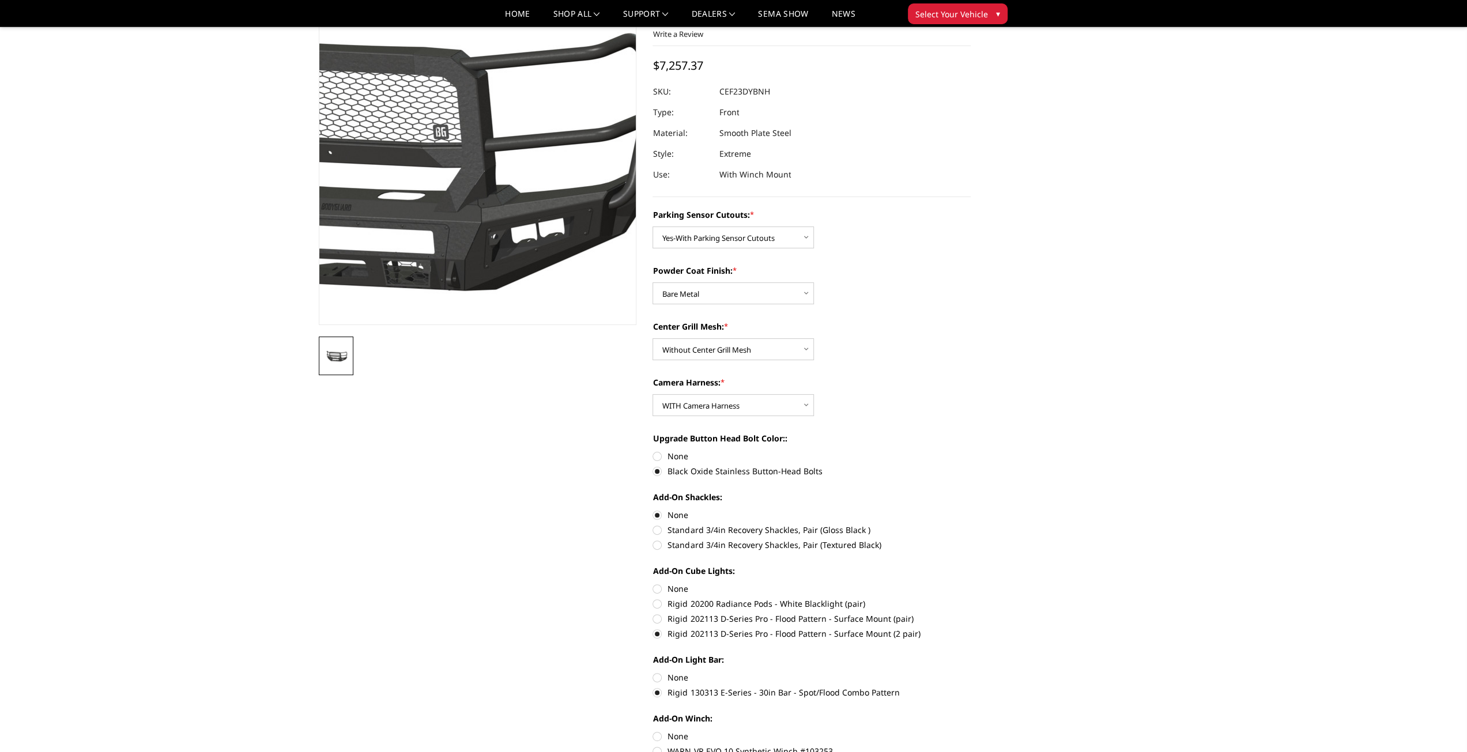
scroll to position [0, 0]
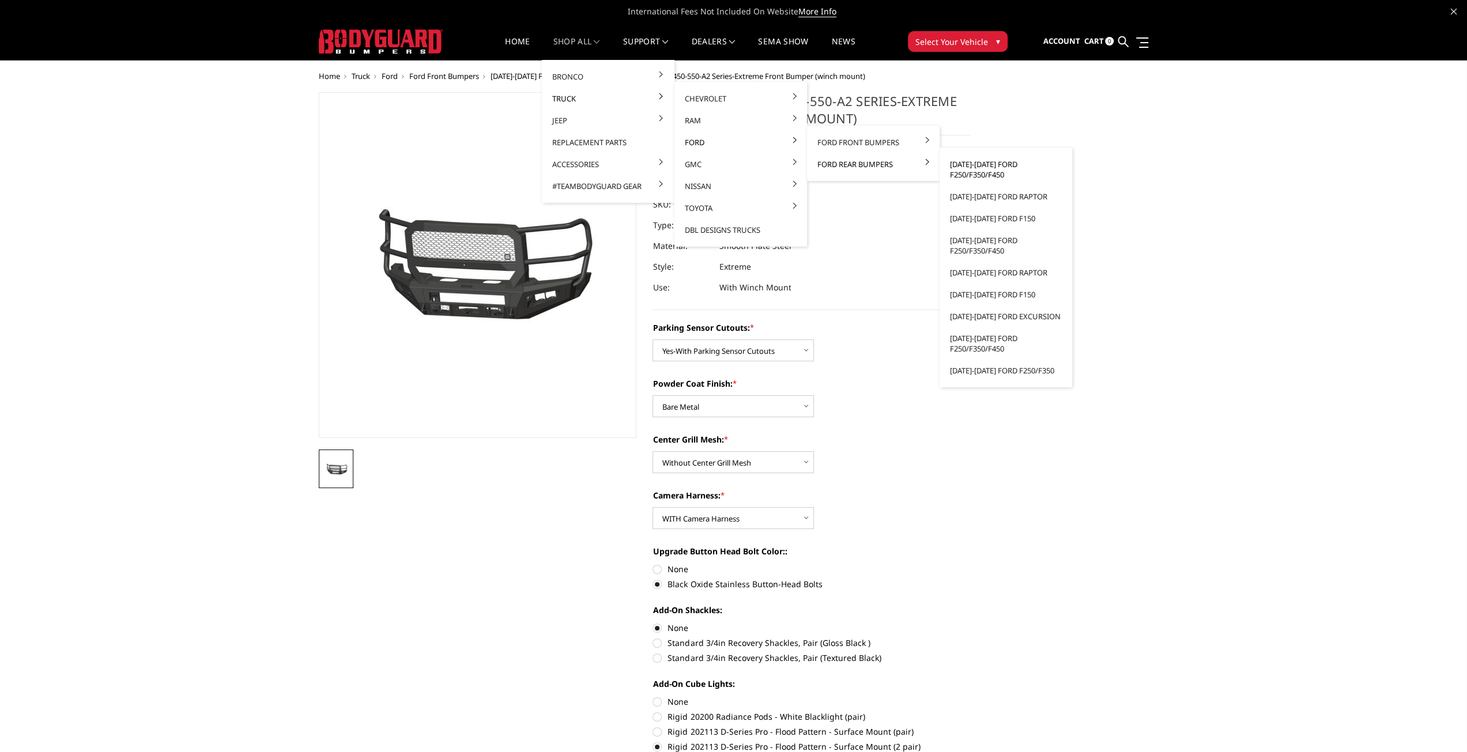
click at [985, 173] on link "[DATE]-[DATE] Ford F250/F350/F450" at bounding box center [1005, 169] width 123 height 32
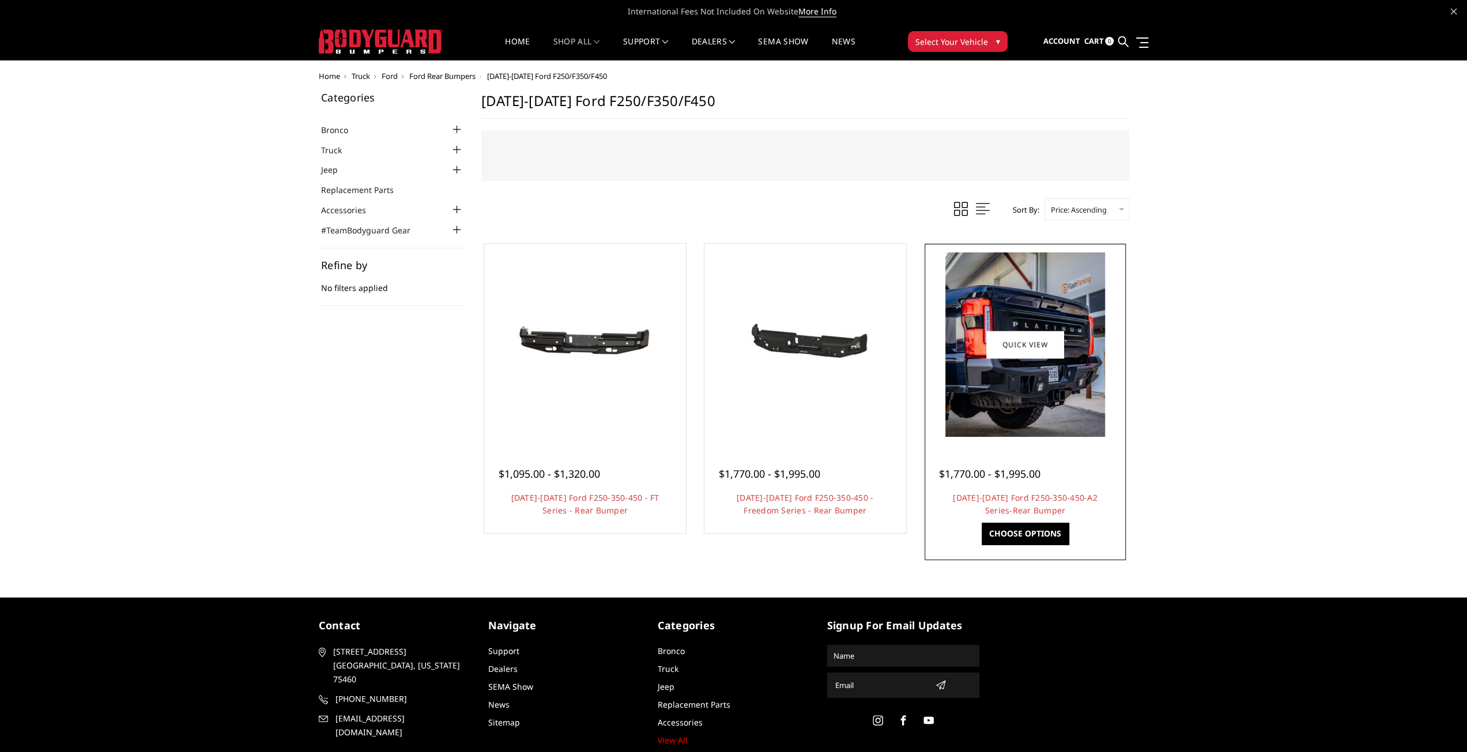
click at [1032, 422] on img at bounding box center [1025, 344] width 160 height 184
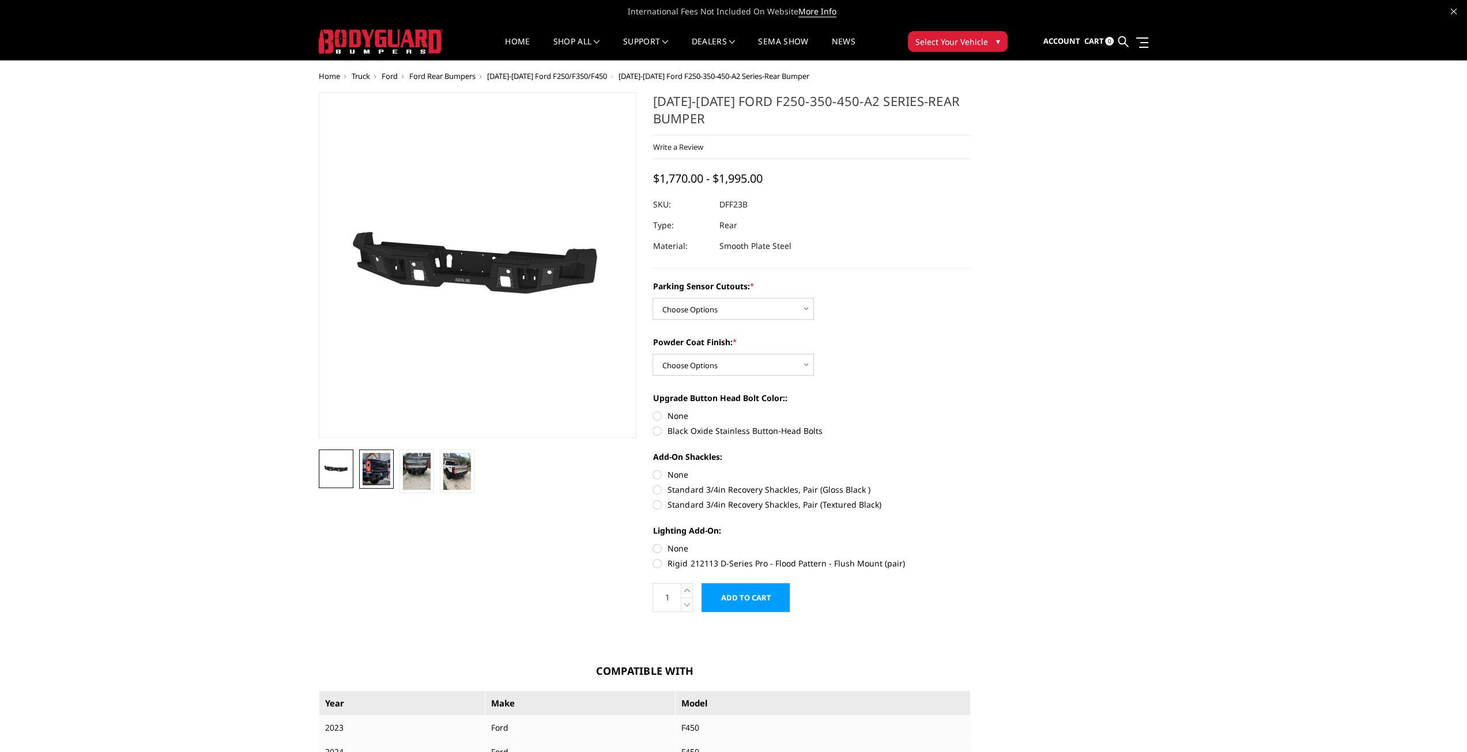
click at [375, 464] on img at bounding box center [377, 469] width 28 height 32
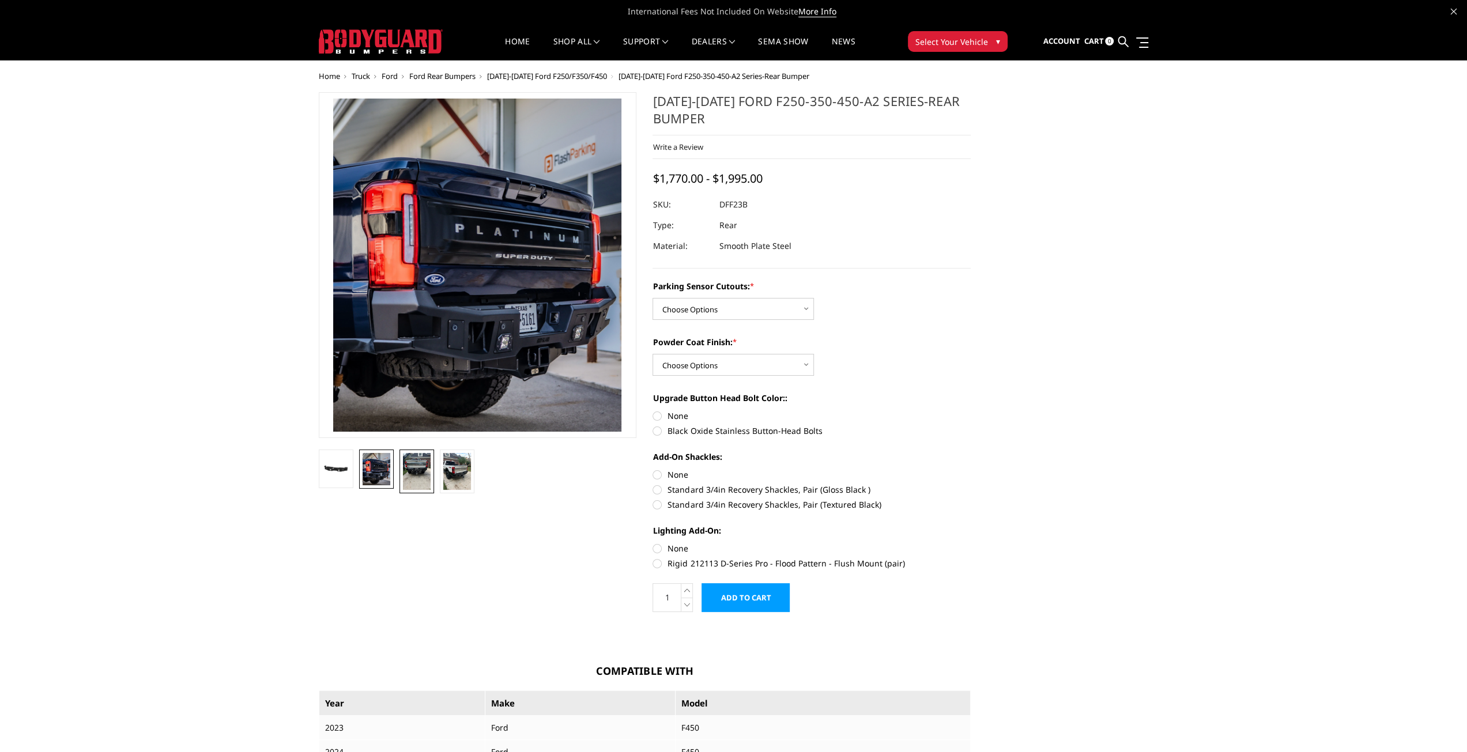
click at [412, 473] on img at bounding box center [417, 471] width 28 height 37
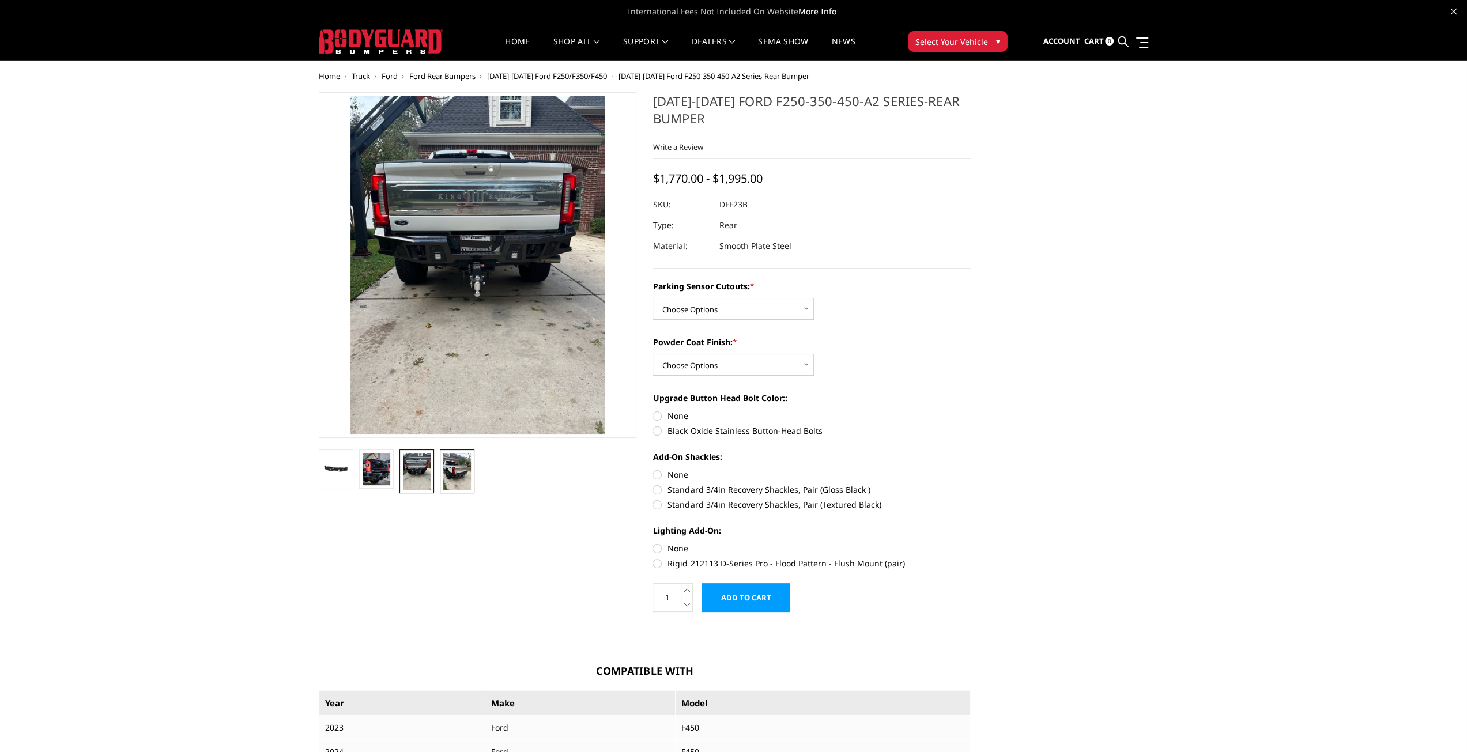
click at [464, 473] on img at bounding box center [457, 471] width 28 height 37
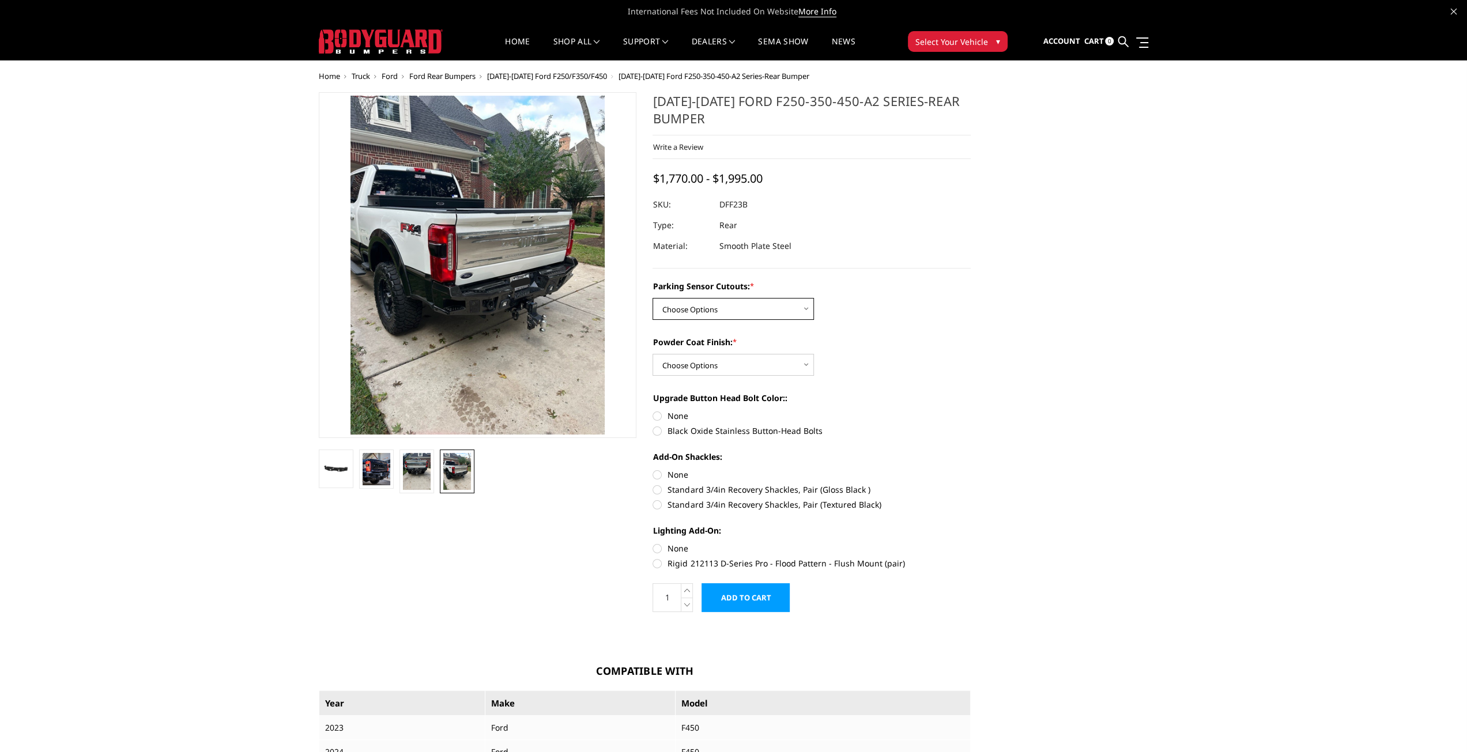
click at [737, 316] on select "Choose Options Yes-With Parking Sensor Cutouts No-Without Parking Sensor Cutouts" at bounding box center [732, 309] width 161 height 22
select select "2436"
click at [652, 298] on select "Choose Options Yes-With Parking Sensor Cutouts No-Without Parking Sensor Cutouts" at bounding box center [732, 309] width 161 height 22
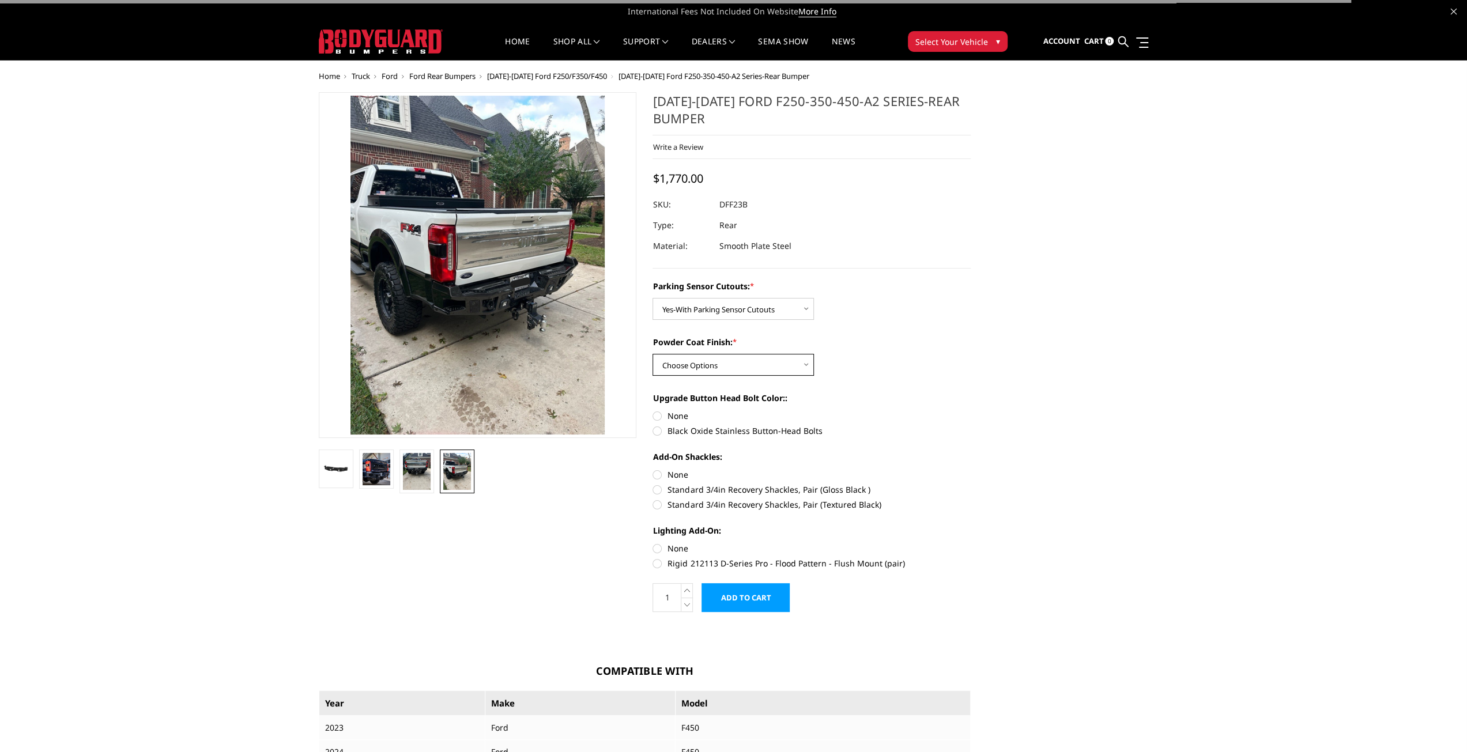
click at [699, 363] on select "Choose Options Bare Metal Textured Black Powder Coat" at bounding box center [732, 365] width 161 height 22
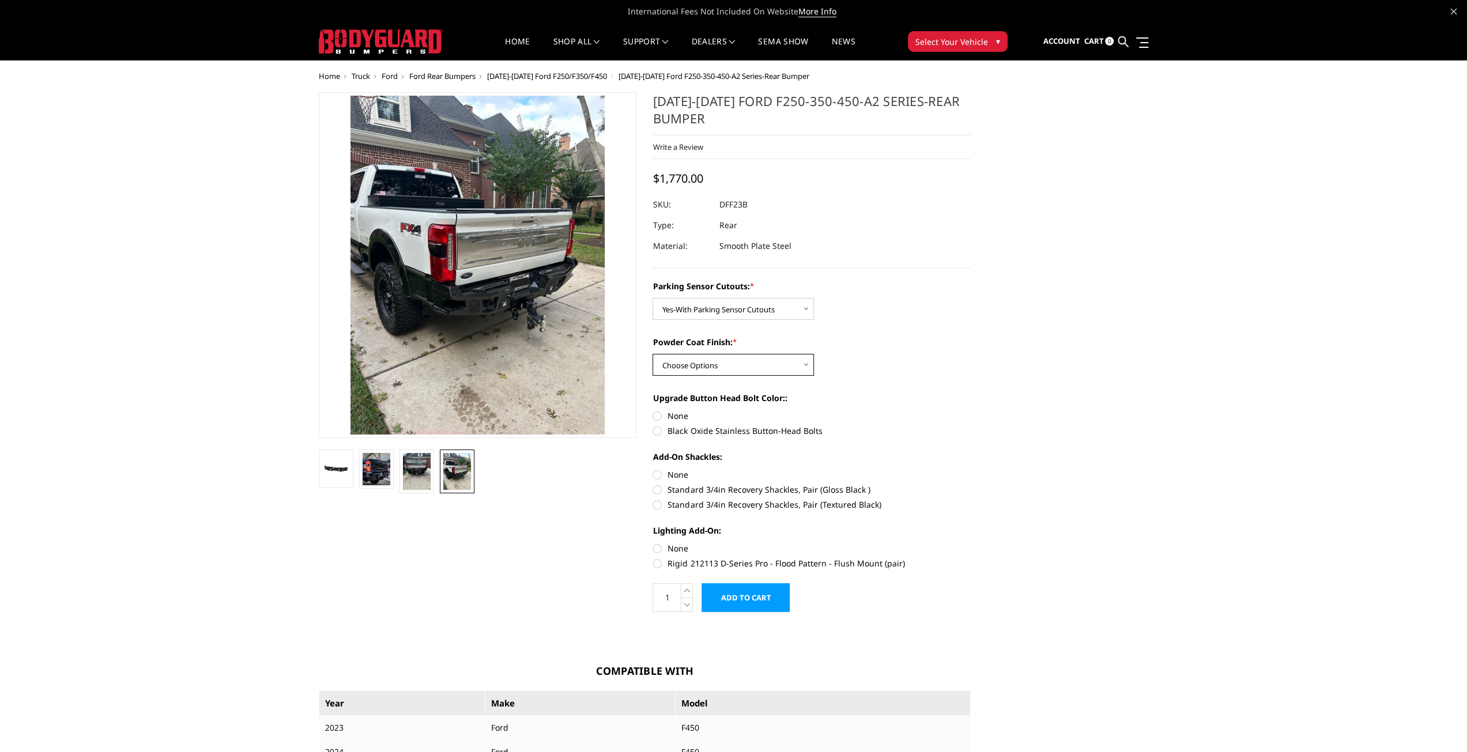
select select "2438"
click at [652, 354] on select "Choose Options Bare Metal Textured Black Powder Coat" at bounding box center [732, 365] width 161 height 22
click at [659, 433] on label "Black Oxide Stainless Button-Head Bolts" at bounding box center [811, 431] width 318 height 12
click at [971, 410] on input "Black Oxide Stainless Button-Head Bolts" at bounding box center [971, 410] width 1 height 1
radio input "true"
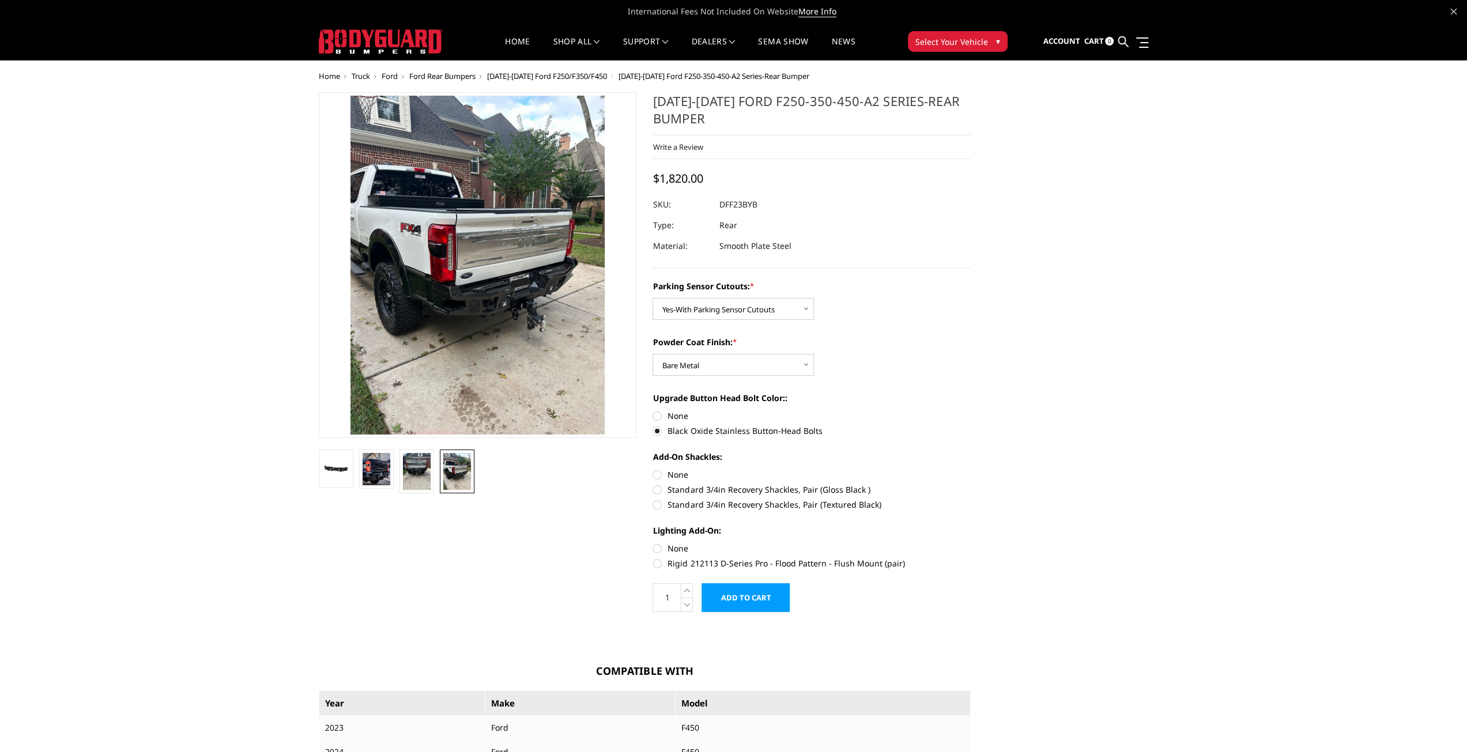
click at [658, 476] on label "None" at bounding box center [811, 475] width 318 height 12
click at [653, 469] on input "None" at bounding box center [652, 469] width 1 height 1
radio input "true"
click at [659, 564] on label "Rigid 212113 D-Series Pro - Flood Pattern - Flush Mount (pair)" at bounding box center [811, 563] width 318 height 12
click at [971, 543] on input "Rigid 212113 D-Series Pro - Flood Pattern - Flush Mount (pair)" at bounding box center [971, 542] width 1 height 1
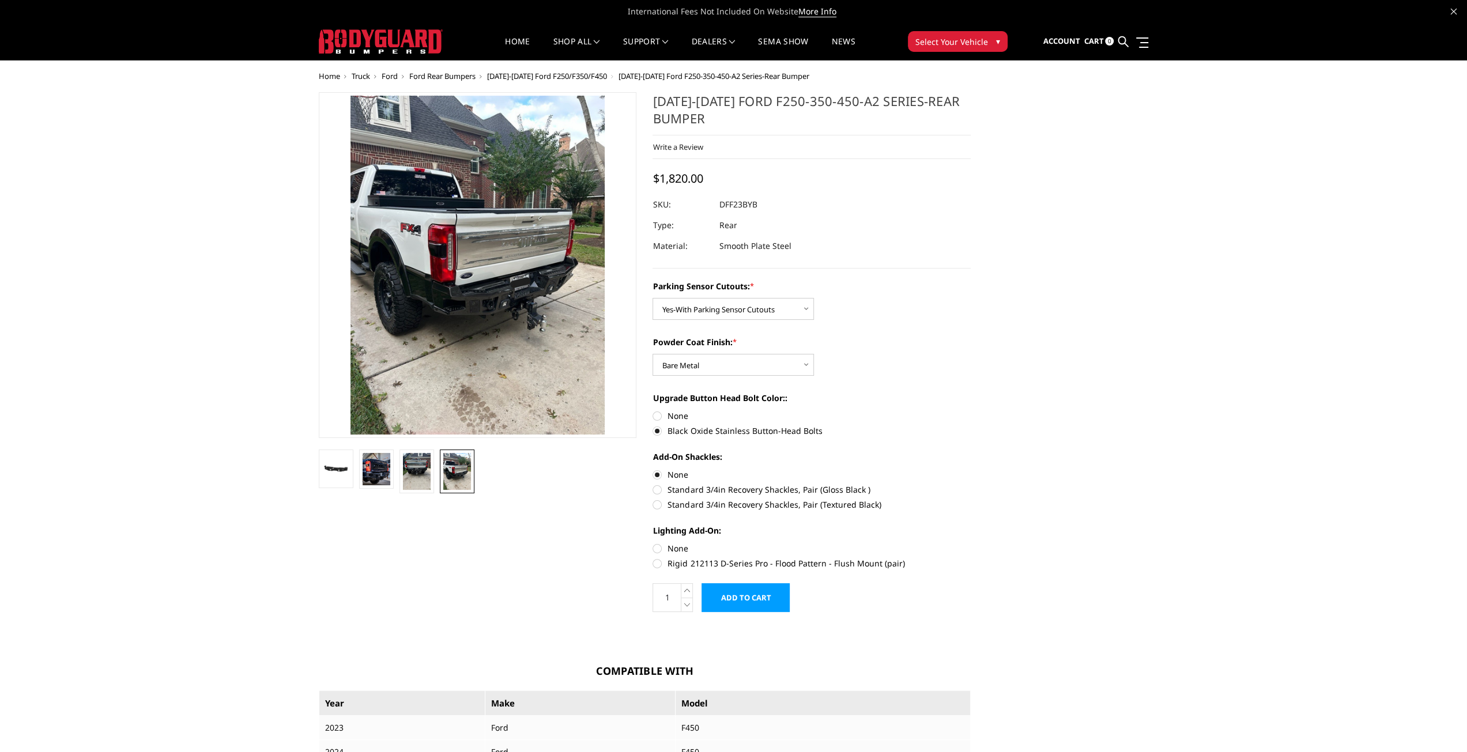
radio input "true"
